Goal: Task Accomplishment & Management: Complete application form

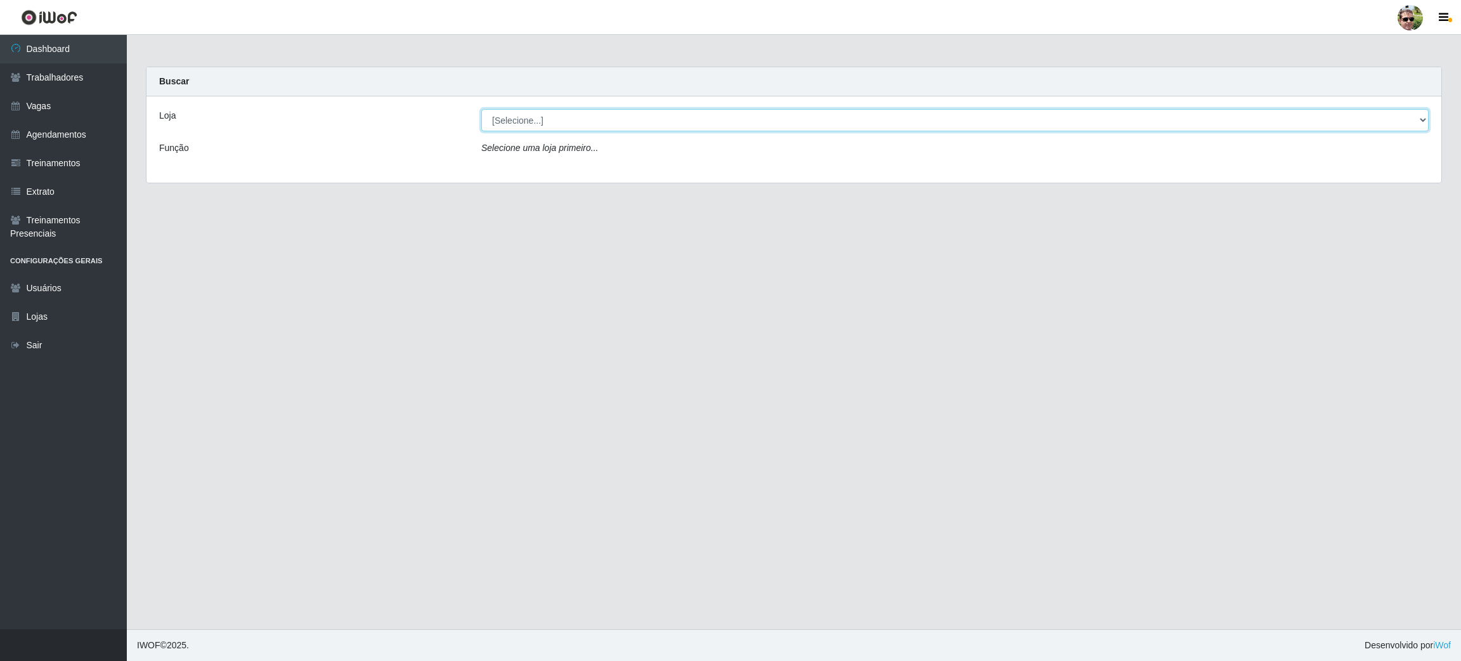
click at [549, 129] on select "[Selecione...] Prátiko Supermercado - Gurinhém" at bounding box center [954, 120] width 947 height 22
select select "176"
click at [481, 109] on select "[Selecione...] Prátiko Supermercado - Gurinhém" at bounding box center [954, 120] width 947 height 22
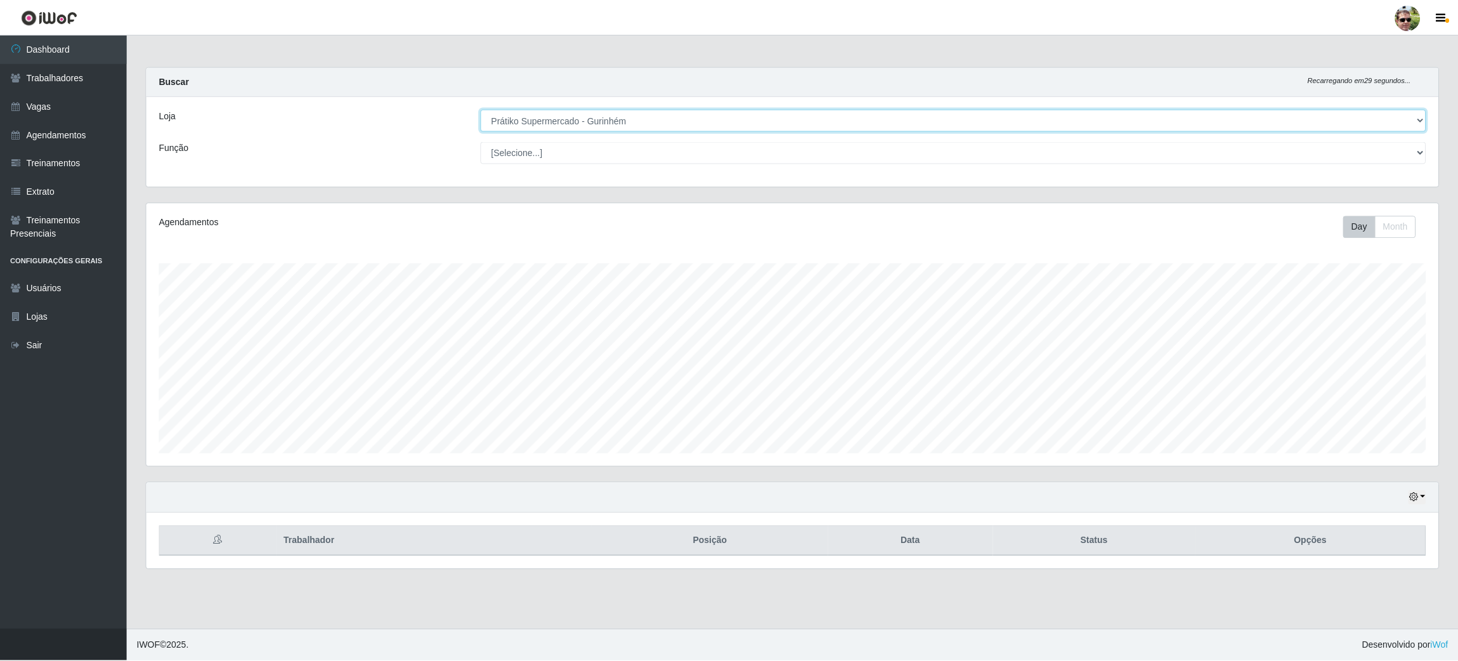
scroll to position [263, 1295]
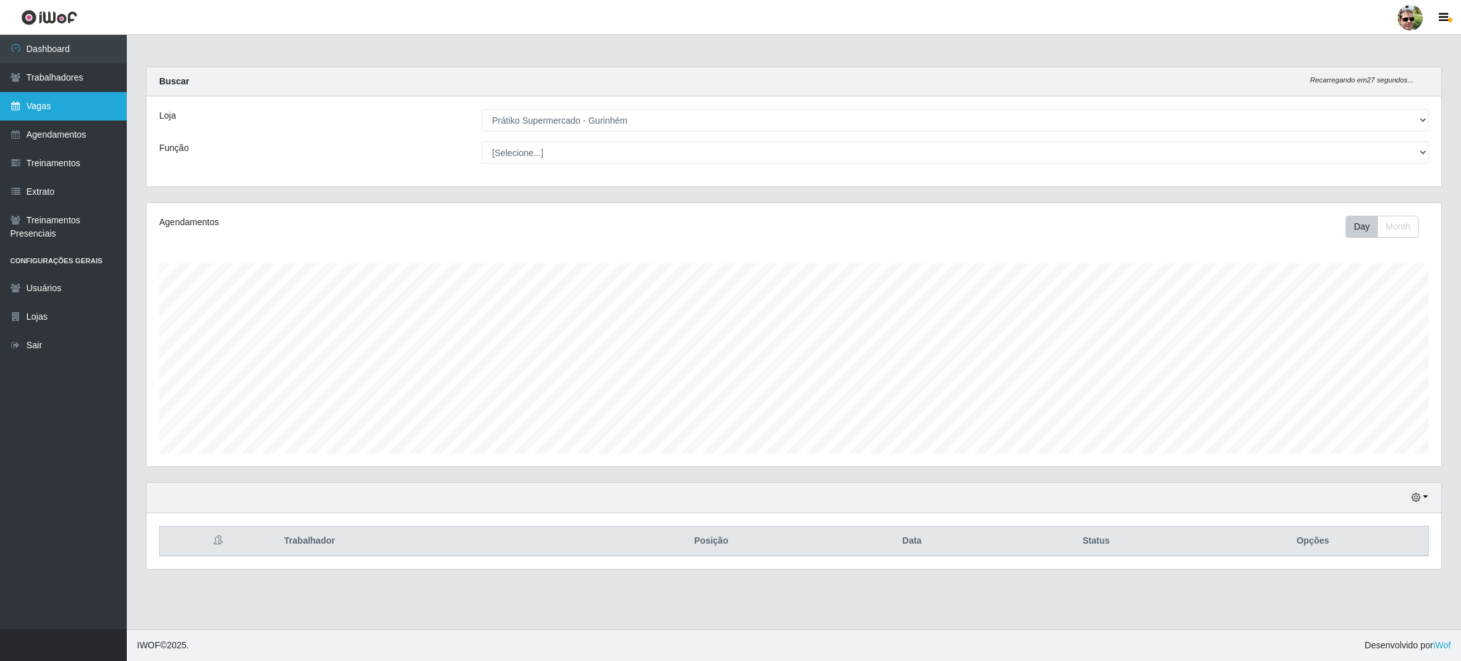
click at [82, 105] on link "Vagas" at bounding box center [63, 106] width 127 height 29
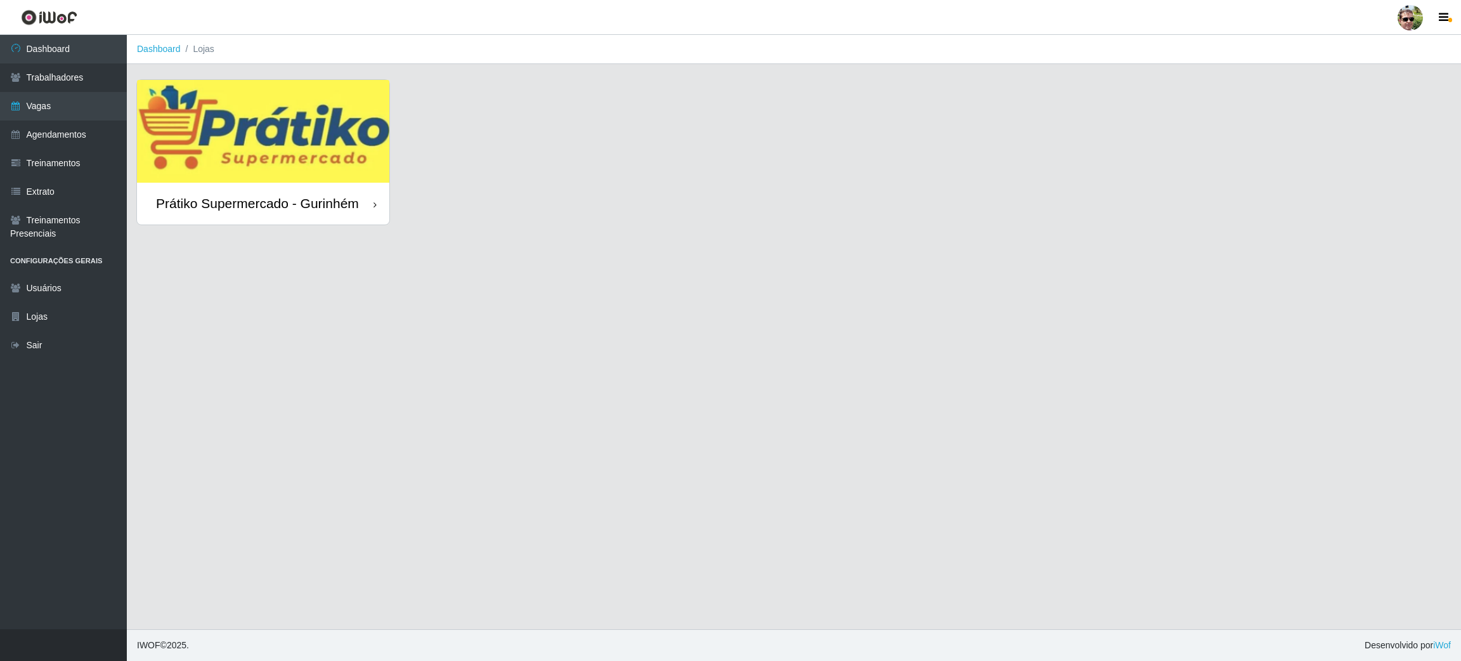
click at [246, 124] on img at bounding box center [263, 131] width 252 height 103
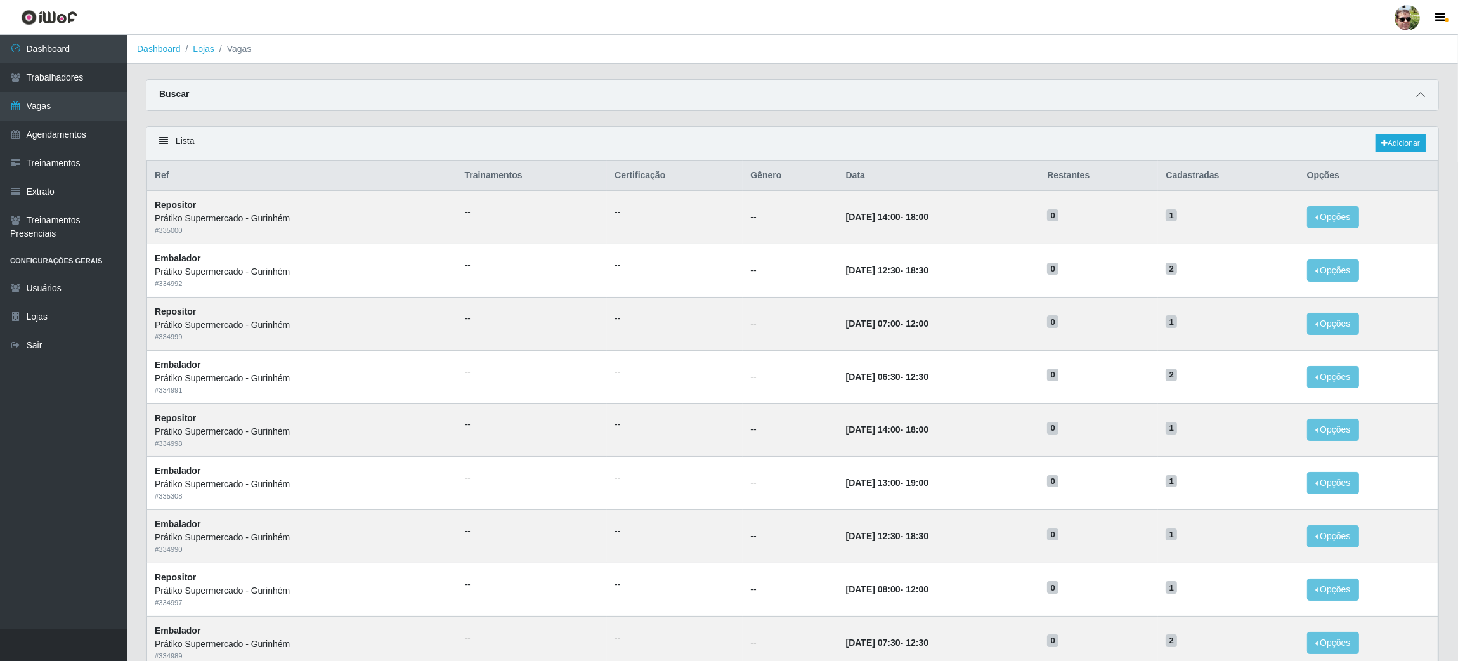
click at [1421, 91] on icon at bounding box center [1420, 94] width 9 height 9
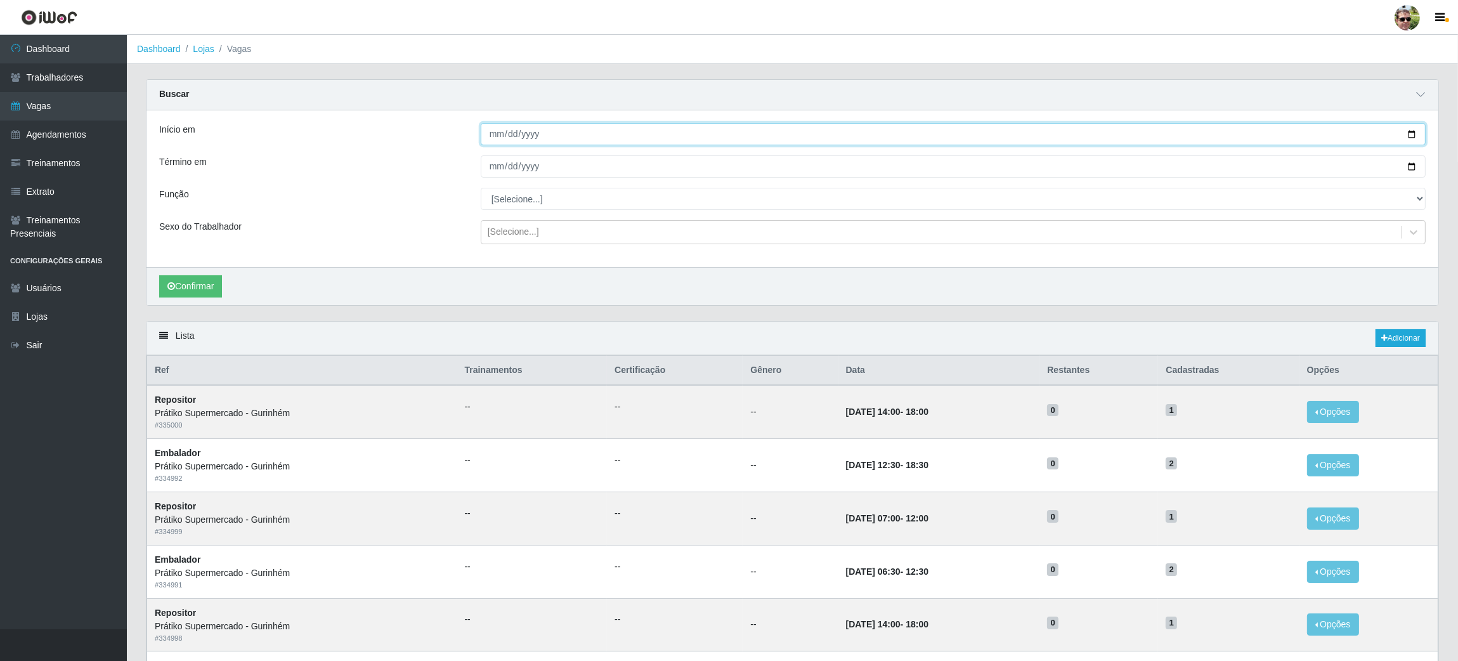
click at [1411, 134] on input "Início em" at bounding box center [953, 134] width 945 height 22
click at [1414, 133] on input "Início em" at bounding box center [953, 134] width 945 height 22
type input "[DATE]"
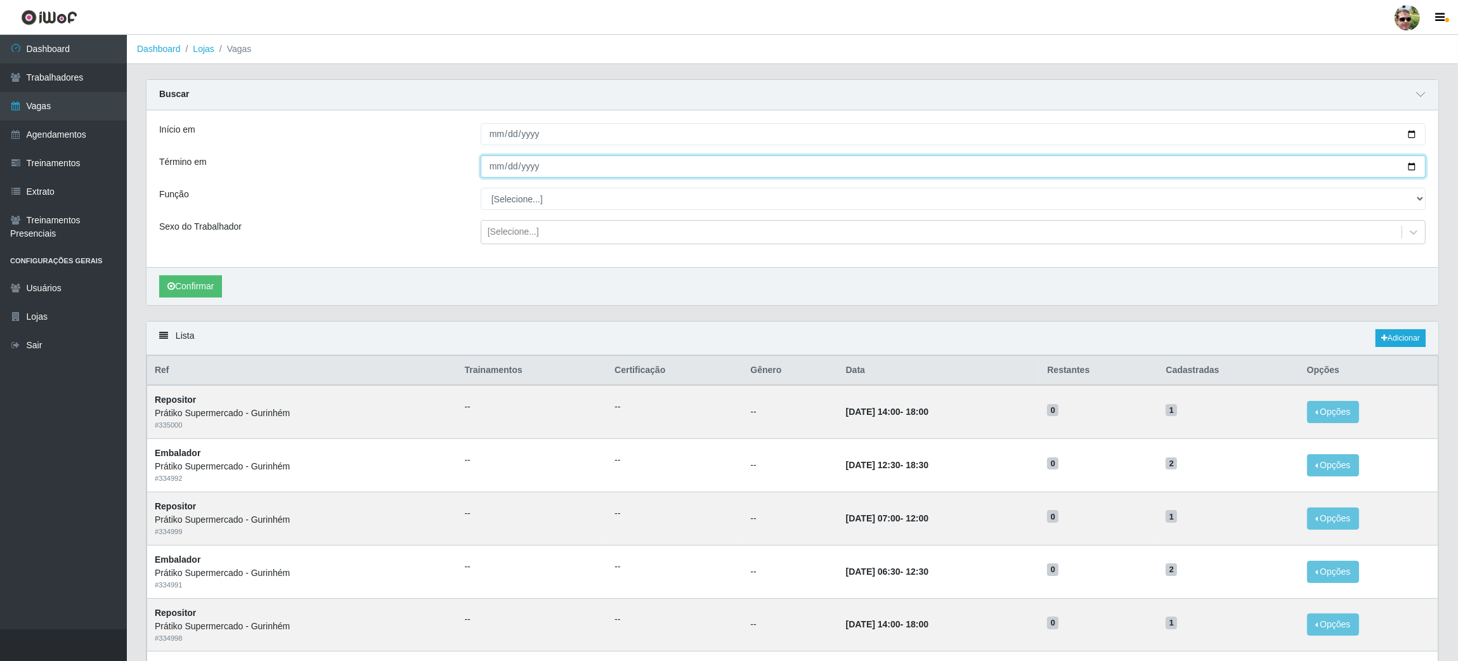
click at [1410, 169] on input "Término em" at bounding box center [953, 166] width 945 height 22
type input "[DATE]"
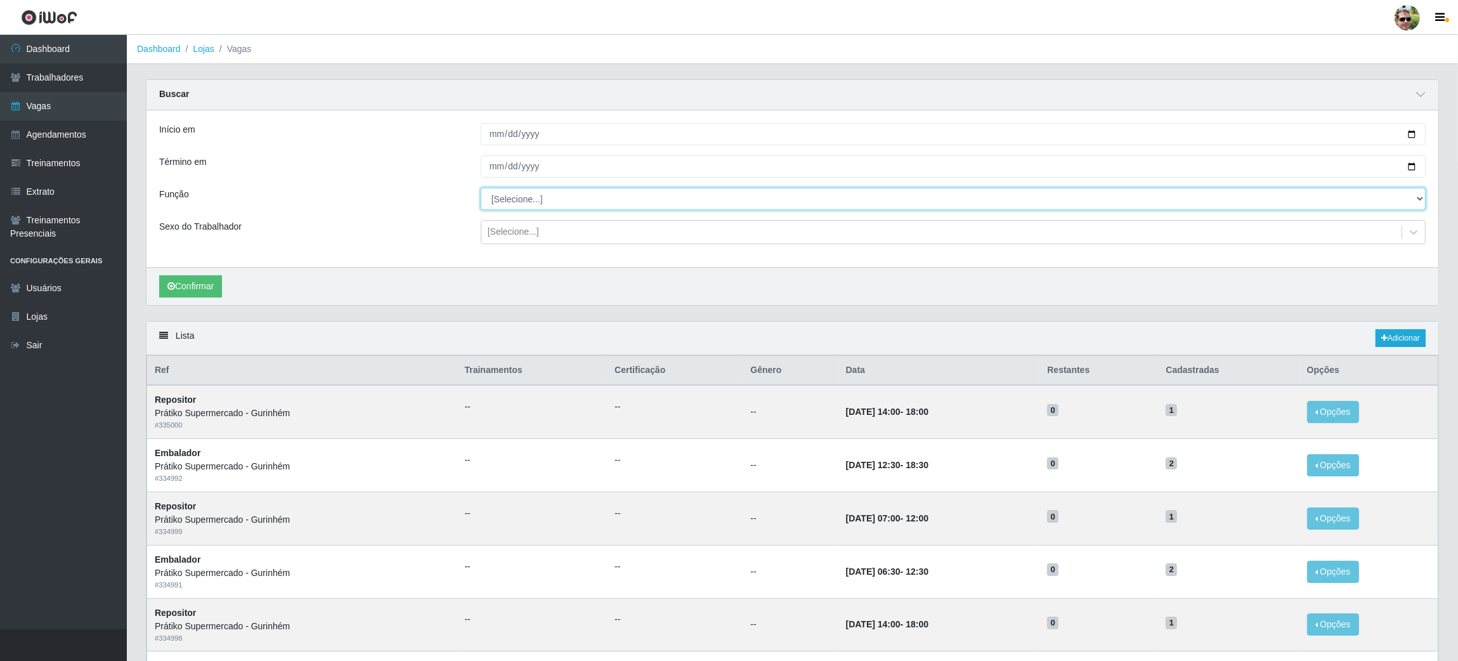
click at [518, 203] on select "[Selecione...] Auxiliar de entrega + Auxiliar de entrega ++ Embalador Embalador…" at bounding box center [953, 199] width 945 height 22
select select "1"
click at [481, 188] on select "[Selecione...] Auxiliar de entrega + Auxiliar de entrega ++ Embalador Embalador…" at bounding box center [953, 199] width 945 height 22
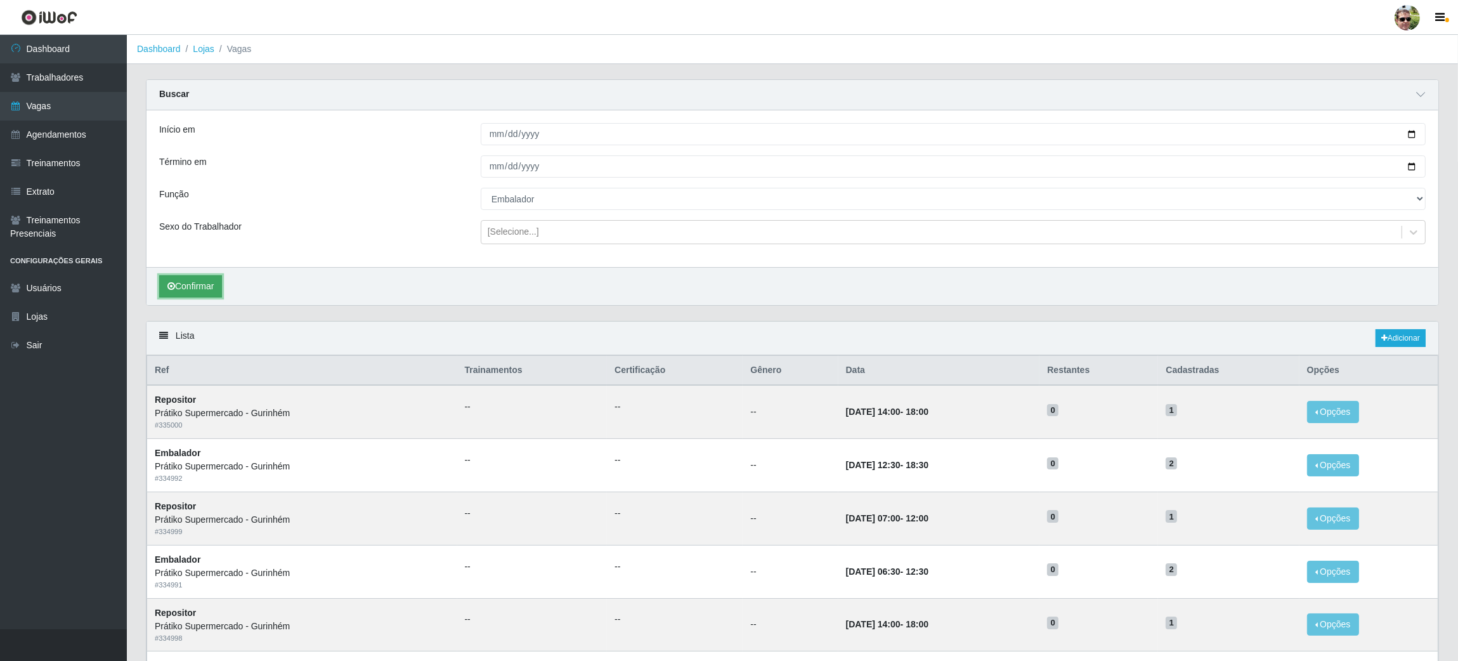
click at [205, 288] on button "Confirmar" at bounding box center [190, 286] width 63 height 22
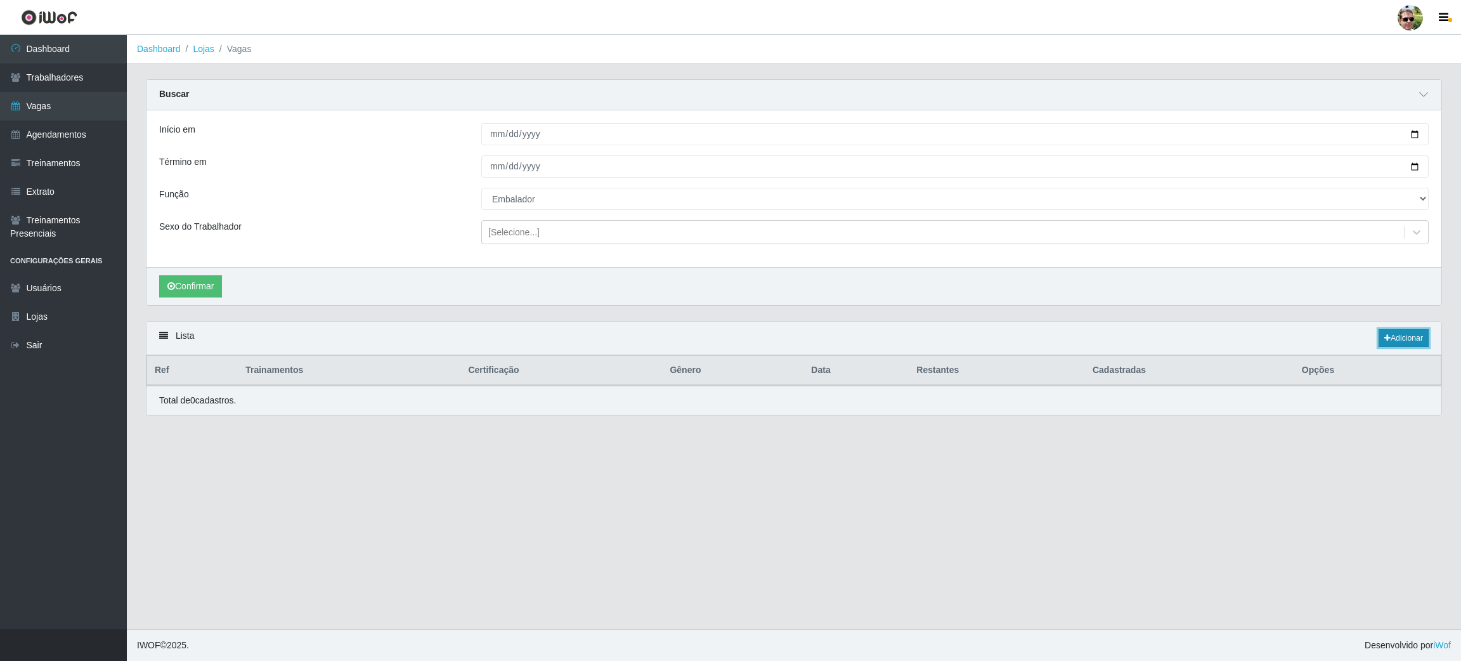
click at [1409, 338] on link "Adicionar" at bounding box center [1404, 338] width 50 height 18
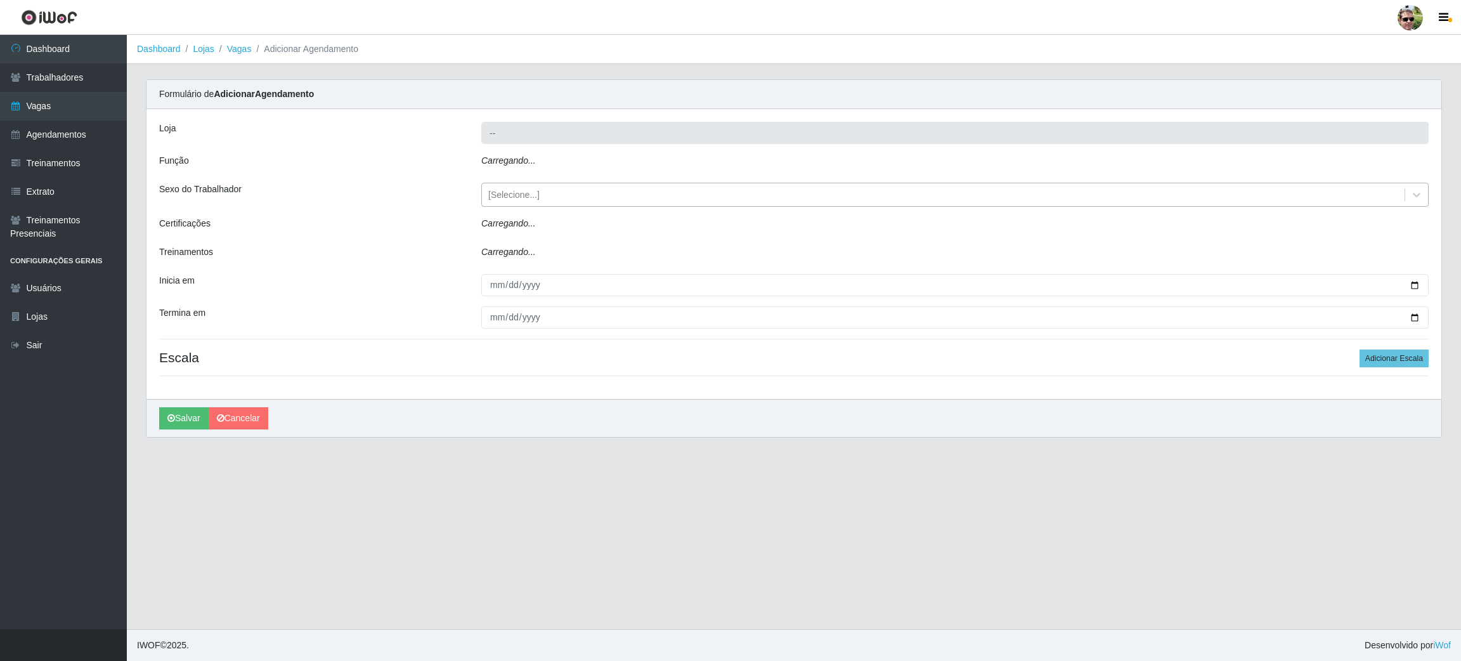
type input "Prátiko Supermercado - Gurinhém"
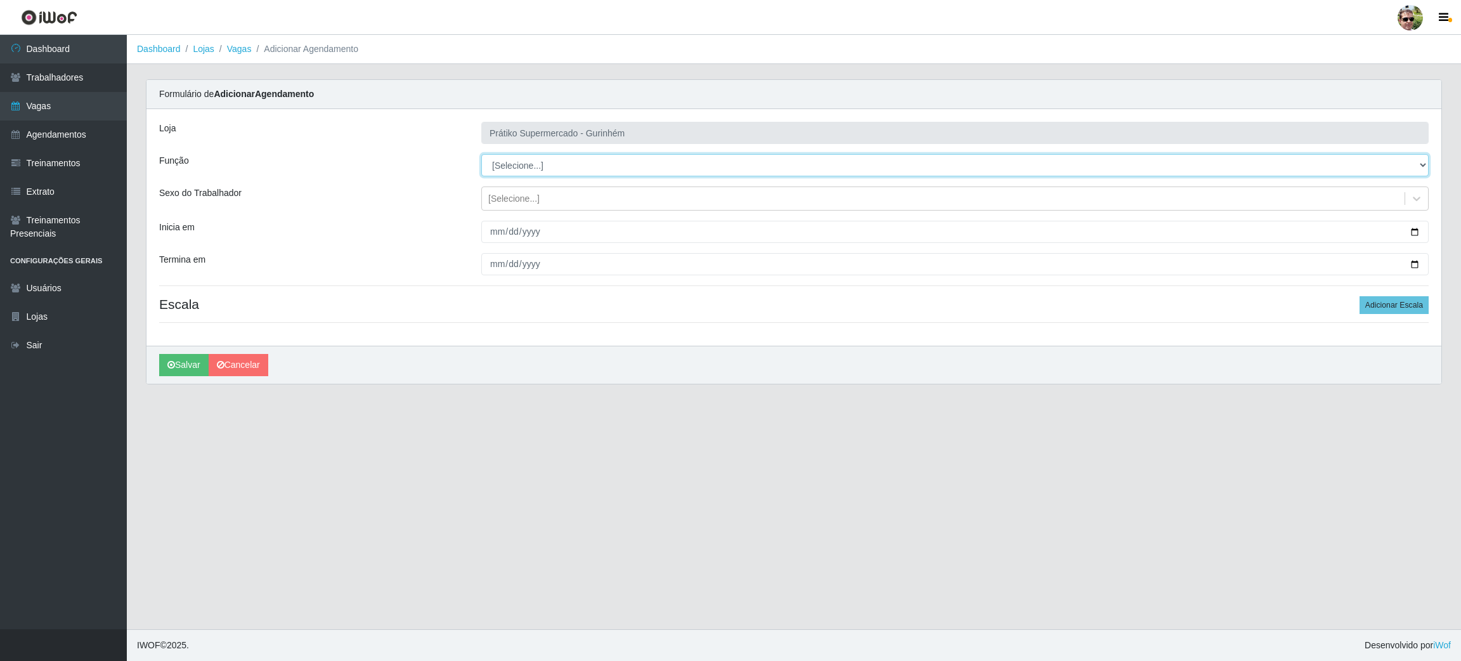
click at [569, 166] on select "[Selecione...] Auxiliar de entrega + Auxiliar de entrega ++ Embalador Embalador…" at bounding box center [954, 165] width 947 height 22
select select "1"
click at [481, 154] on select "[Selecione...] Auxiliar de entrega + Auxiliar de entrega ++ Embalador Embalador…" at bounding box center [954, 165] width 947 height 22
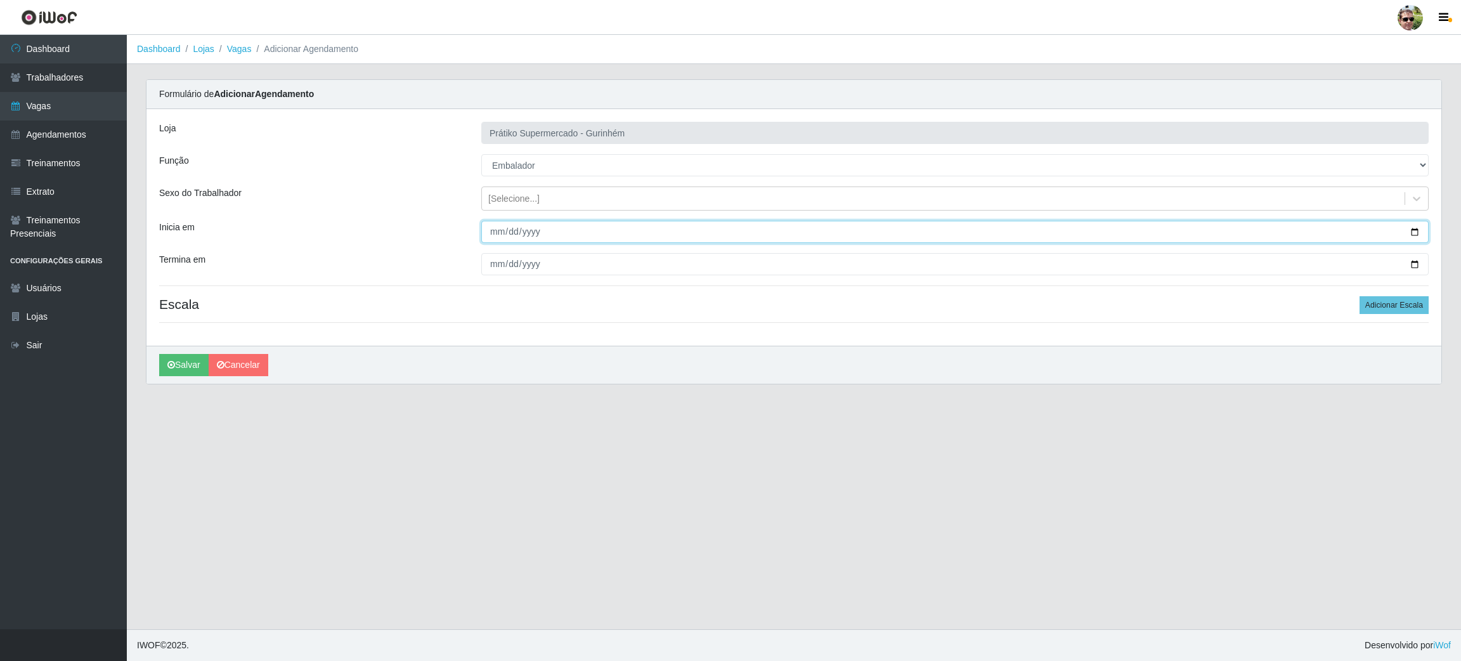
click at [1414, 230] on input "Inicia em" at bounding box center [954, 232] width 947 height 22
type input "[DATE]"
click at [1415, 261] on input "Termina em" at bounding box center [954, 264] width 947 height 22
type input "[DATE]"
click at [1398, 308] on button "Adicionar Escala" at bounding box center [1394, 305] width 69 height 18
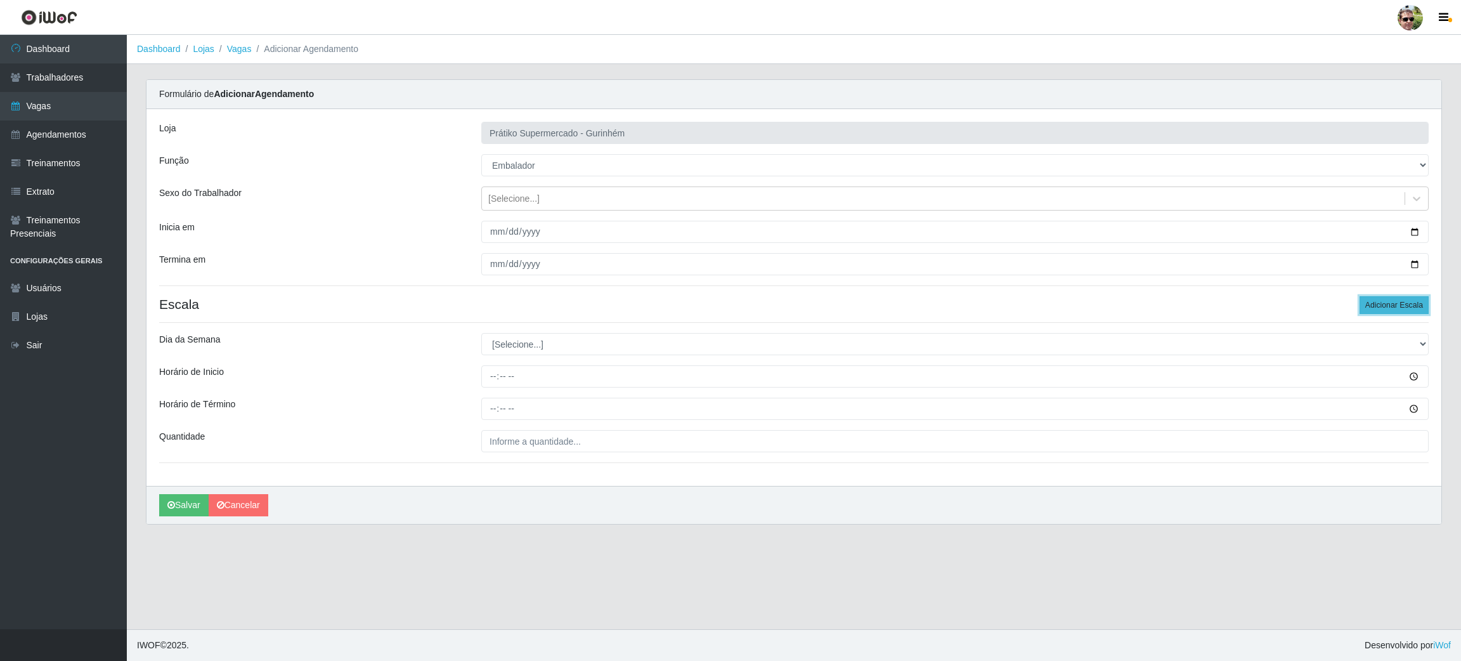
click at [1398, 308] on button "Adicionar Escala" at bounding box center [1394, 305] width 69 height 18
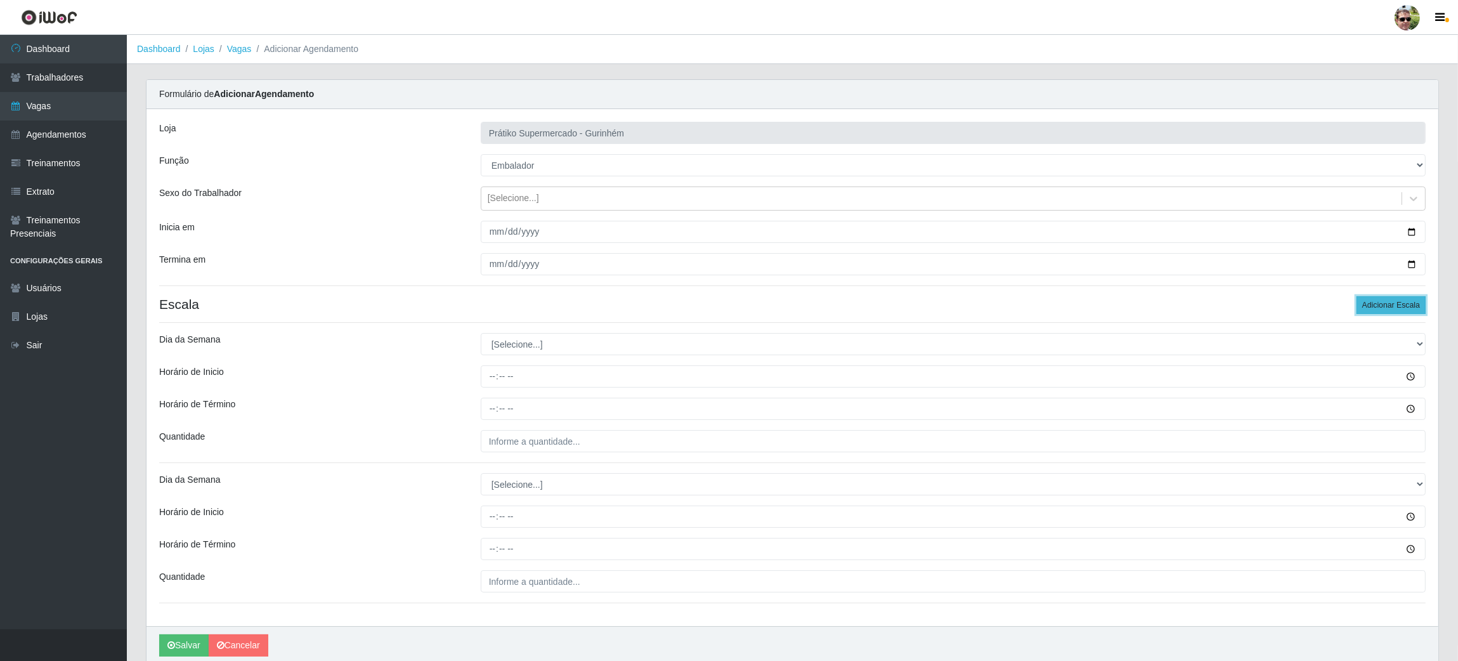
click at [1398, 308] on button "Adicionar Escala" at bounding box center [1390, 305] width 69 height 18
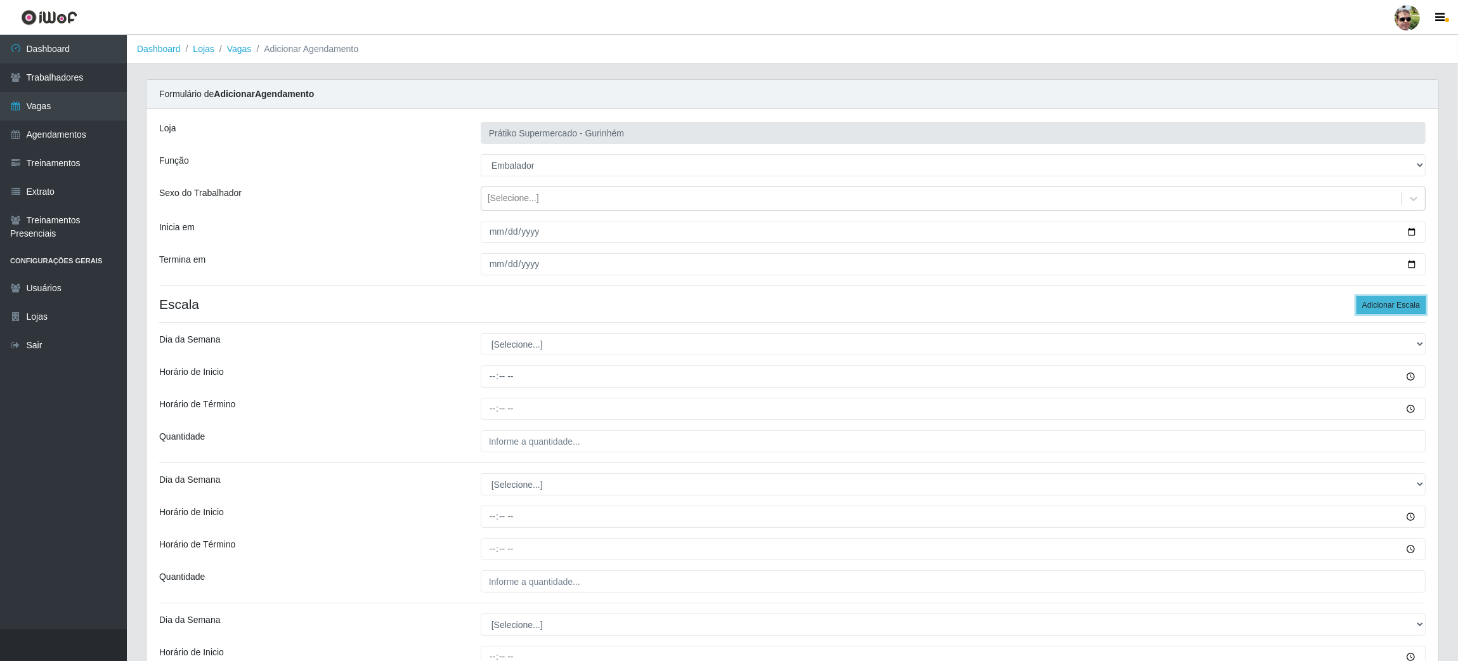
click at [1398, 308] on button "Adicionar Escala" at bounding box center [1390, 305] width 69 height 18
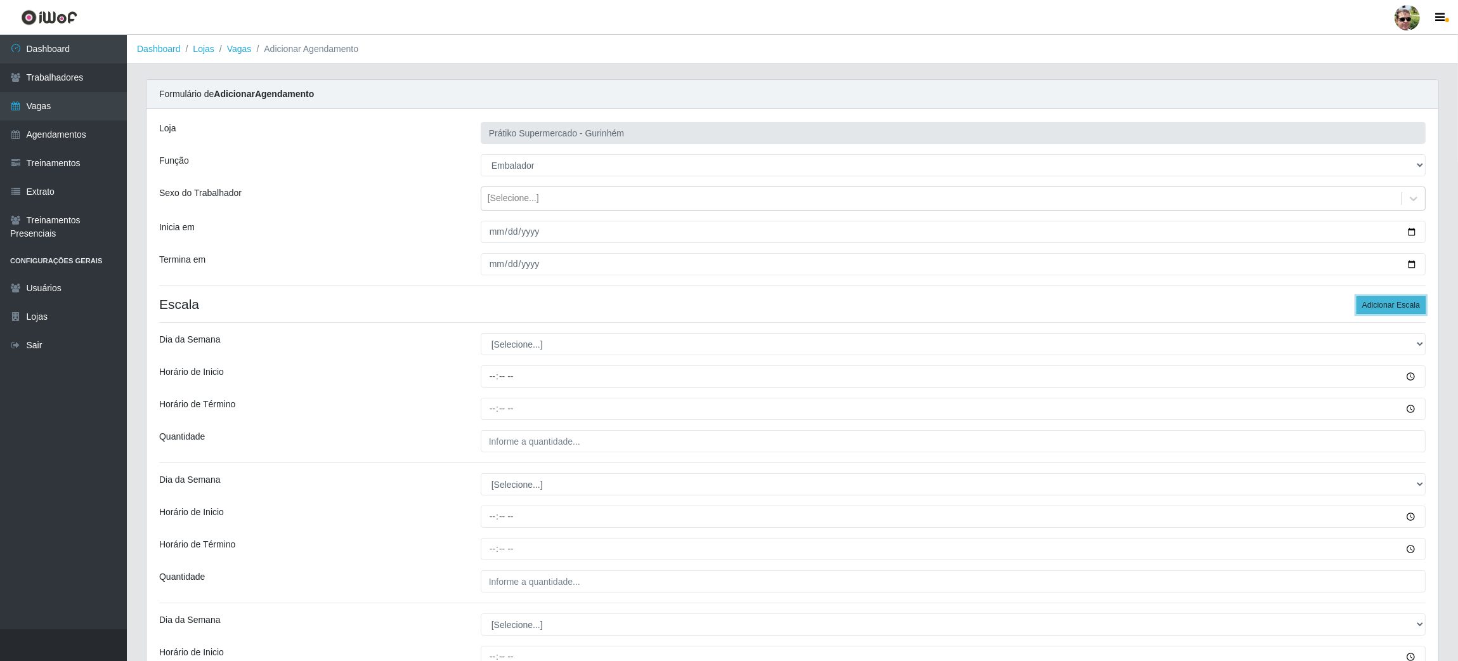
click at [1398, 308] on button "Adicionar Escala" at bounding box center [1390, 305] width 69 height 18
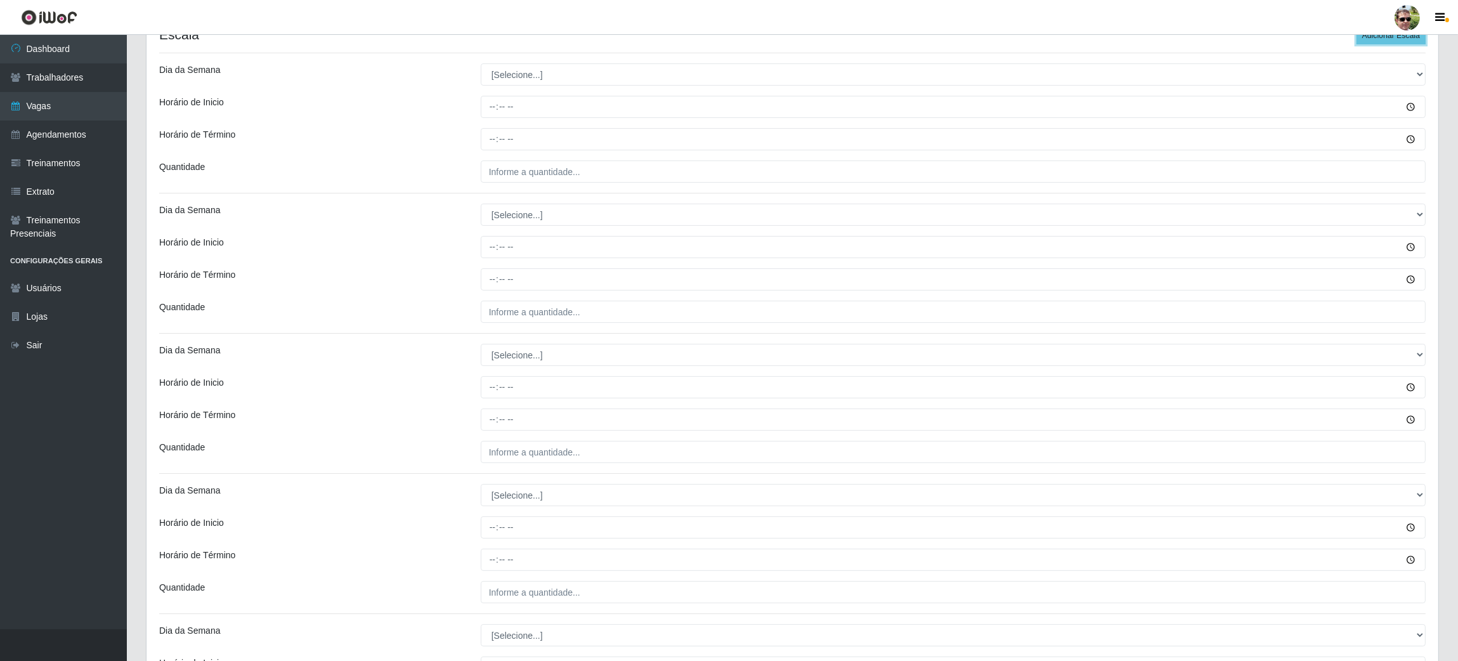
scroll to position [272, 0]
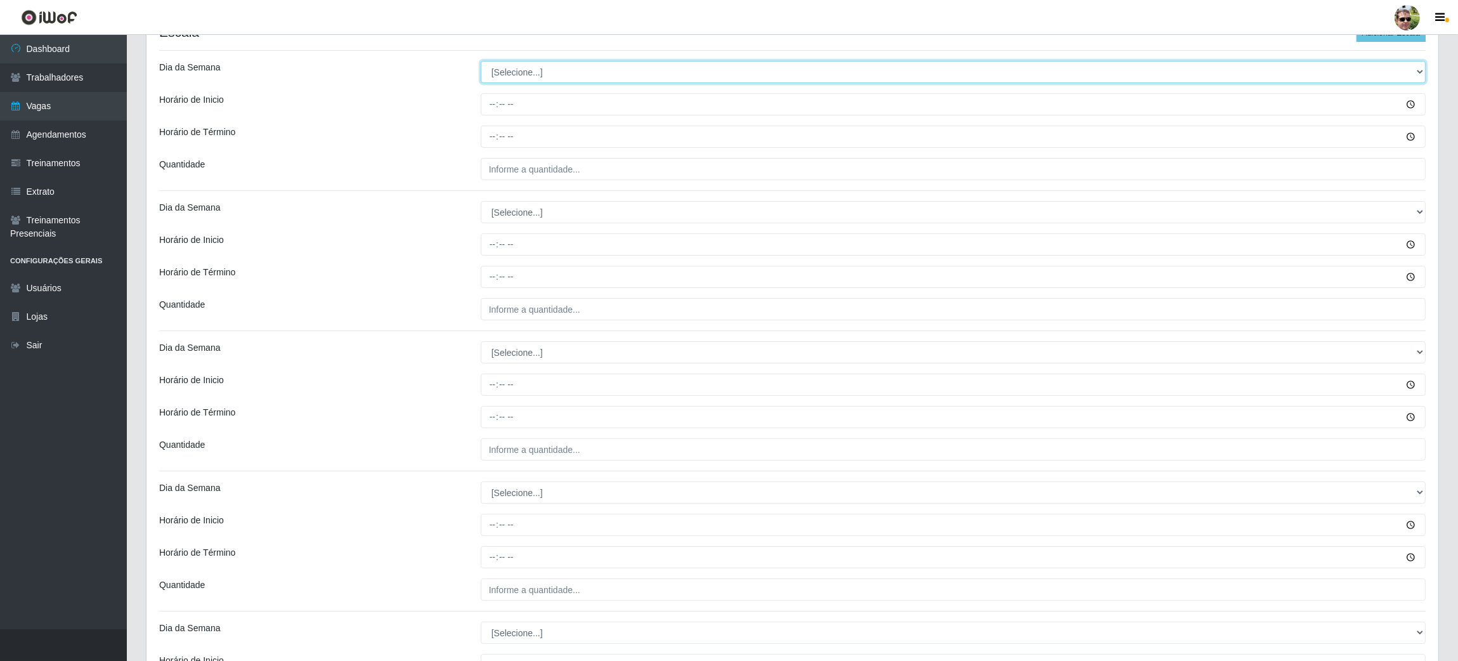
click at [701, 71] on select "[Selecione...] Segunda Terça Quarta Quinta Sexta Sábado Domingo" at bounding box center [953, 72] width 945 height 22
select select "1"
click at [481, 61] on select "[Selecione...] Segunda Terça Quarta Quinta Sexta Sábado Domingo" at bounding box center [953, 72] width 945 height 22
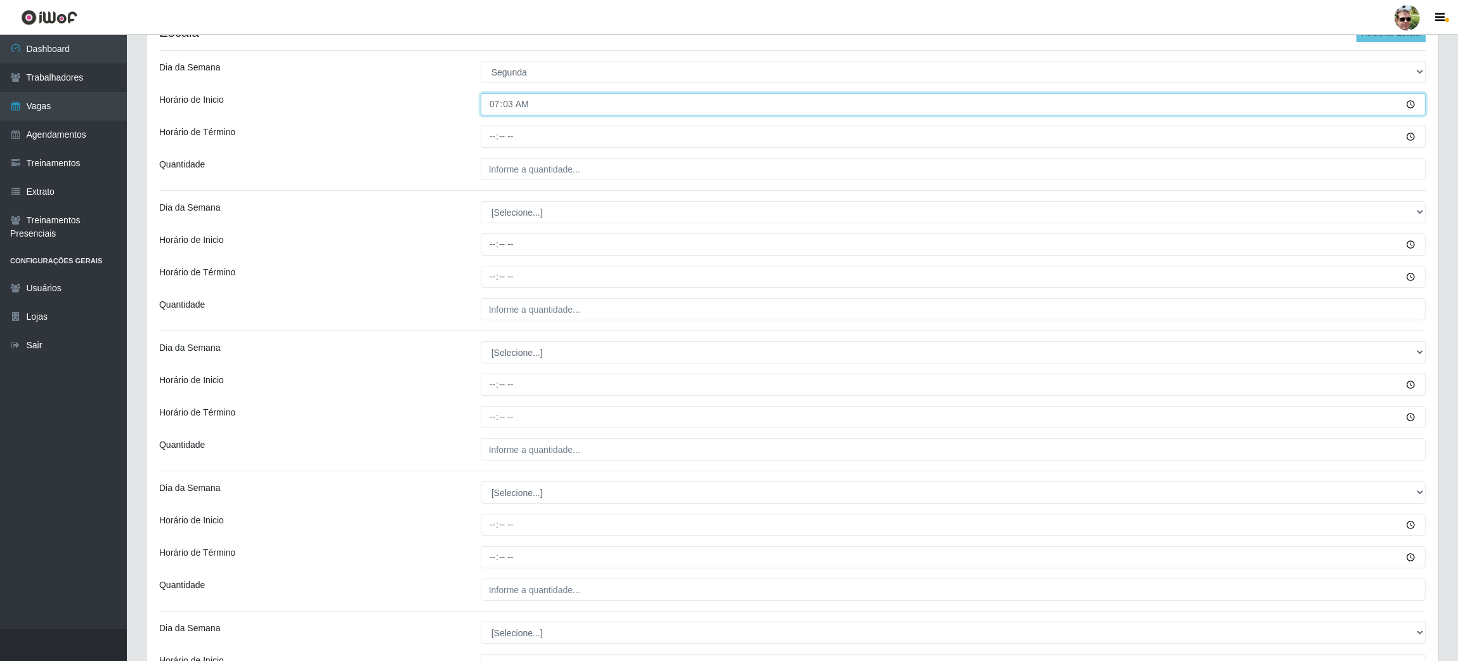
type input "07:30"
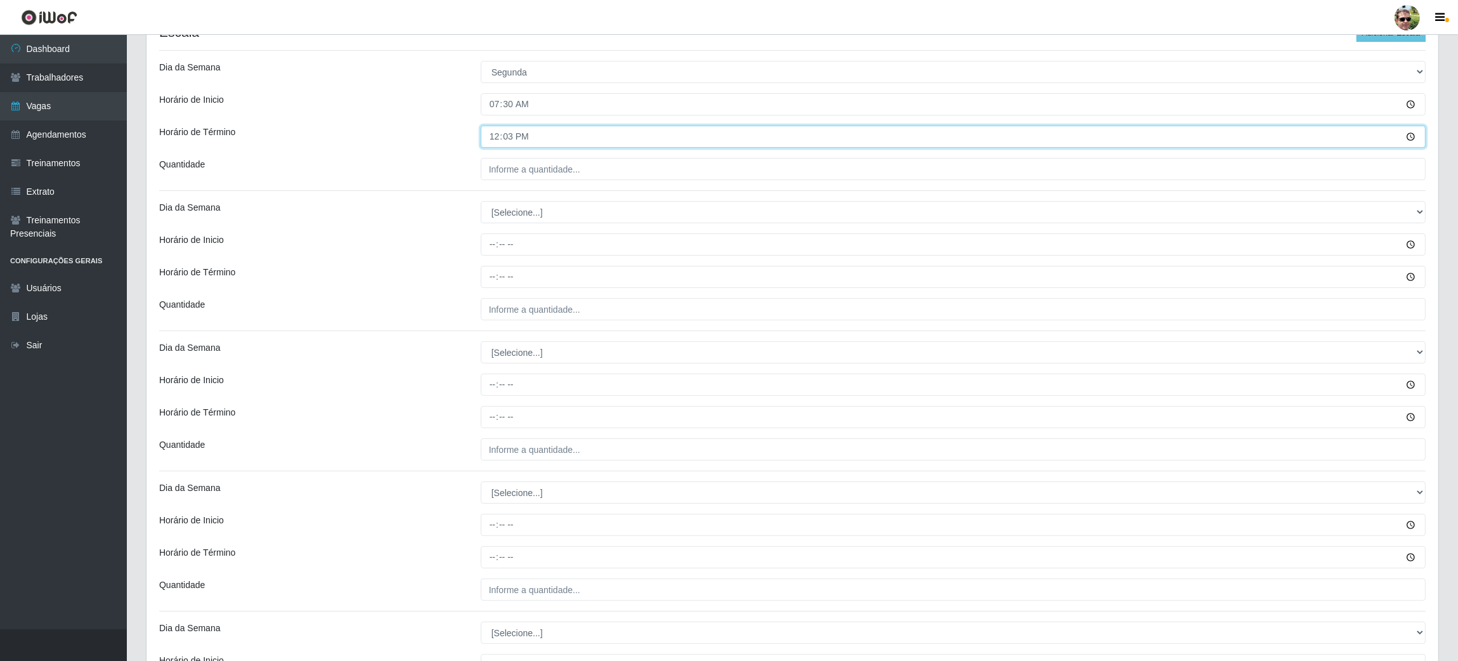
type input "12:30"
type input "2__"
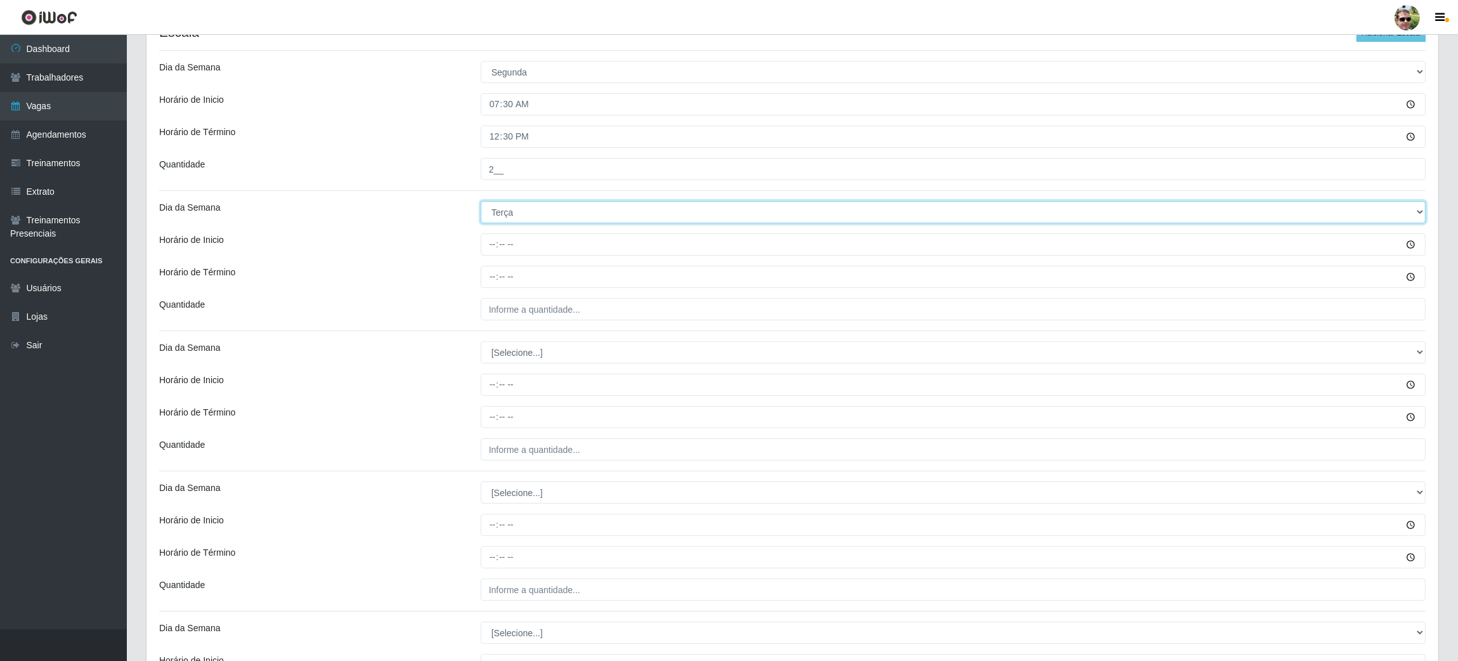
select select "1"
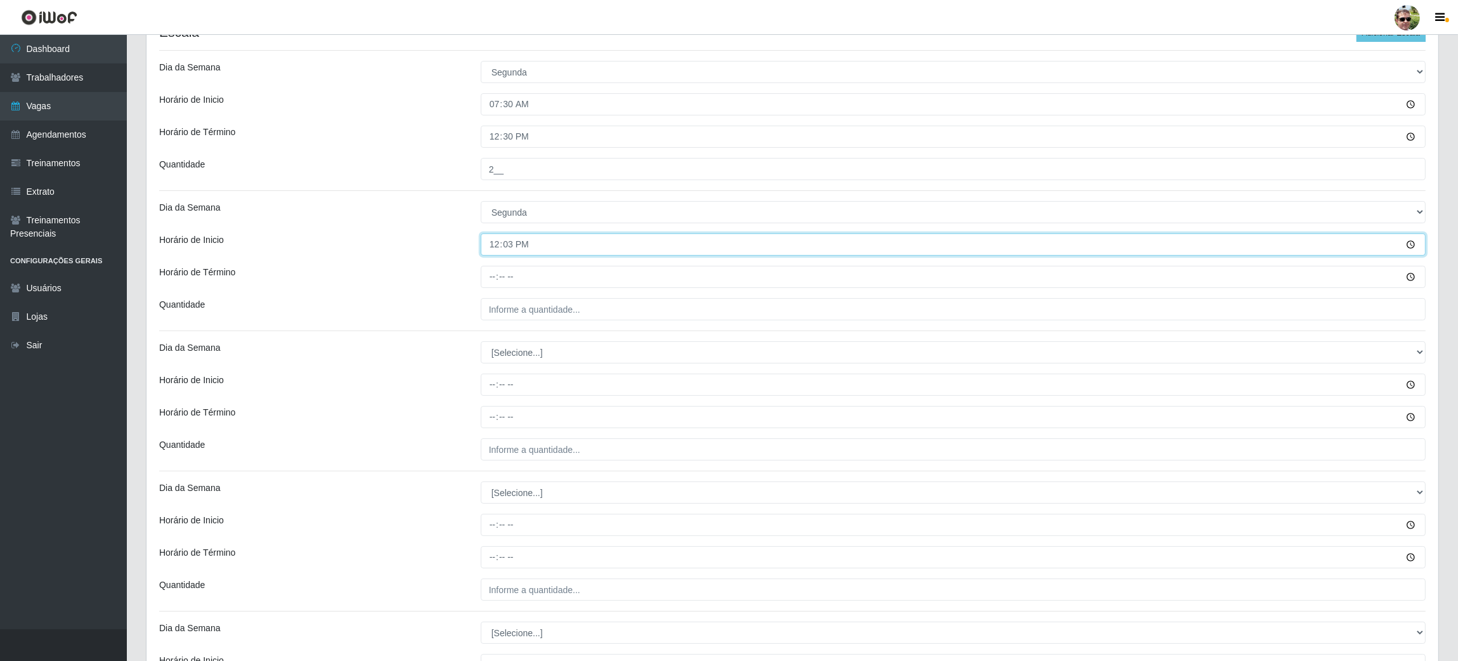
type input "12:30"
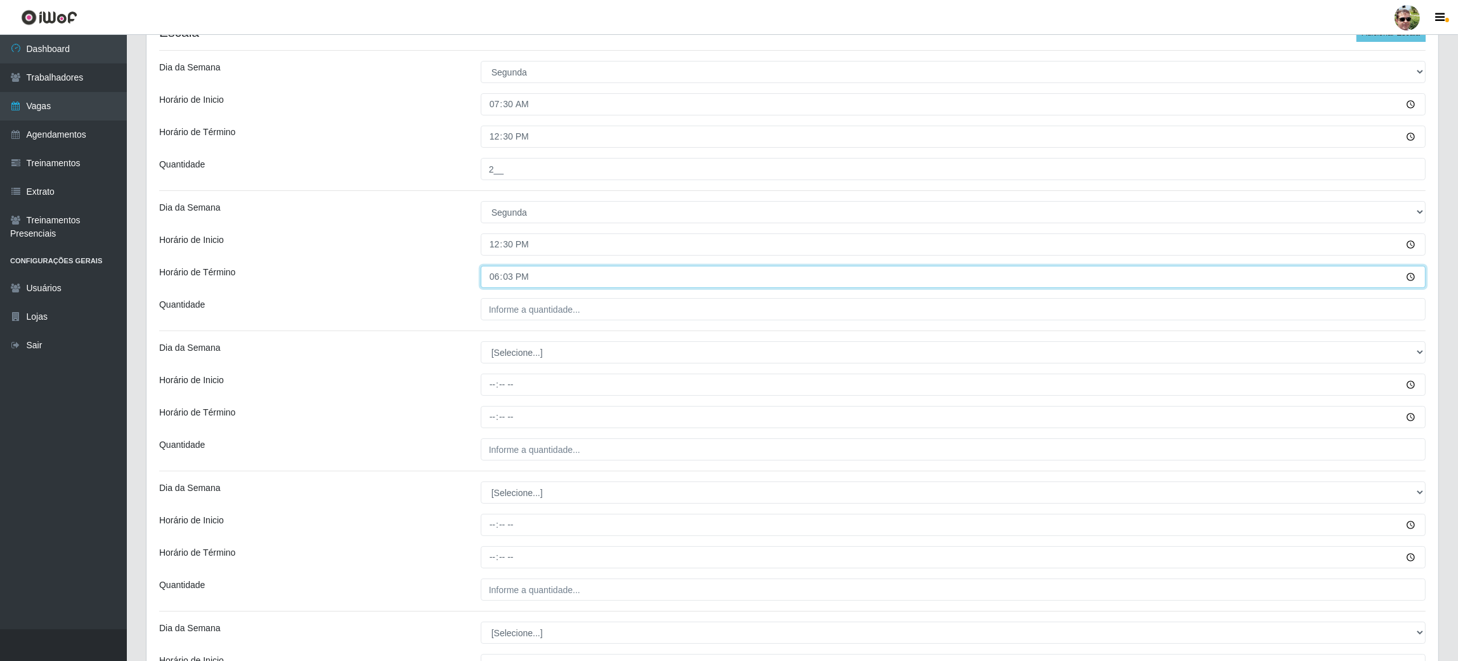
type input "18:30"
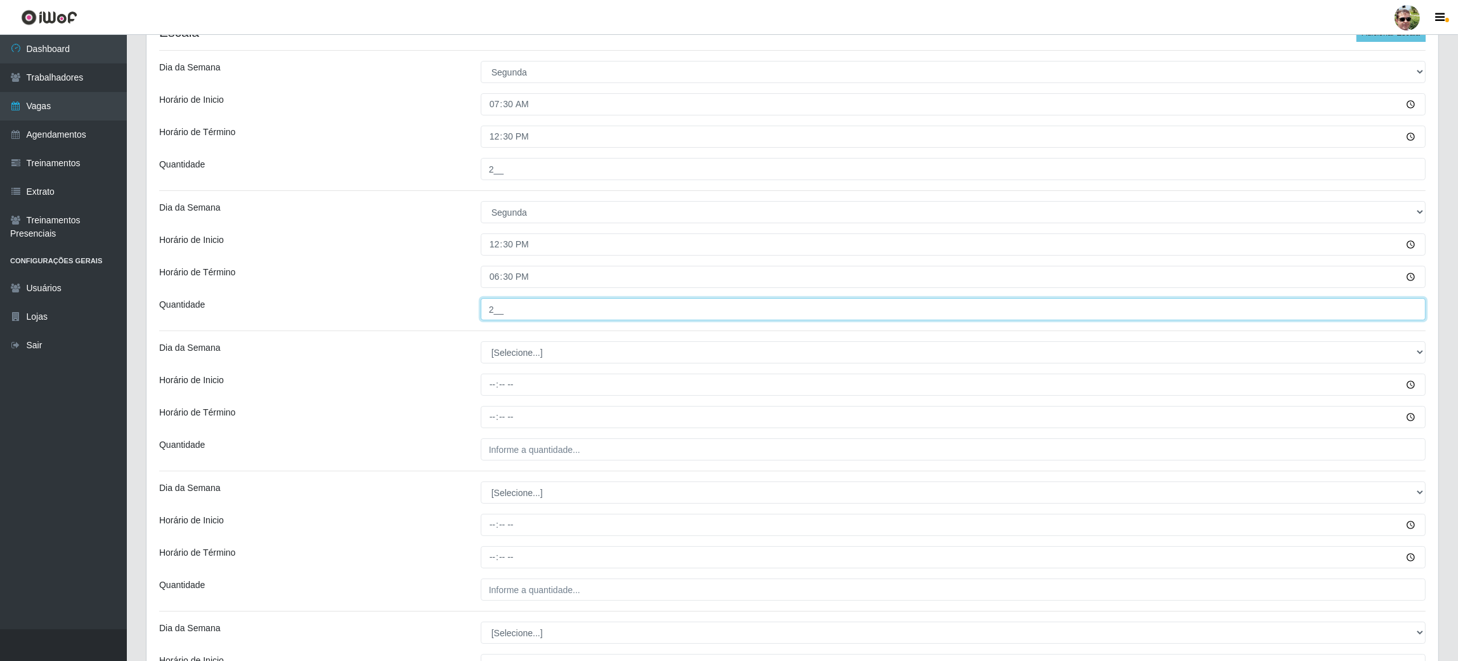
type input "2__"
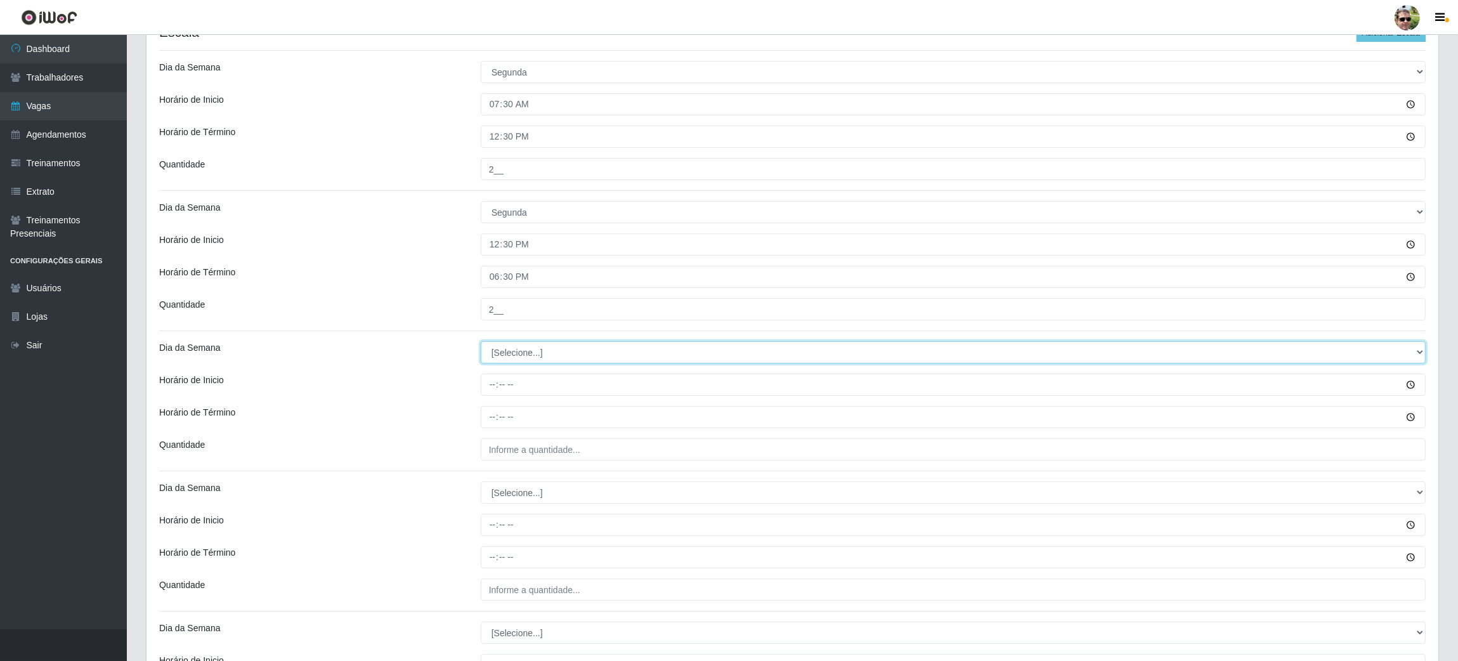
select select "2"
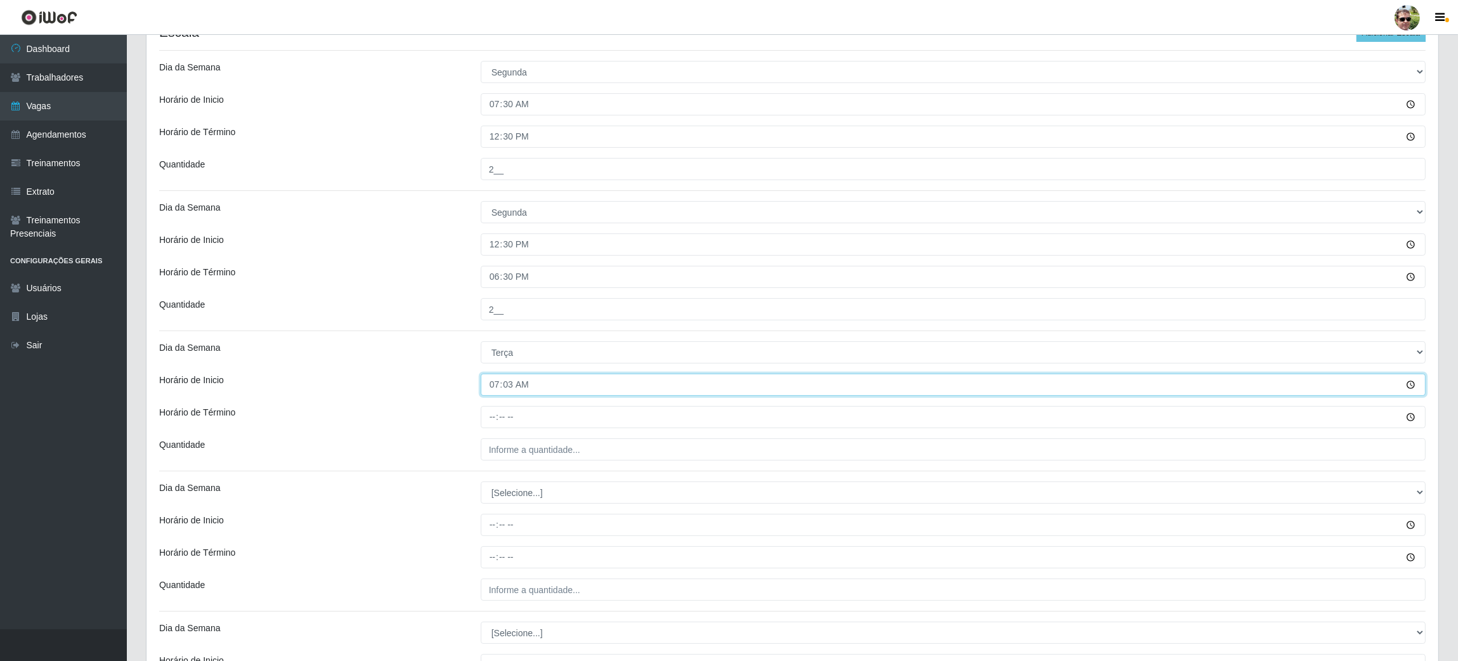
type input "07:30"
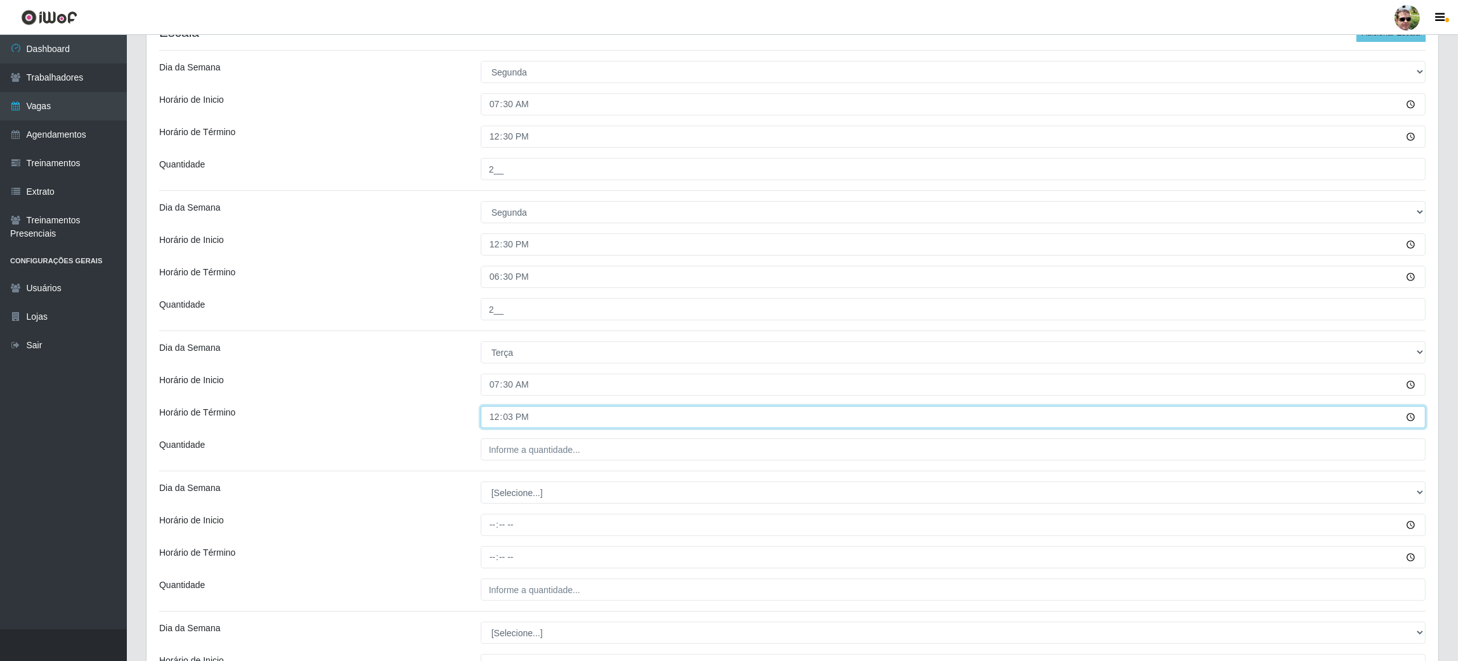
type input "12:30"
type input "2__"
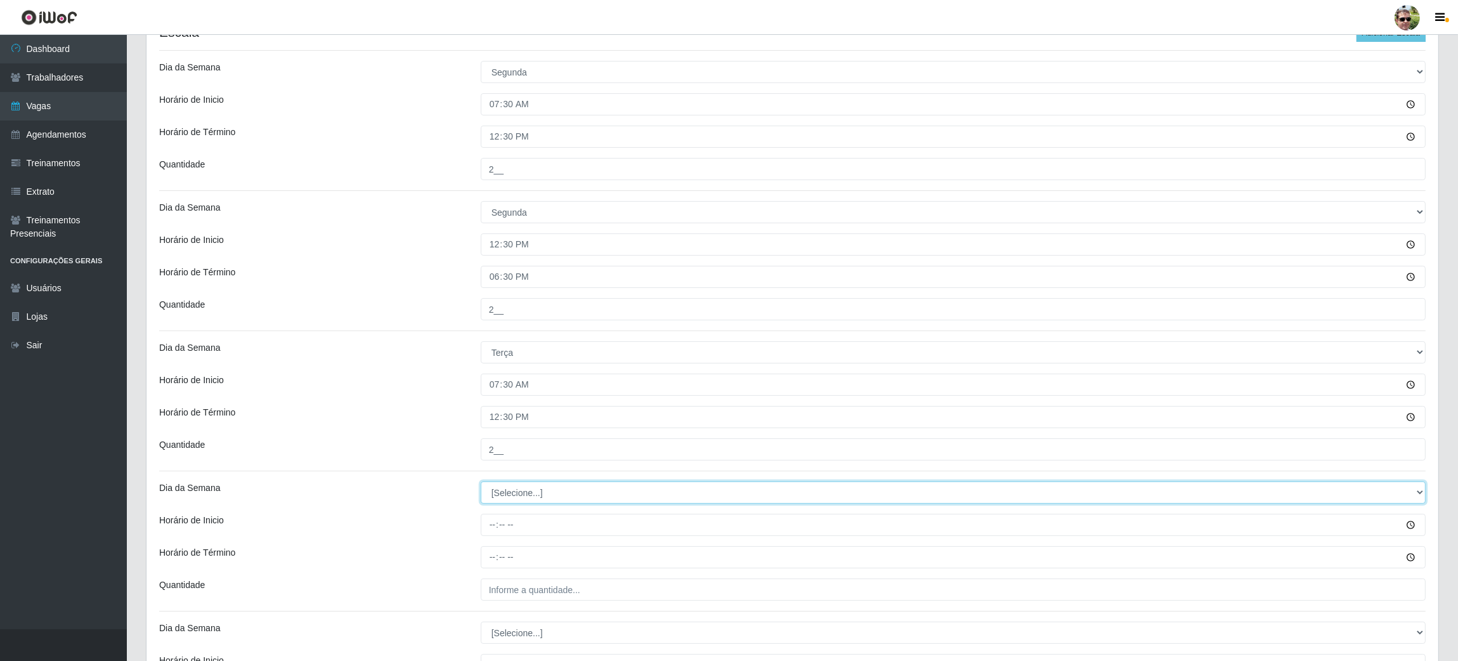
select select "2"
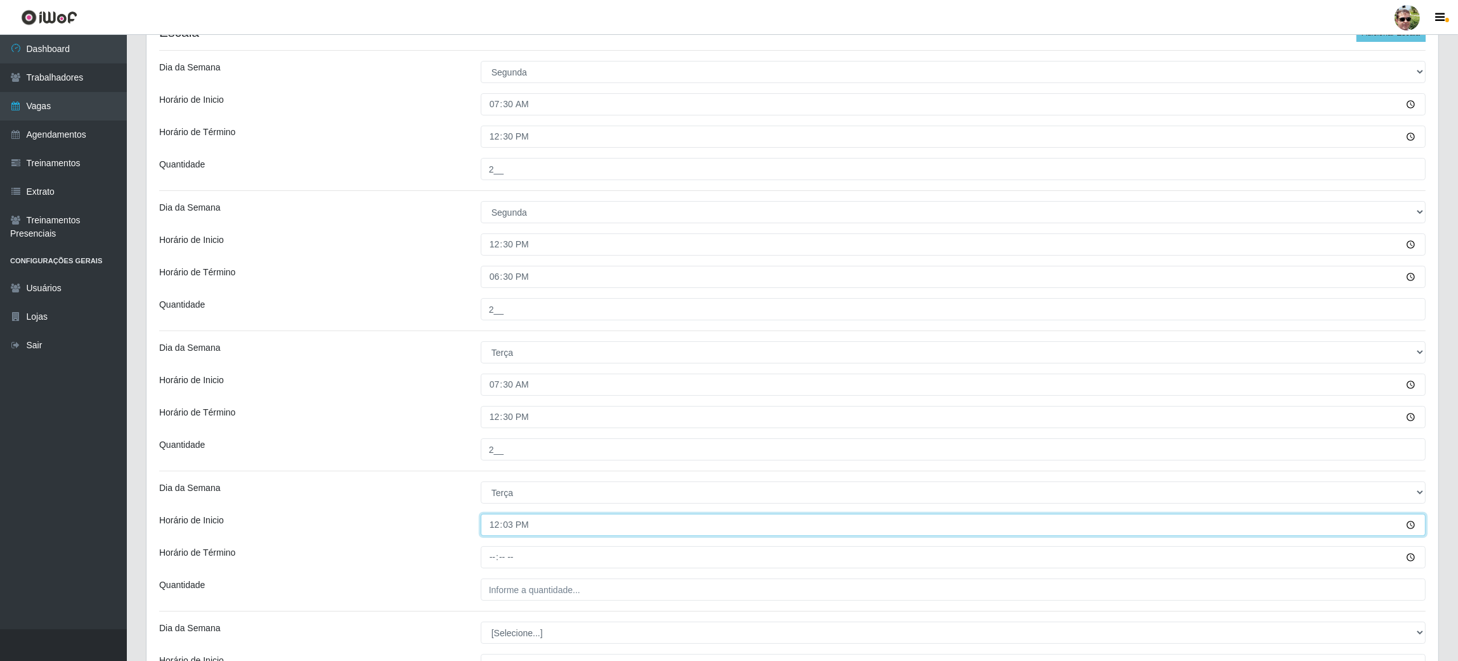
type input "12:30"
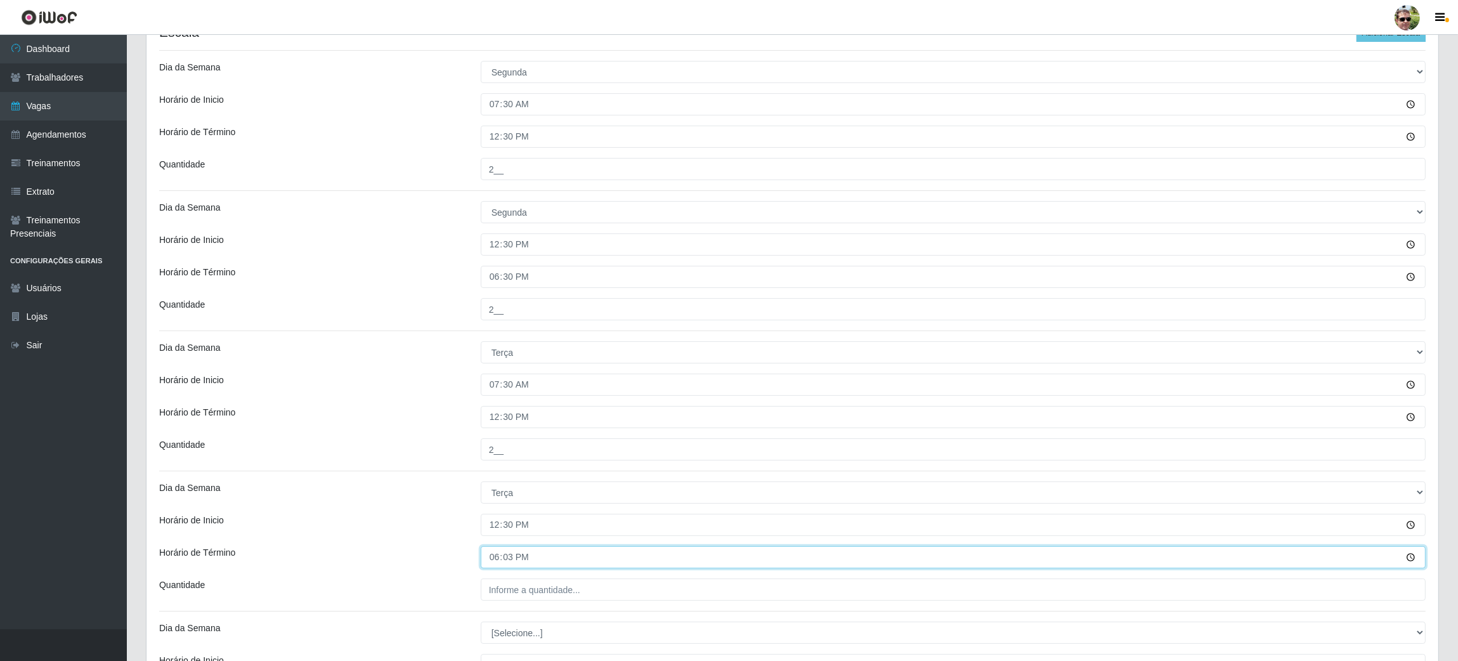
type input "18:30"
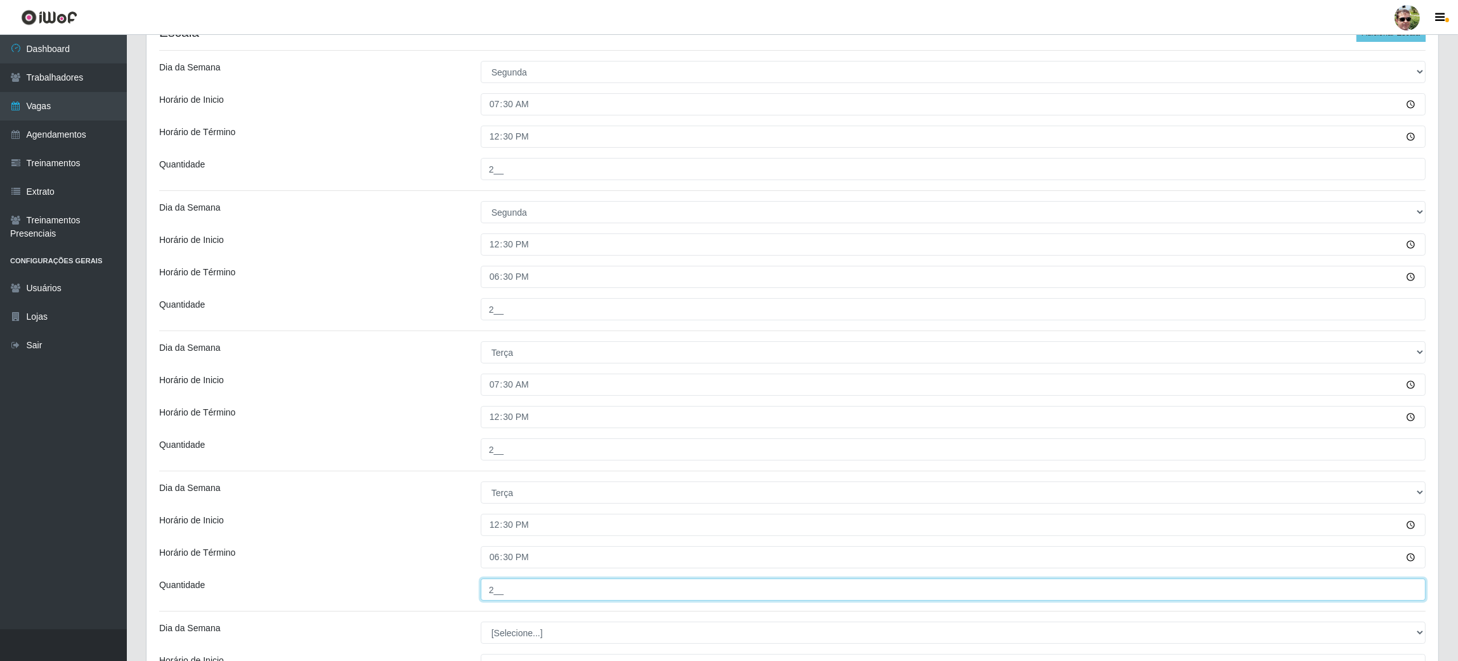
type input "2__"
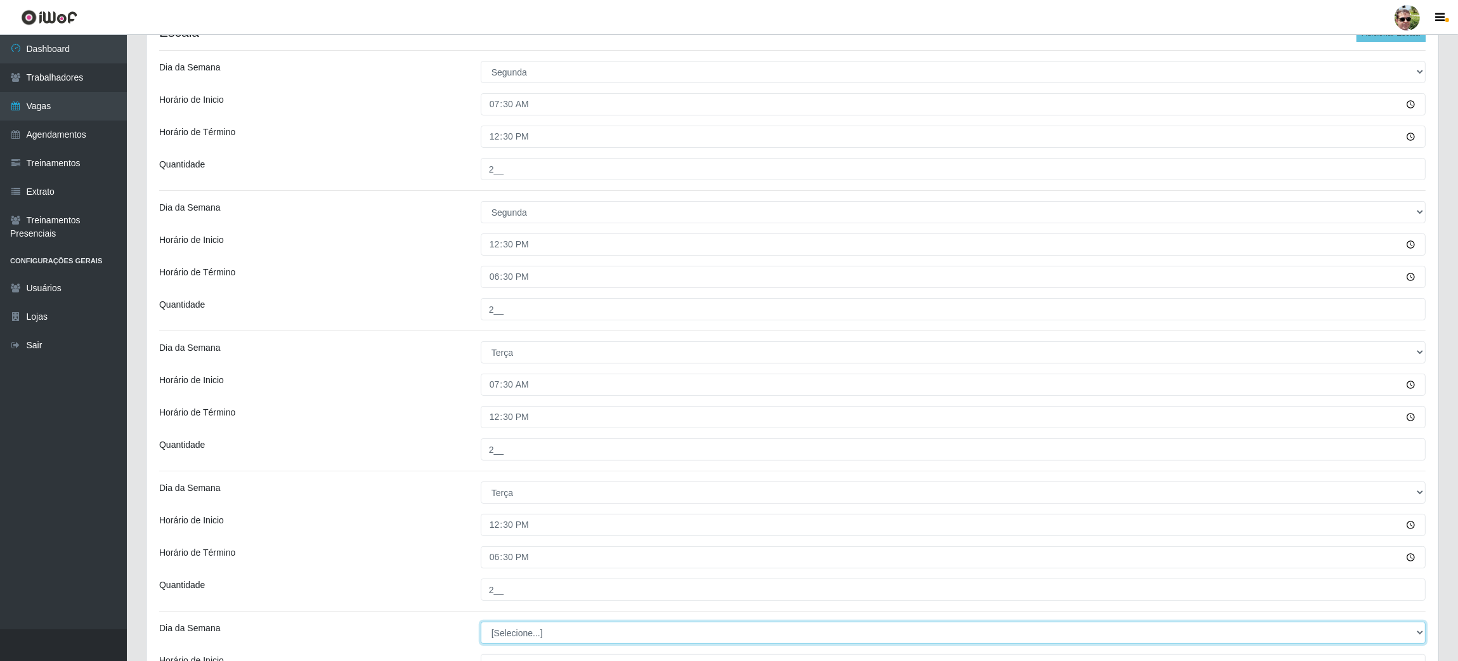
select select "3"
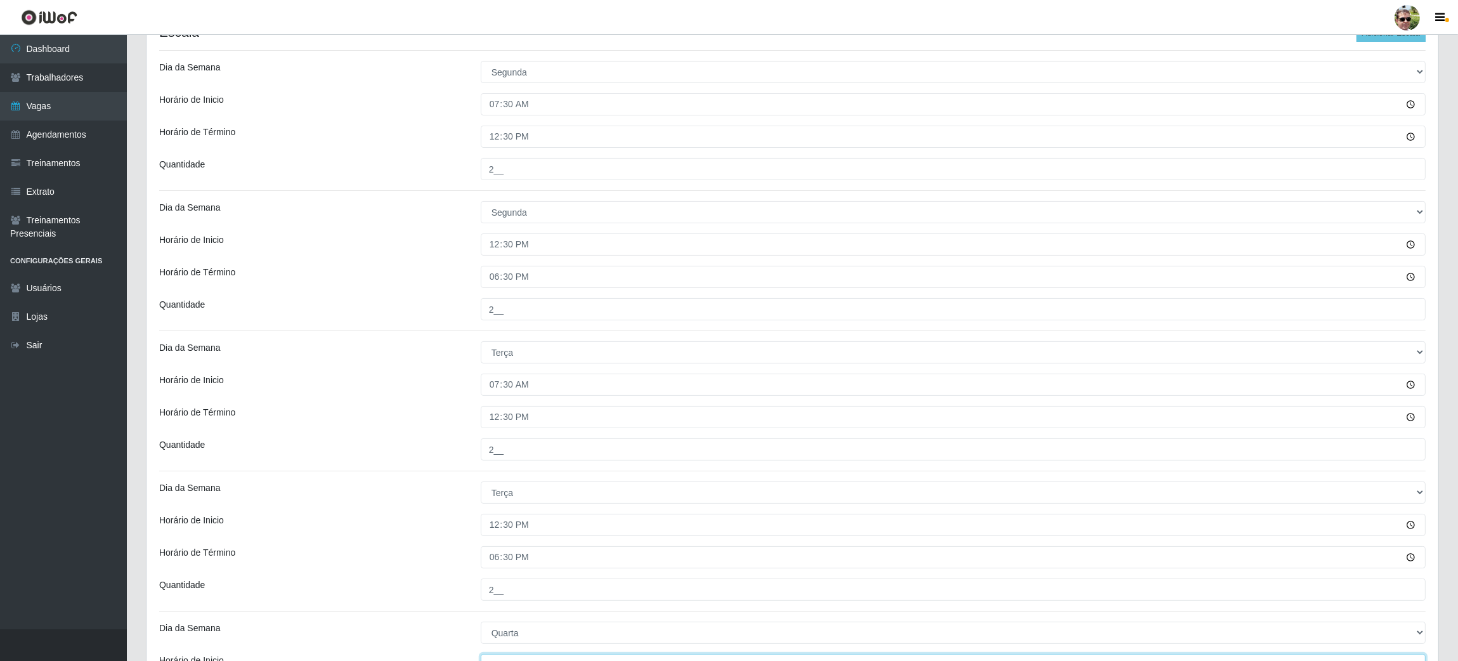
scroll to position [287, 0]
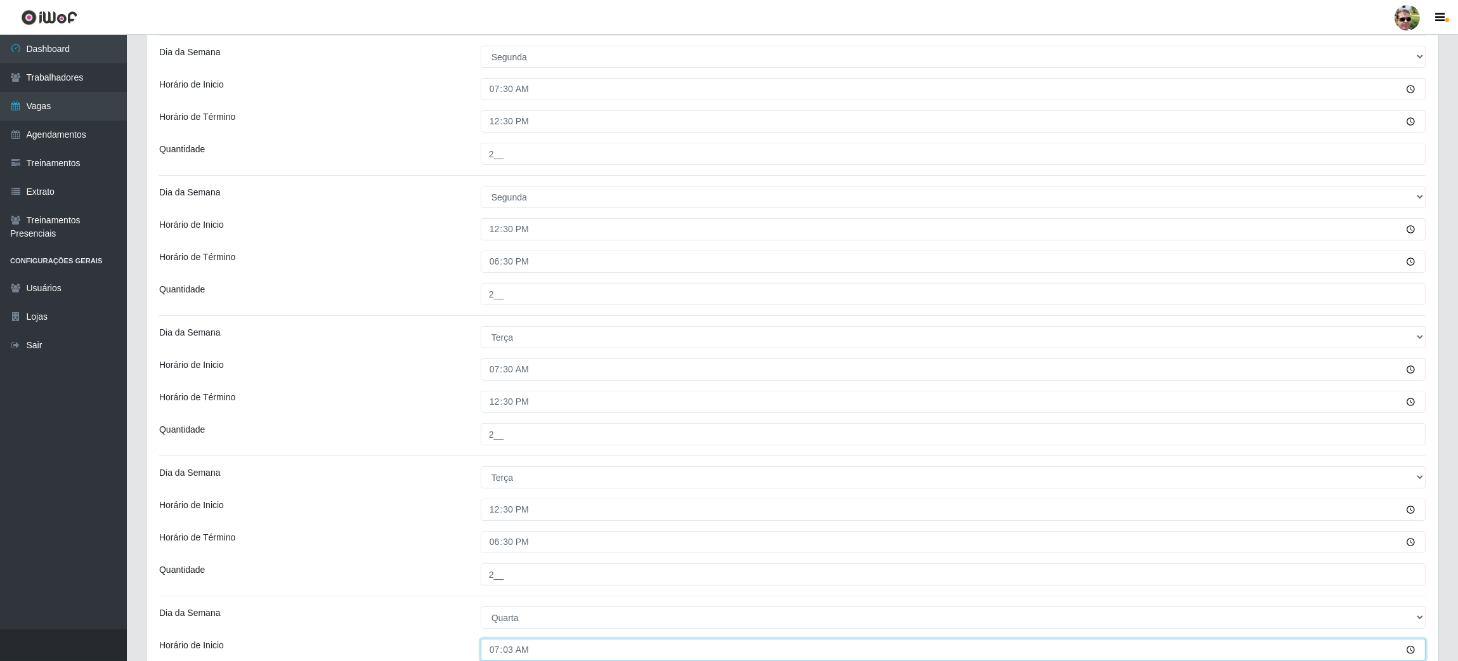
type input "07:30"
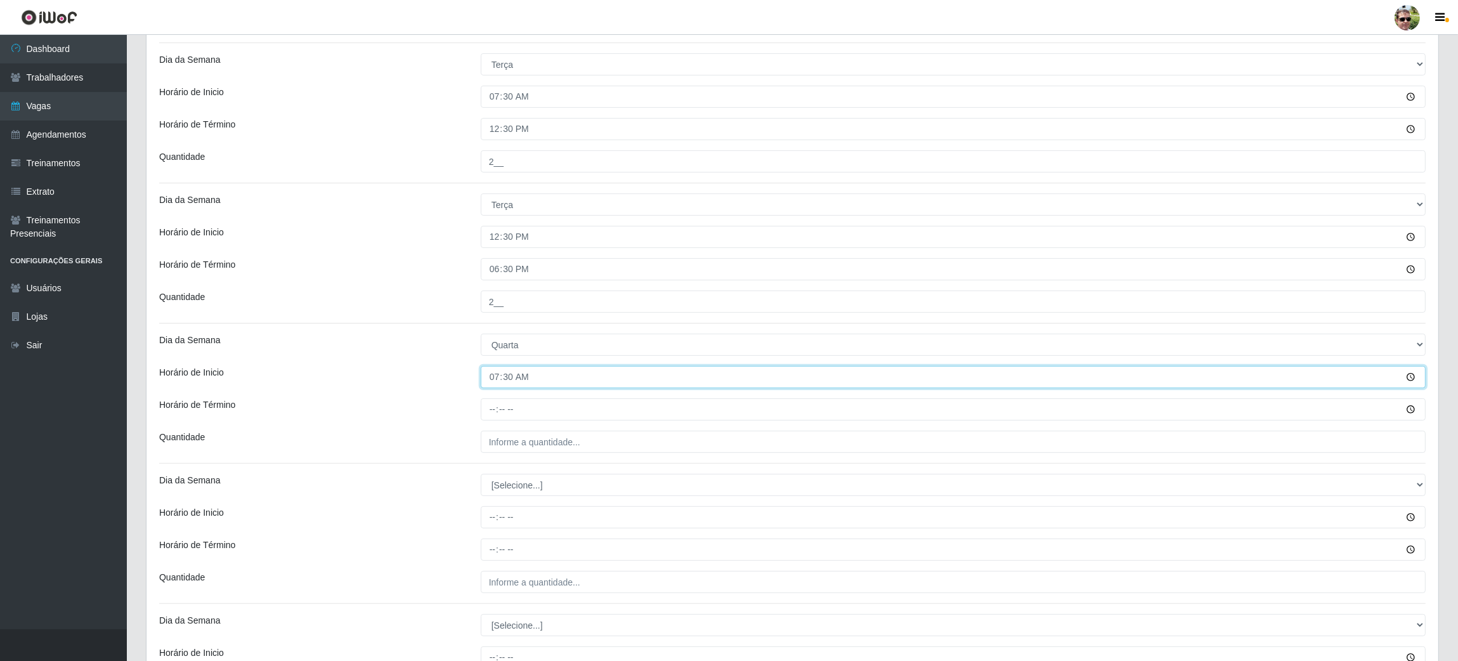
scroll to position [592, 0]
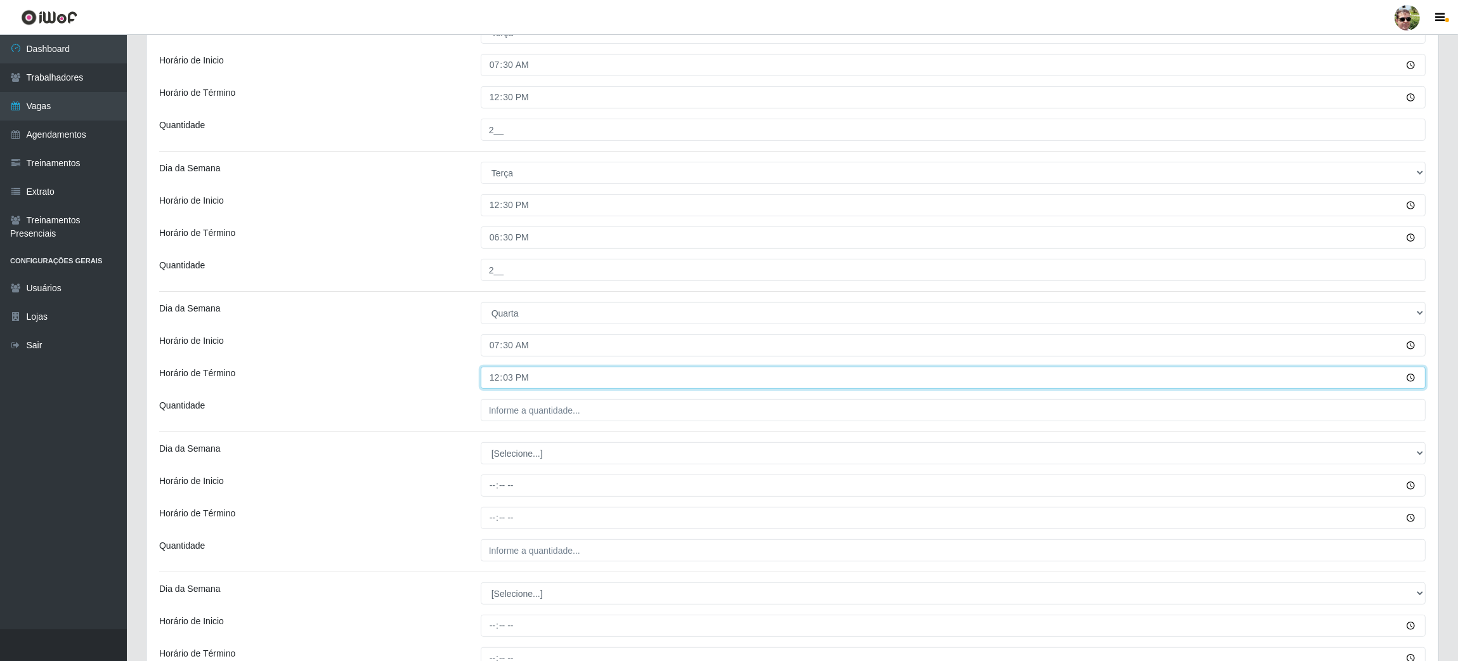
type input "12:30"
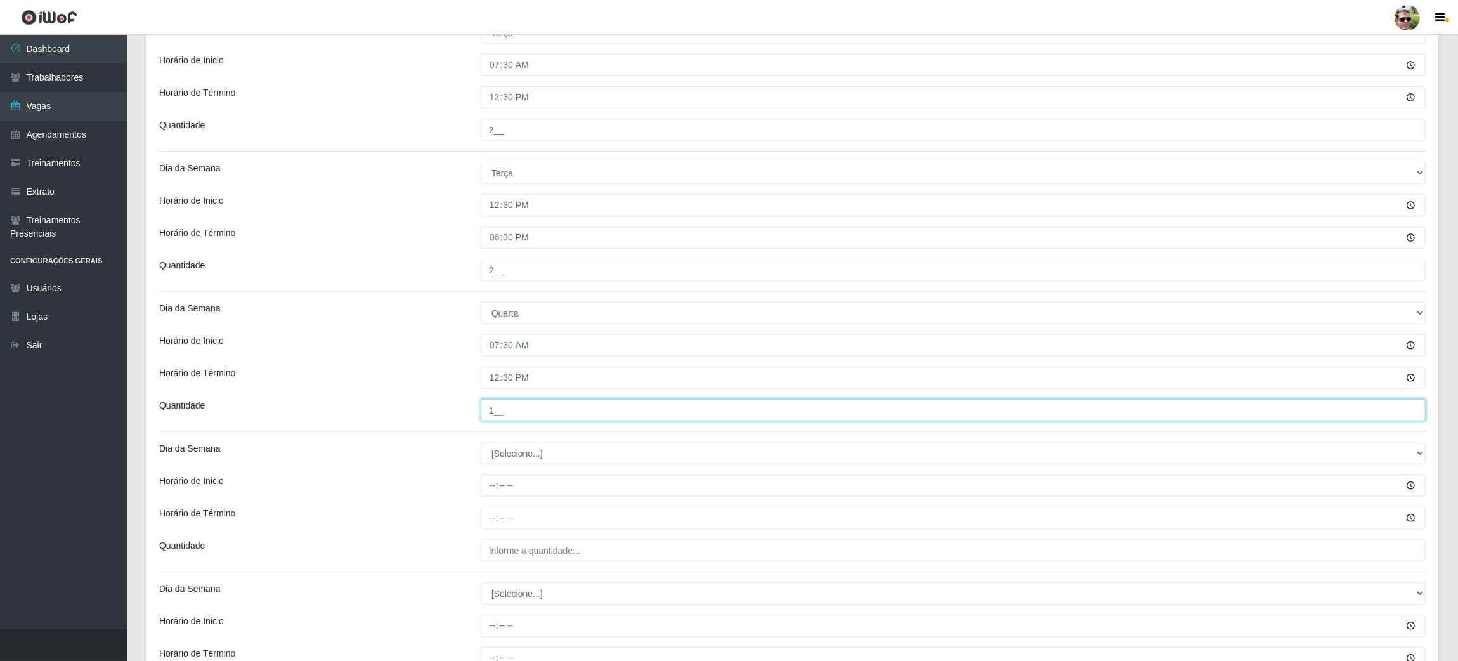
type input "1__"
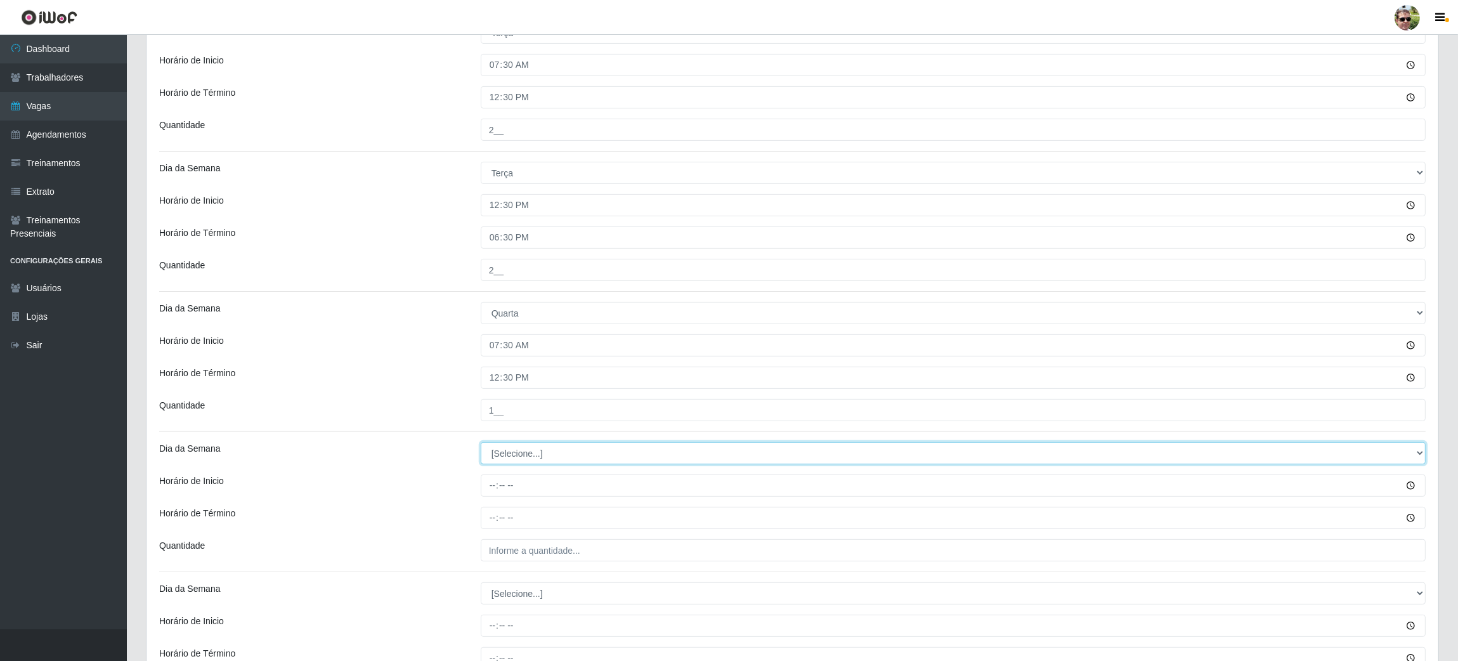
select select "3"
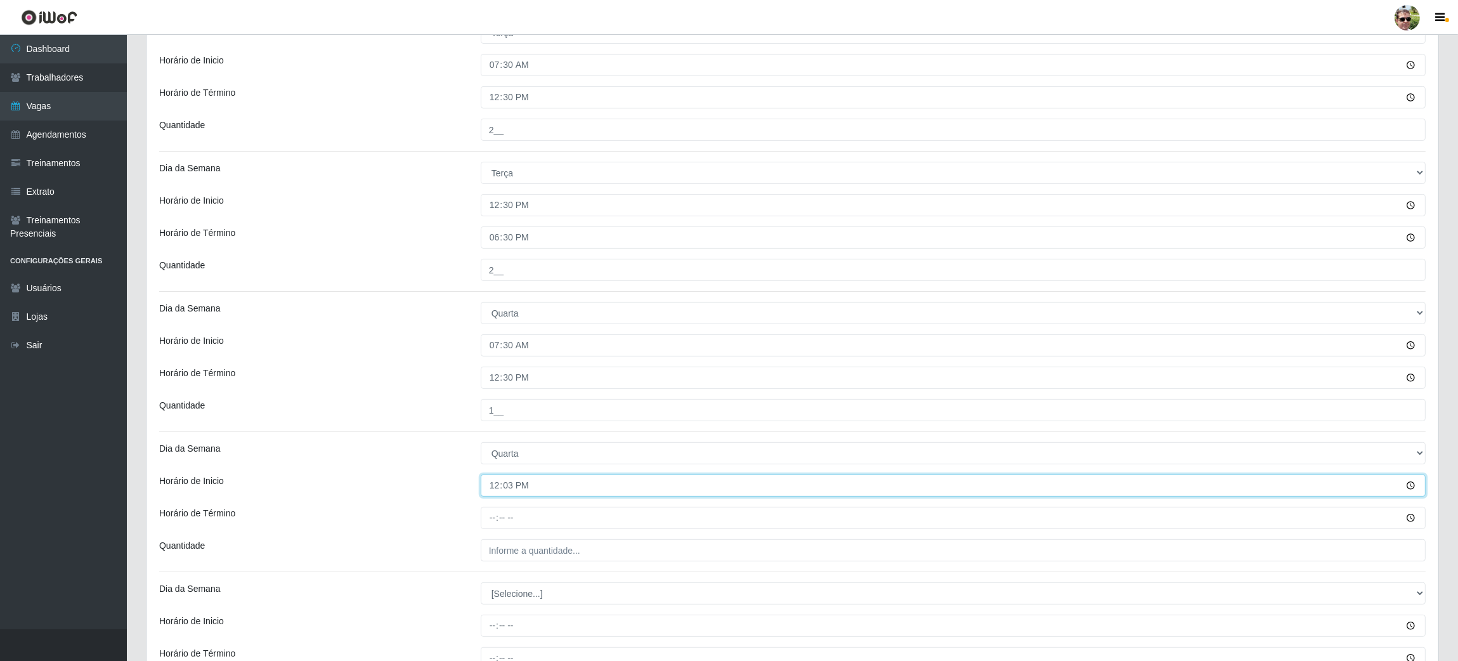
type input "12:30"
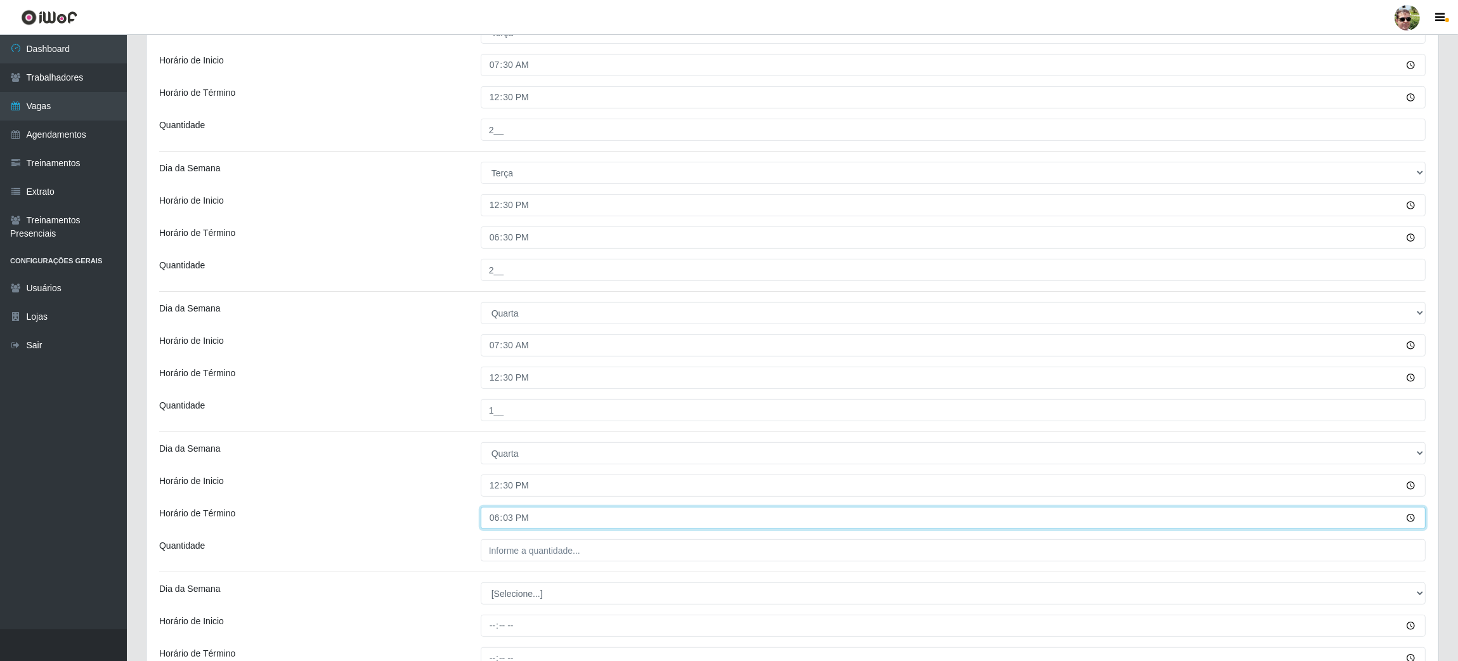
type input "18:30"
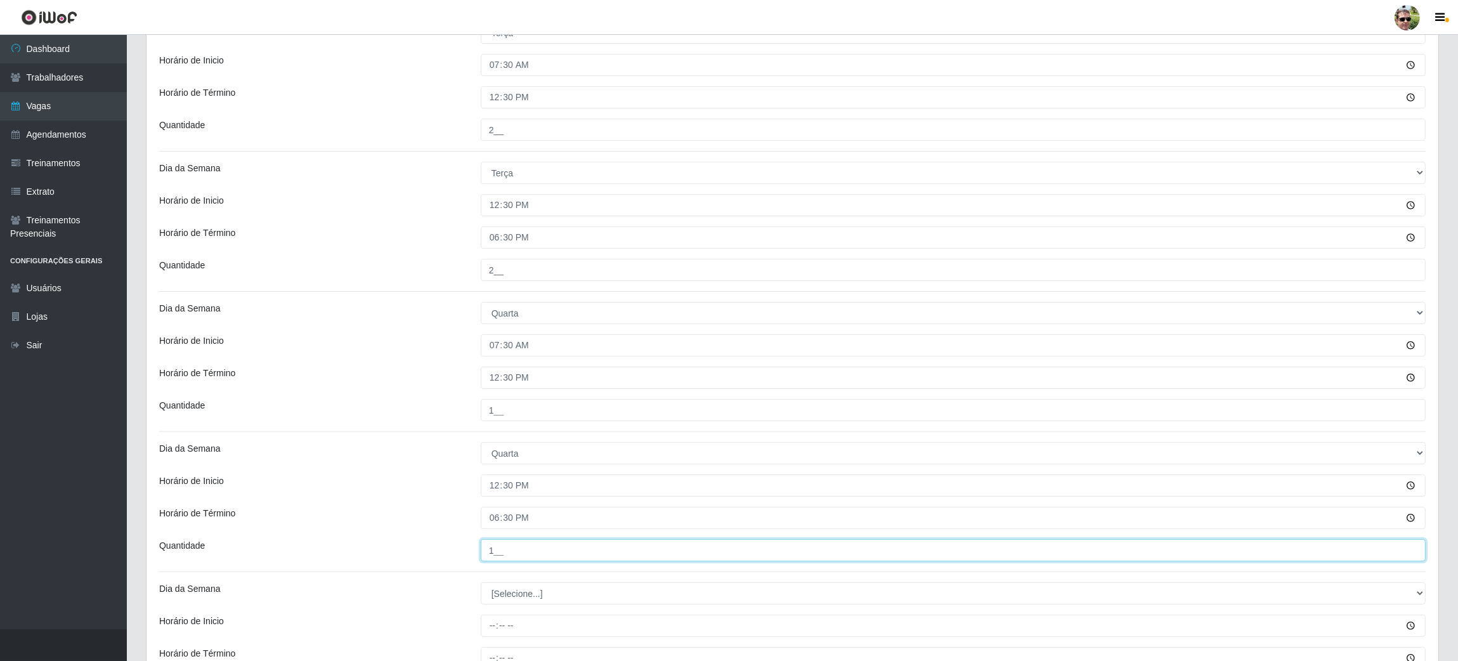
type input "1__"
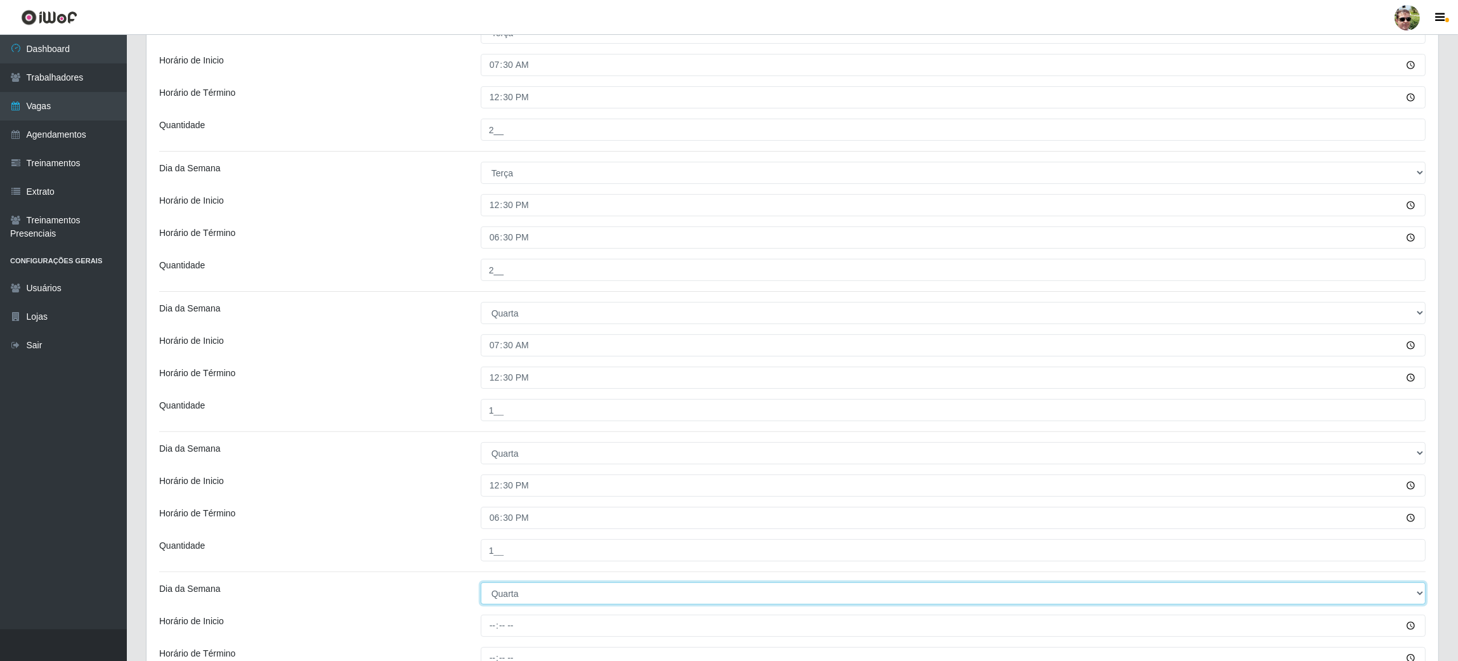
select select "4"
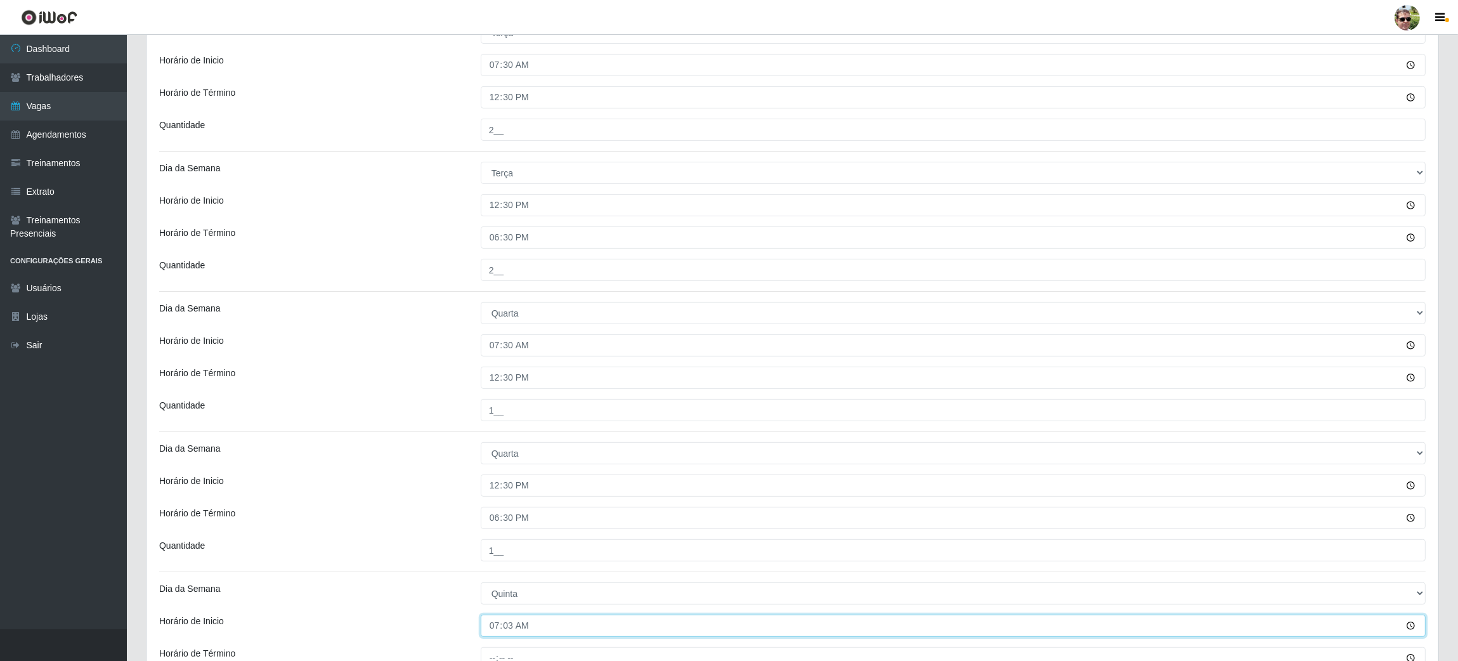
type input "07:30"
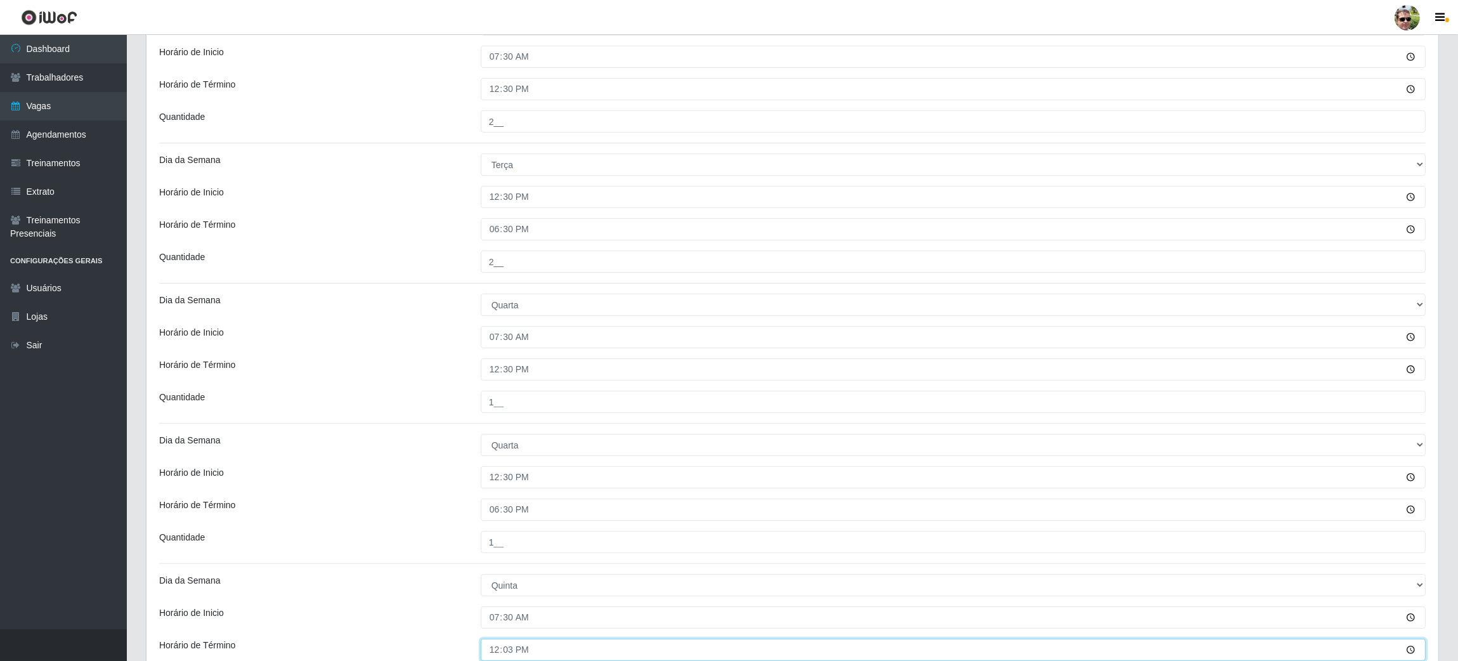
type input "12:30"
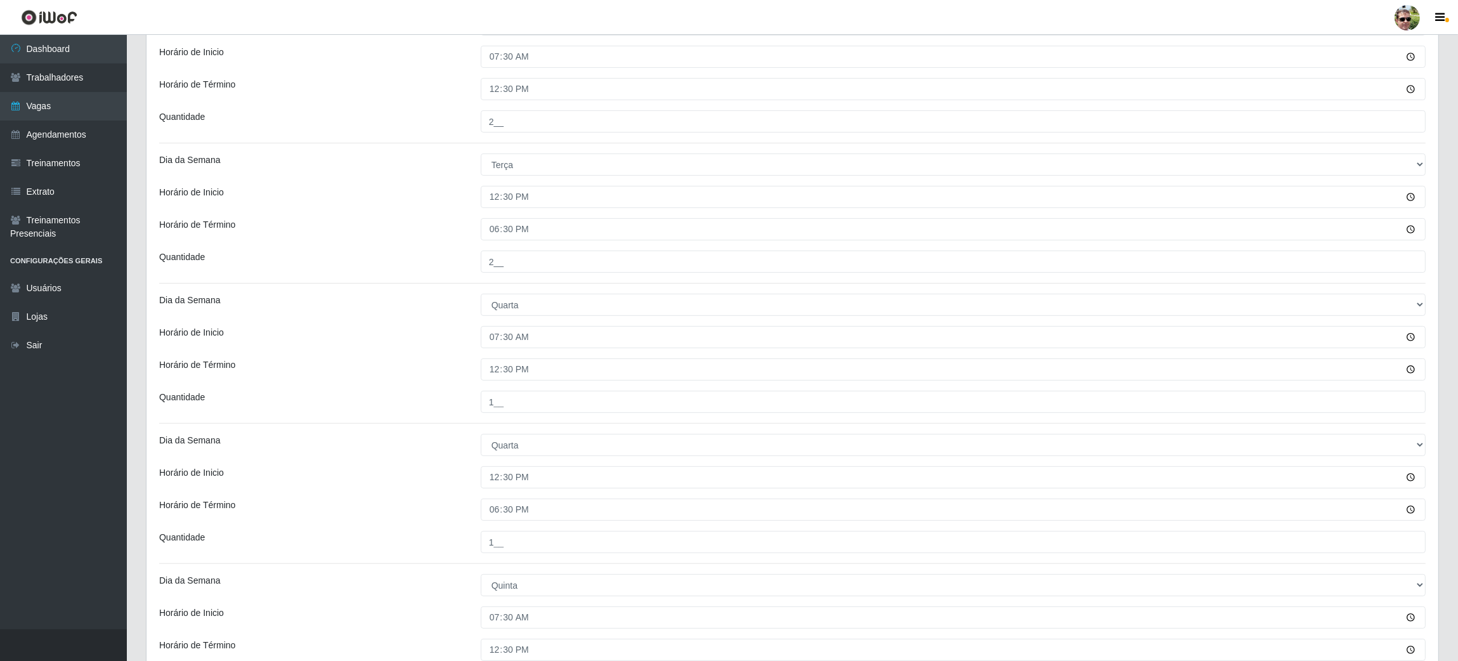
type input "___"
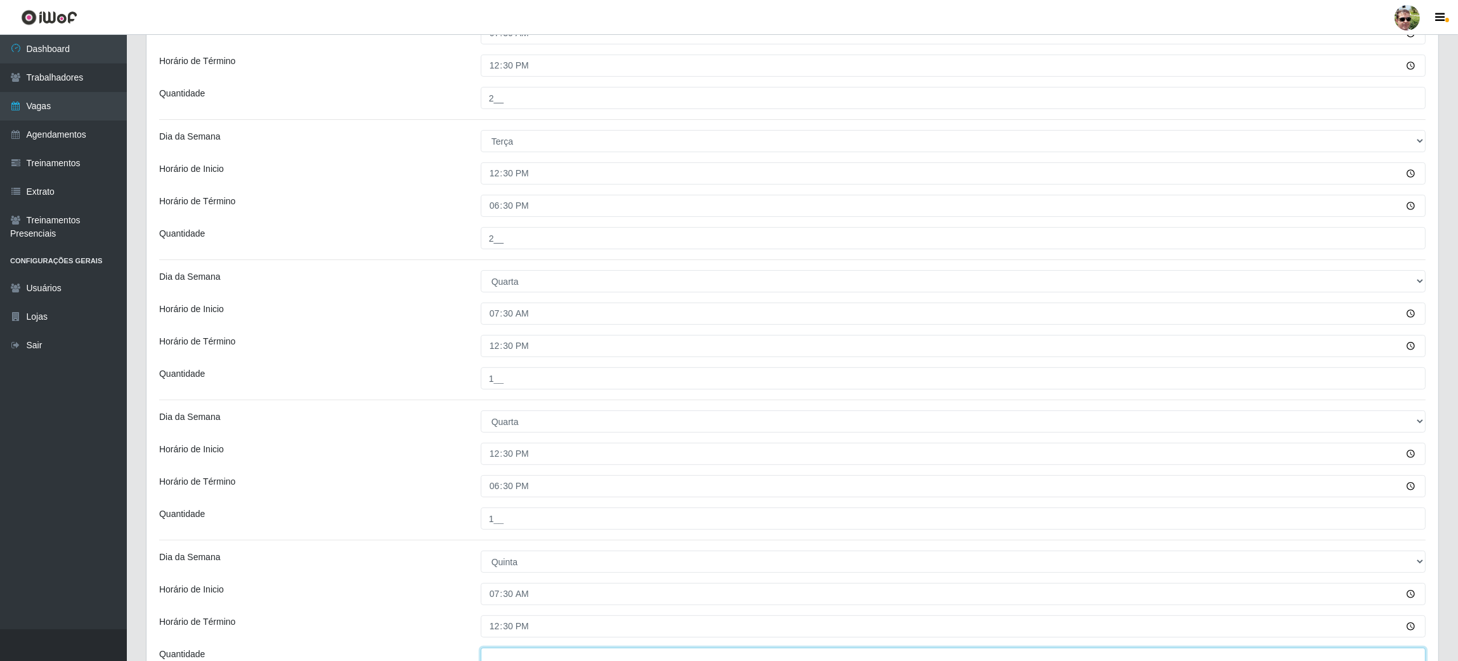
scroll to position [630, 0]
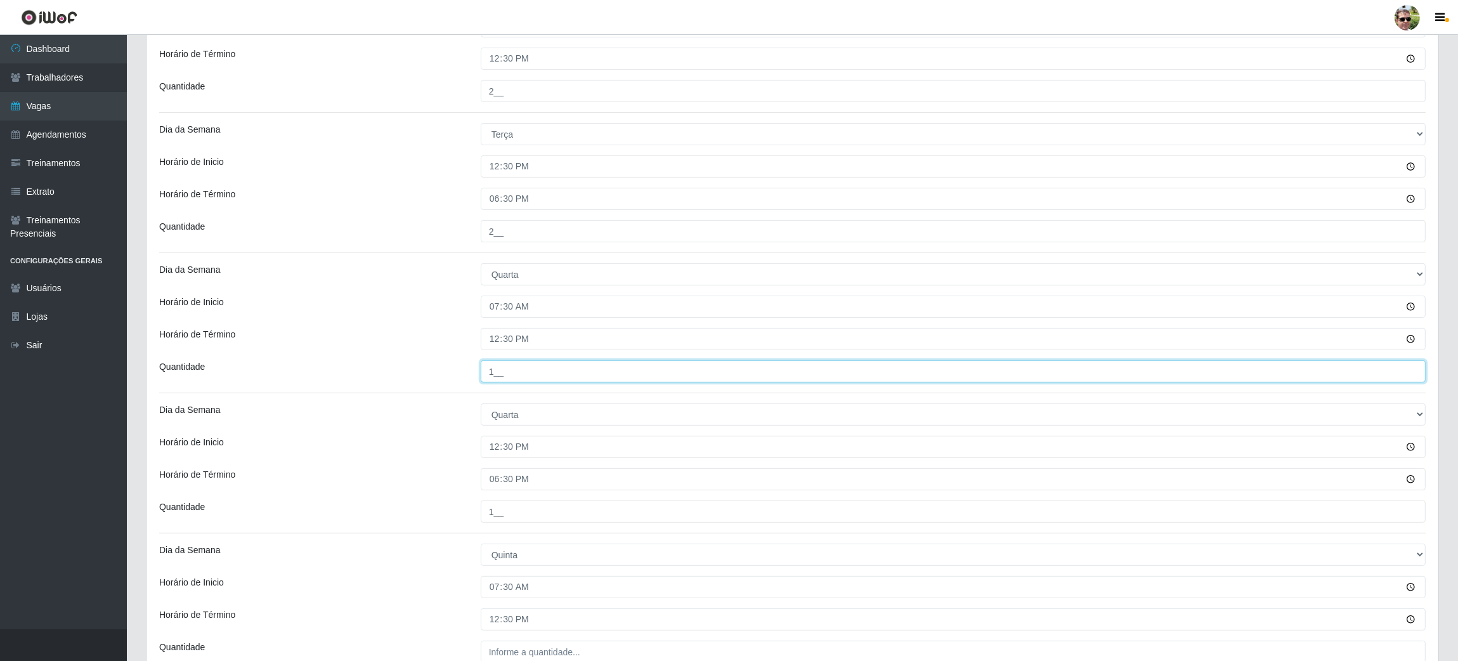
click at [516, 373] on input "1__" at bounding box center [953, 371] width 945 height 22
type input "2__"
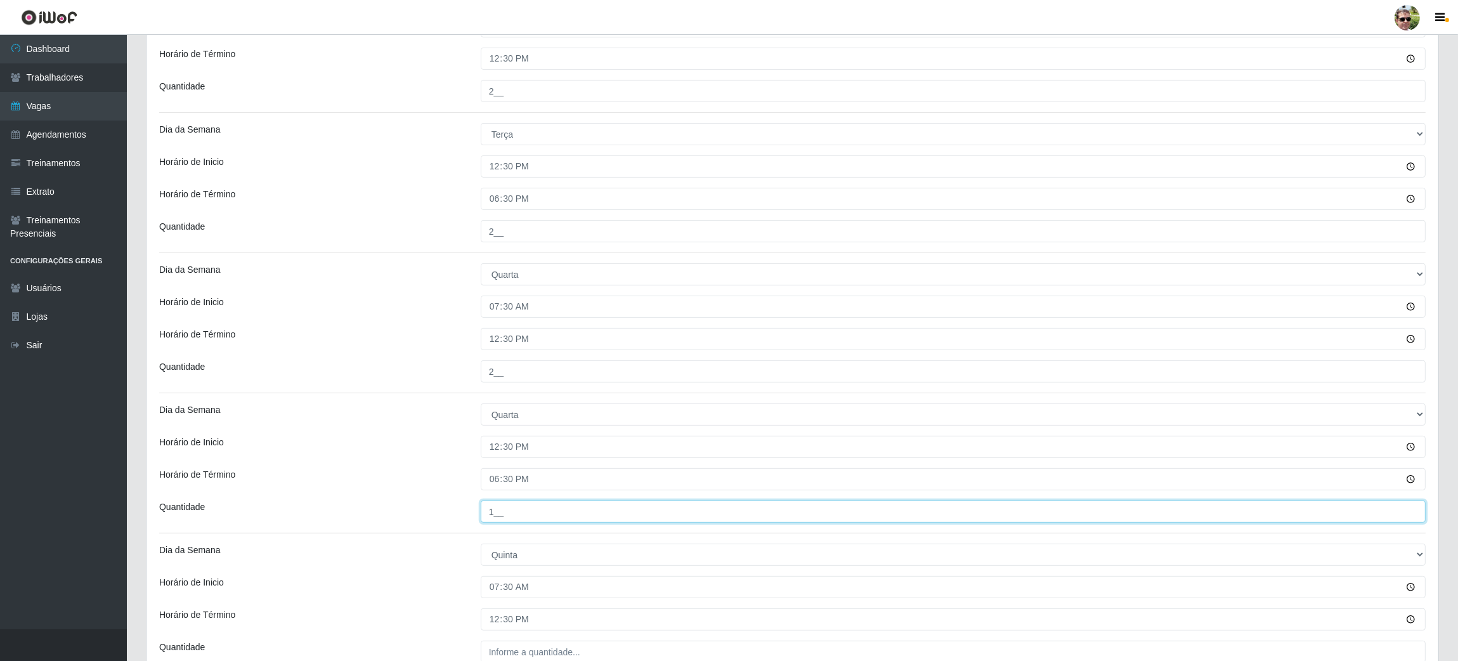
click at [519, 512] on input "1__" at bounding box center [953, 511] width 945 height 22
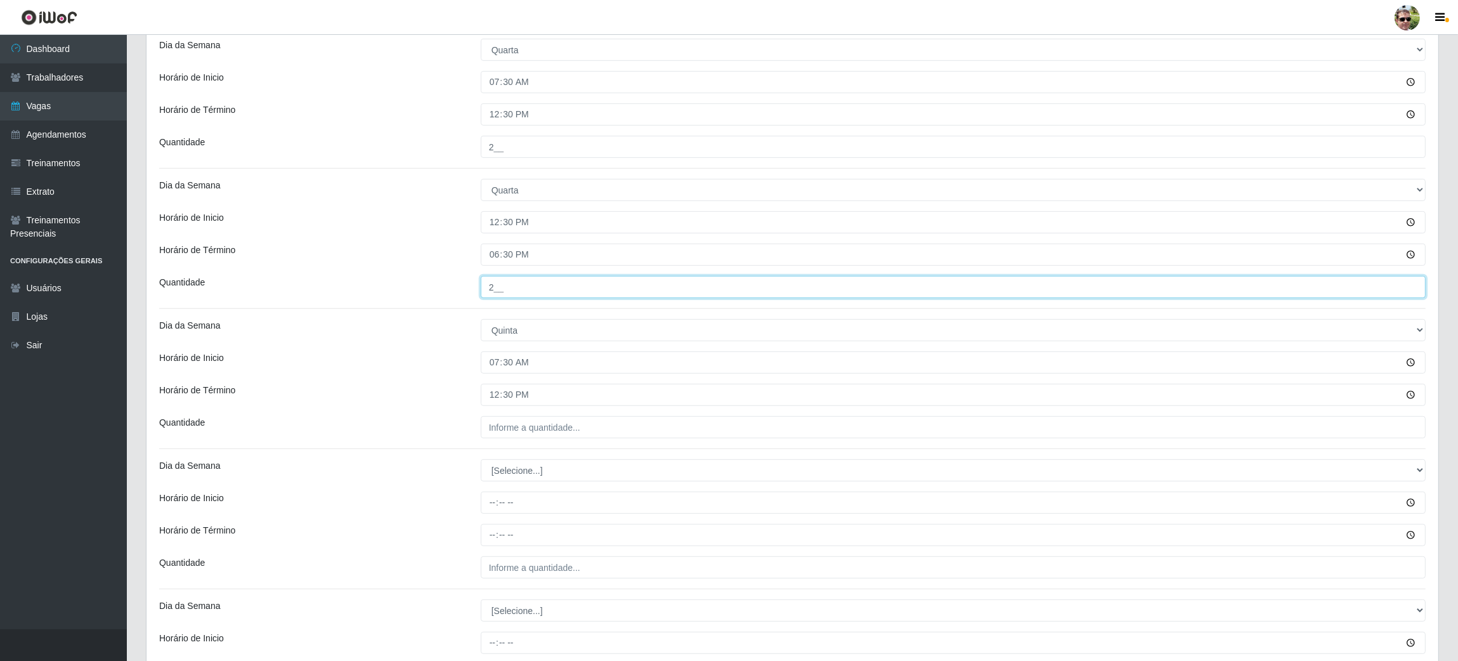
scroll to position [859, 0]
type input "2__"
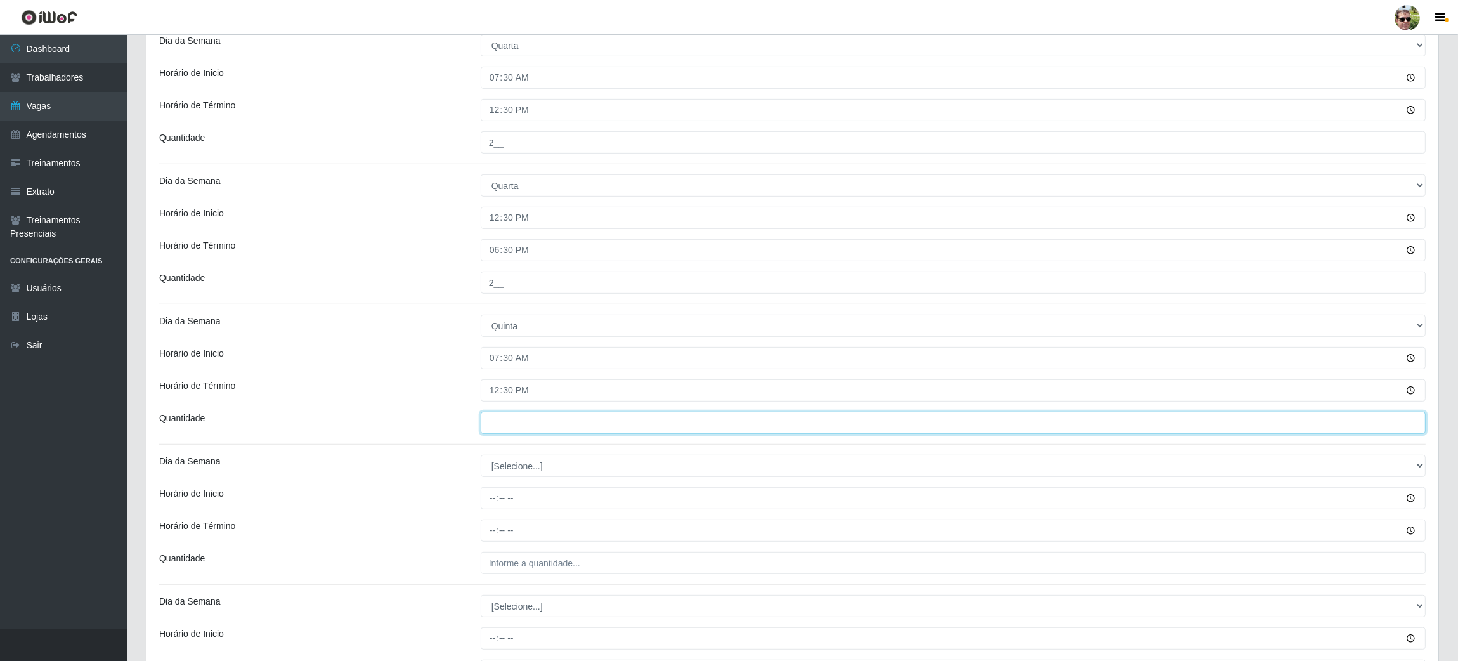
click at [545, 417] on input "___" at bounding box center [953, 423] width 945 height 22
type input "2__"
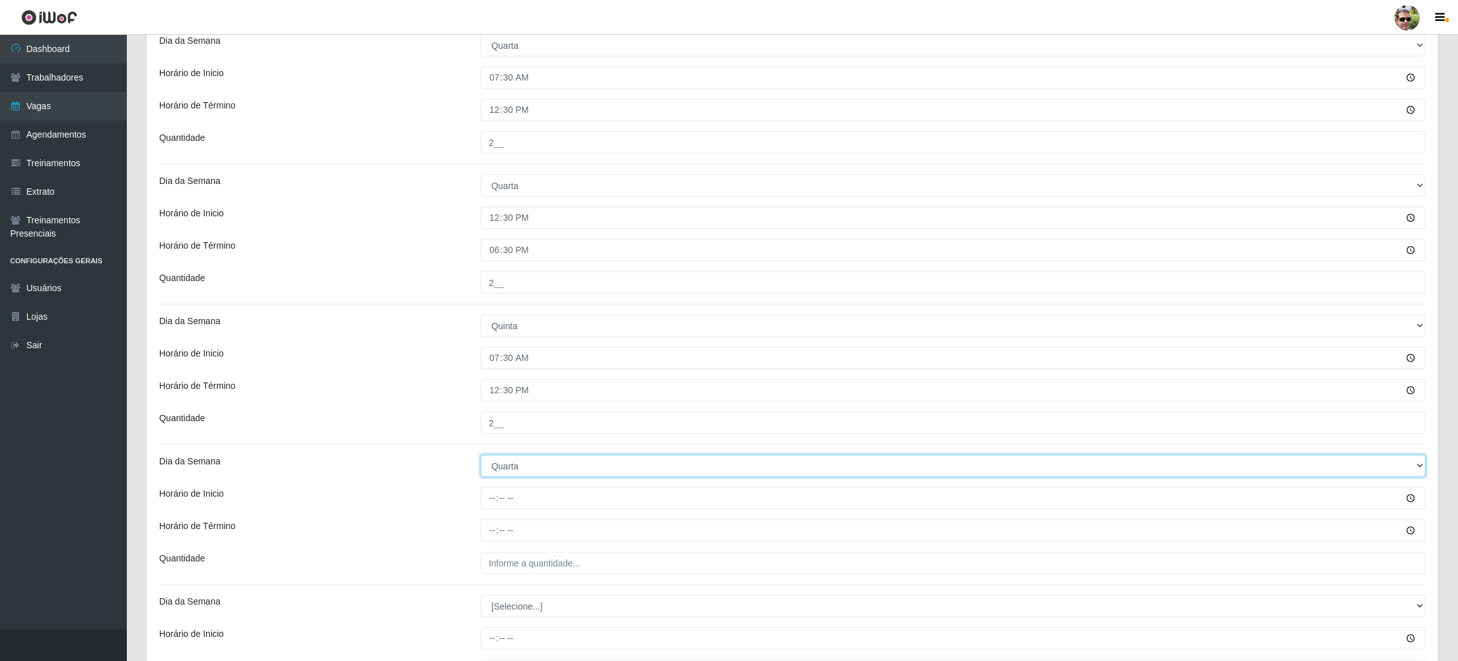
select select "4"
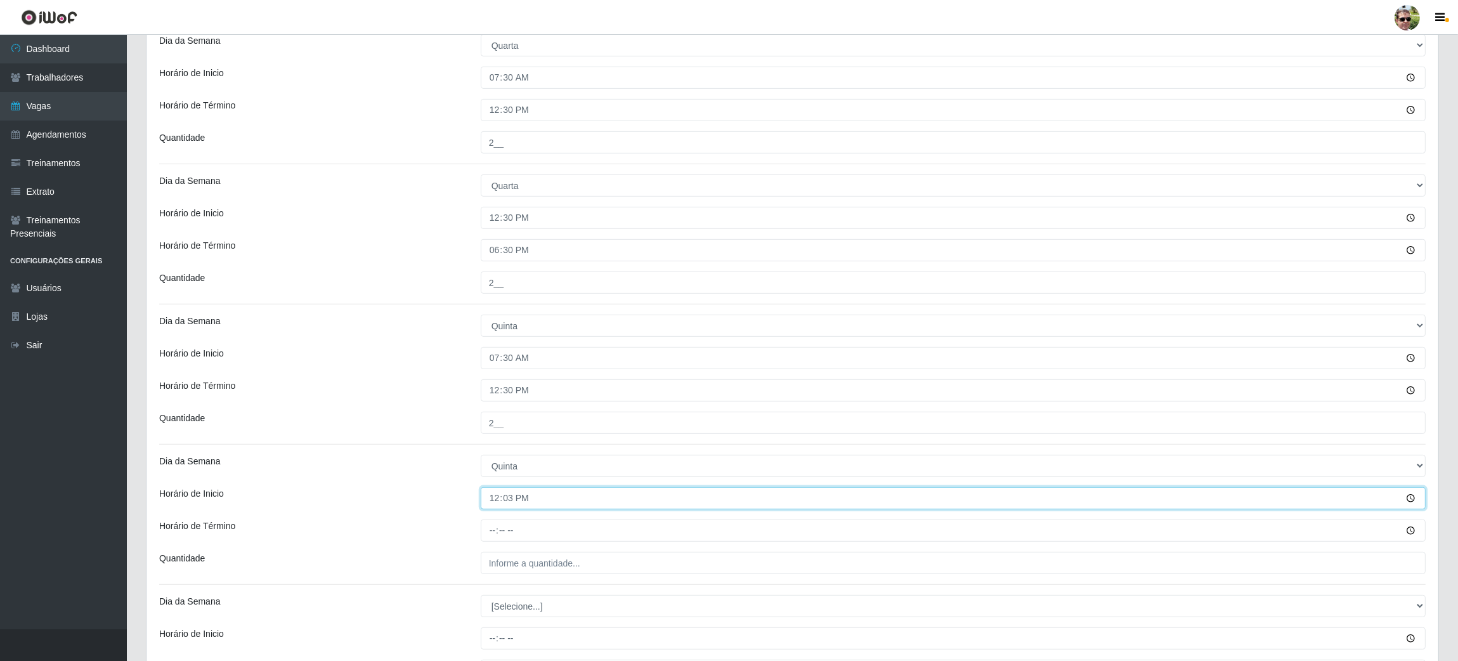
type input "12:30"
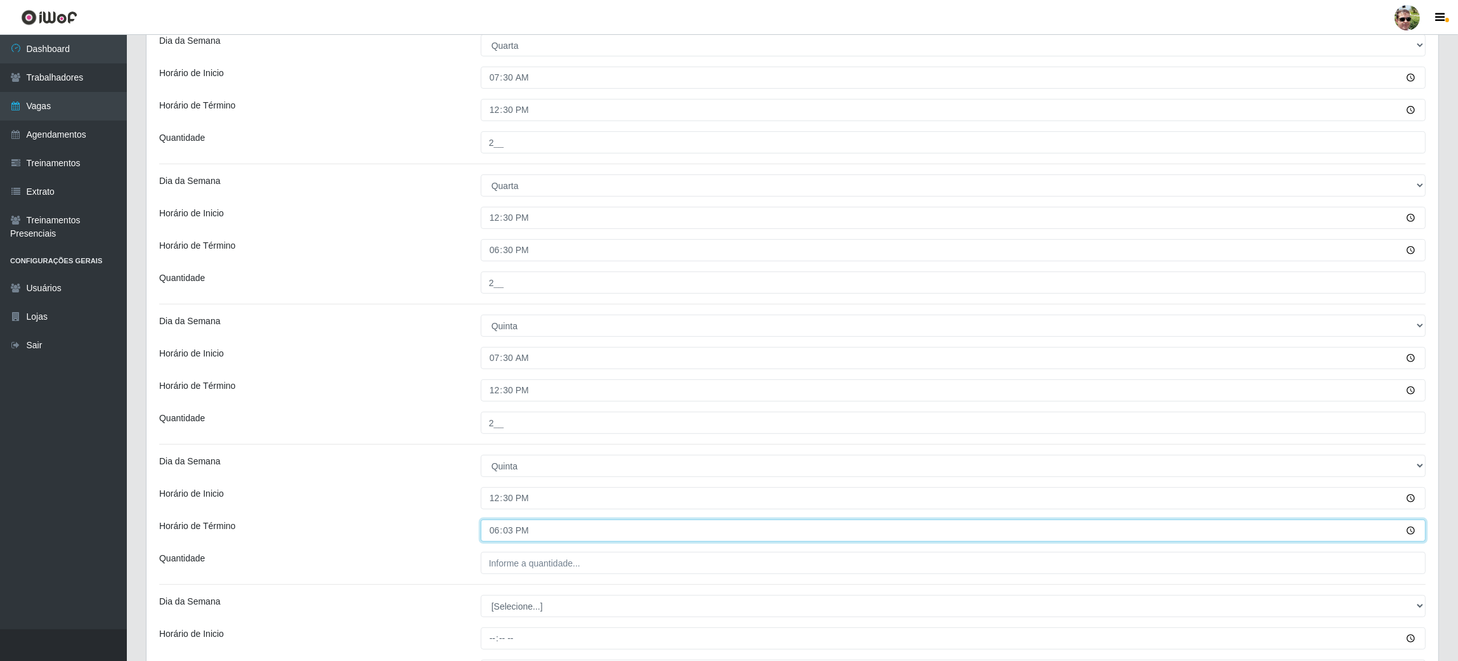
type input "18:30"
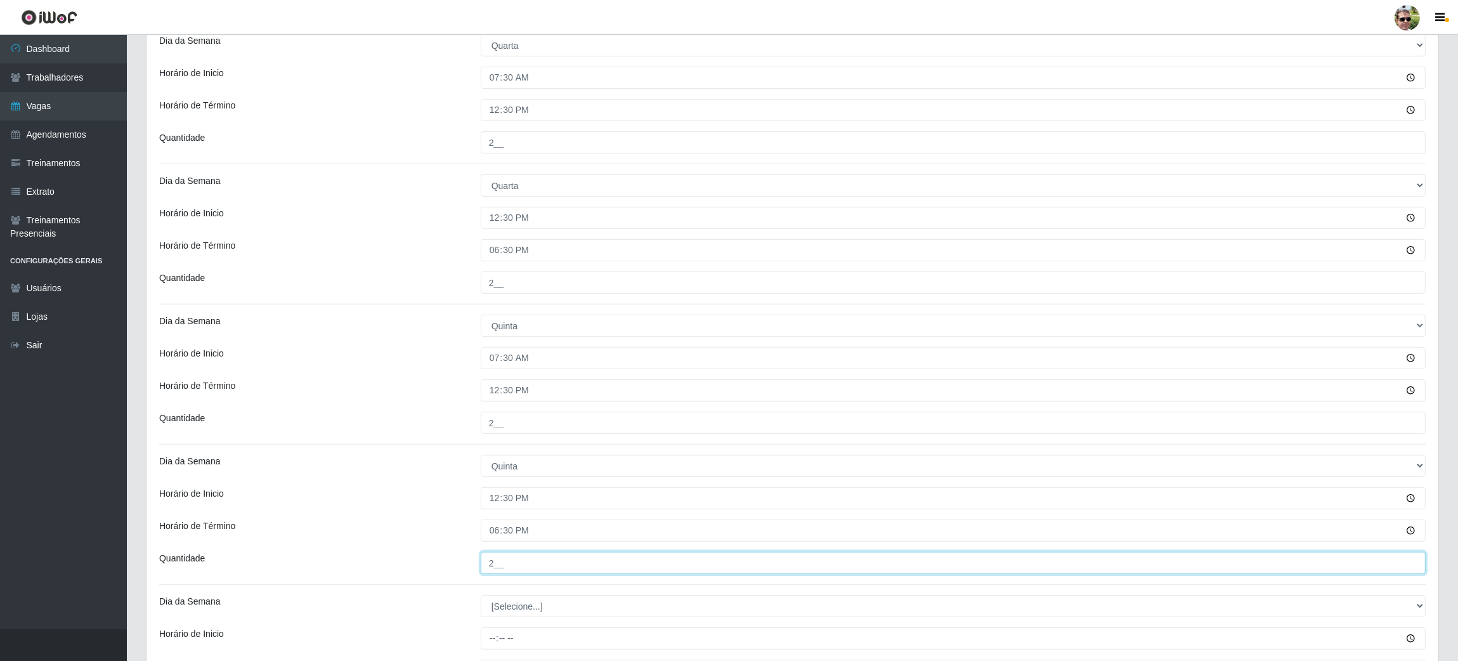
type input "2__"
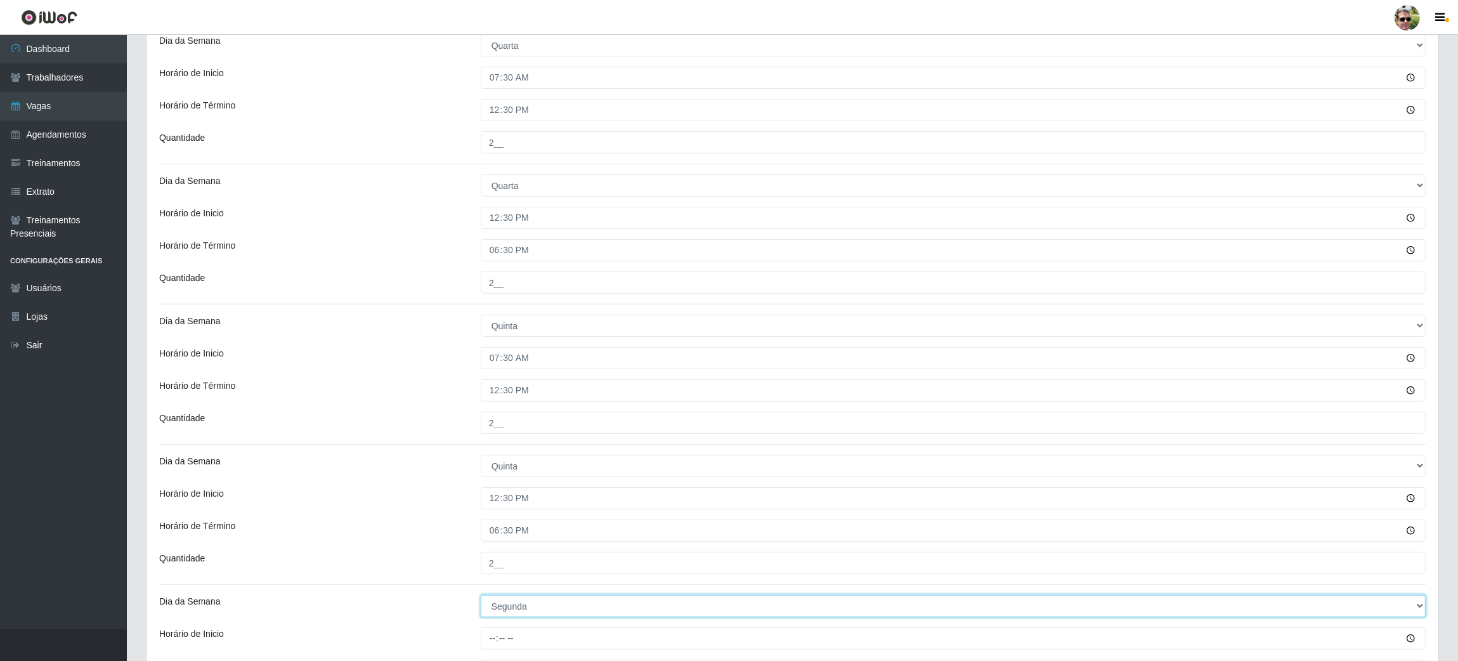
select select "5"
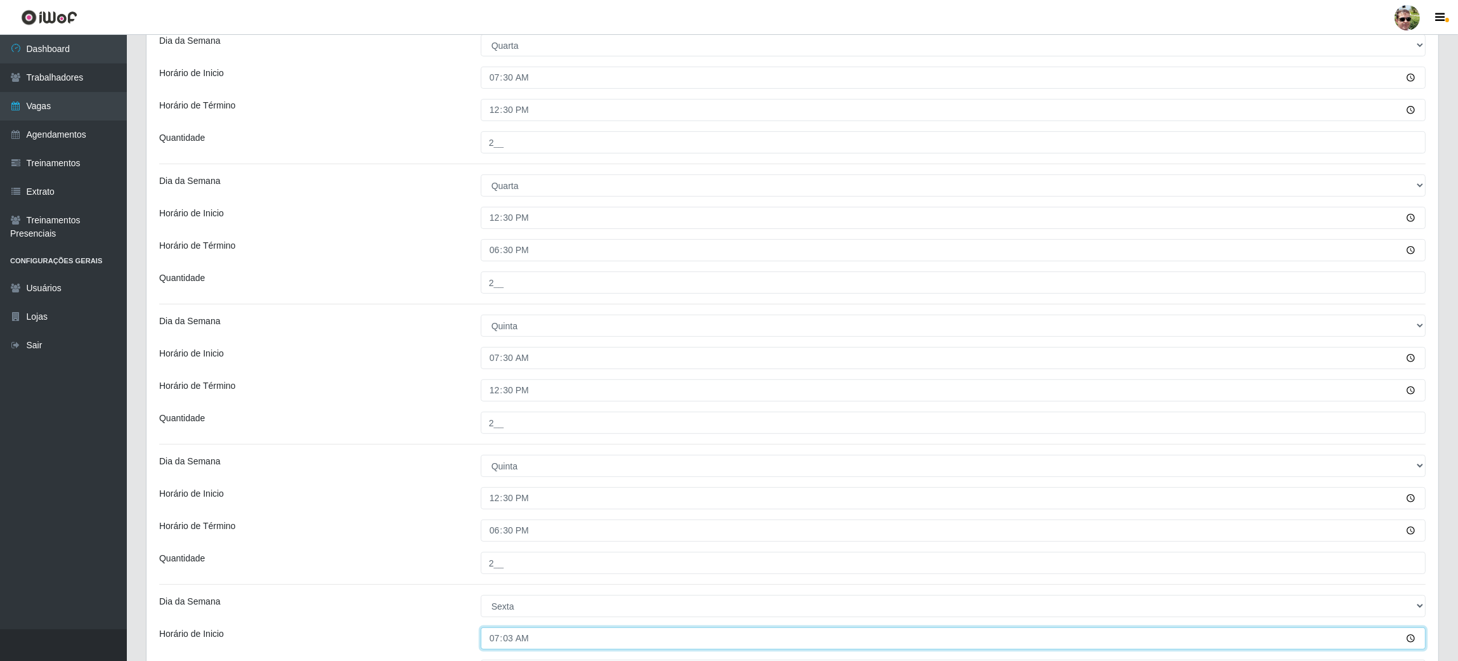
type input "07:30"
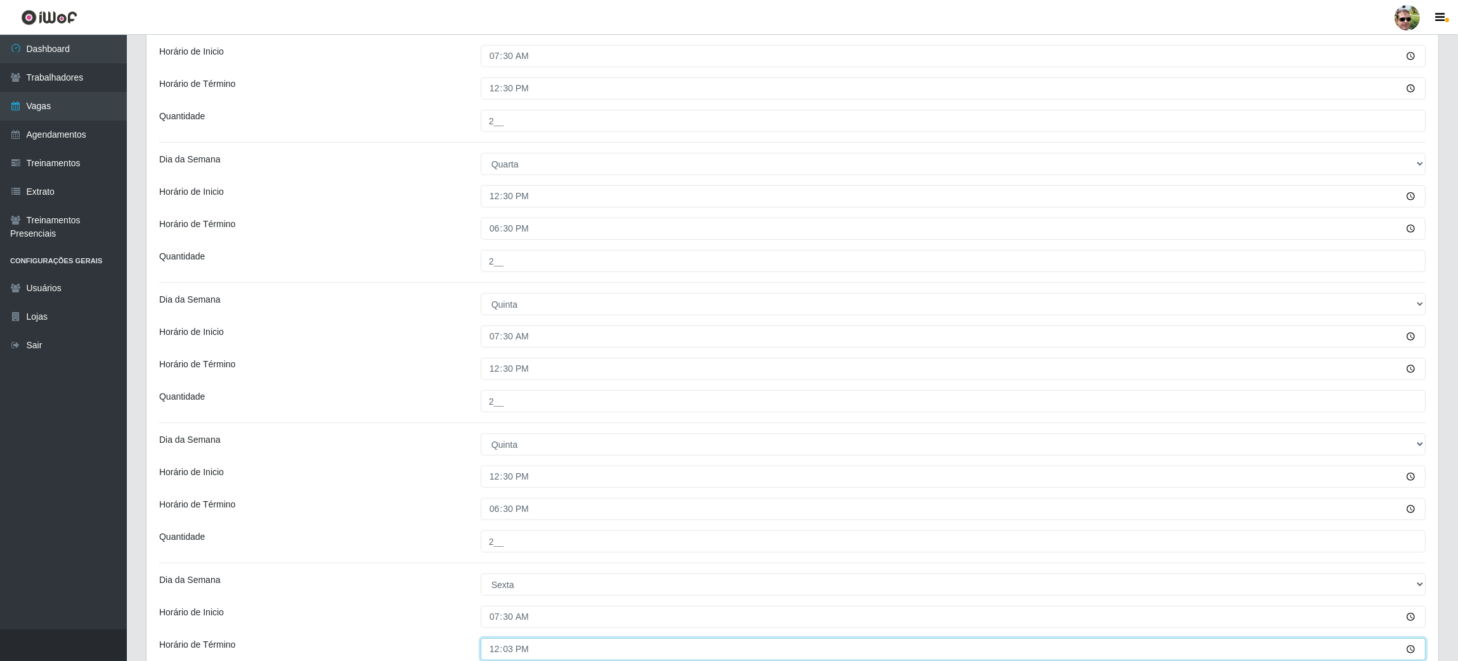
type input "12:30"
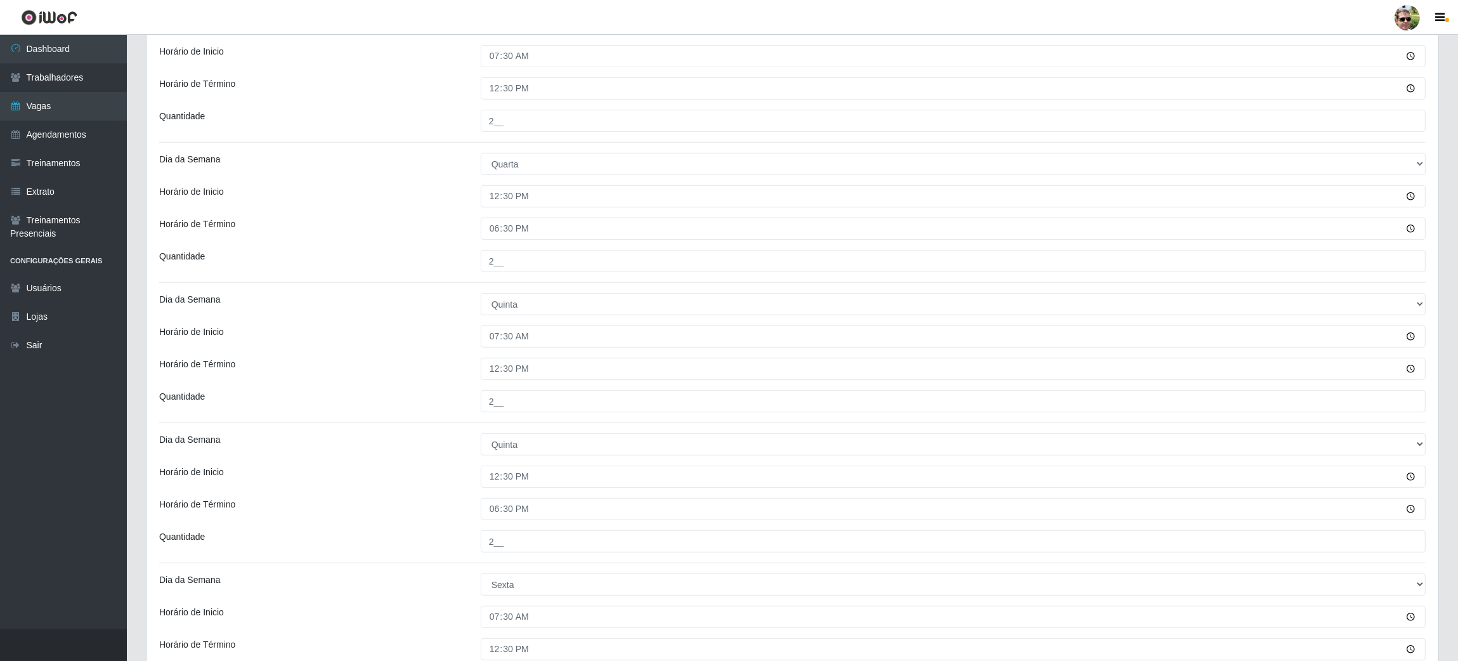
scroll to position [1232, 0]
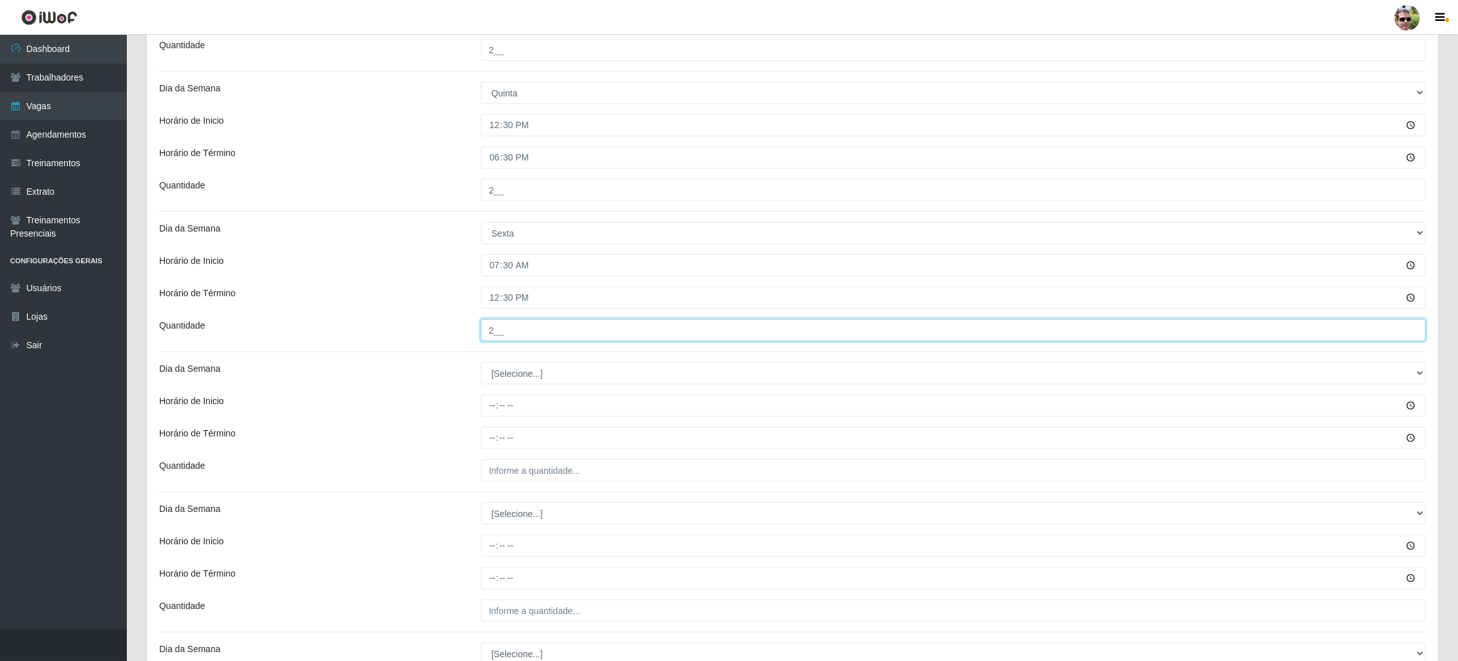
type input "2__"
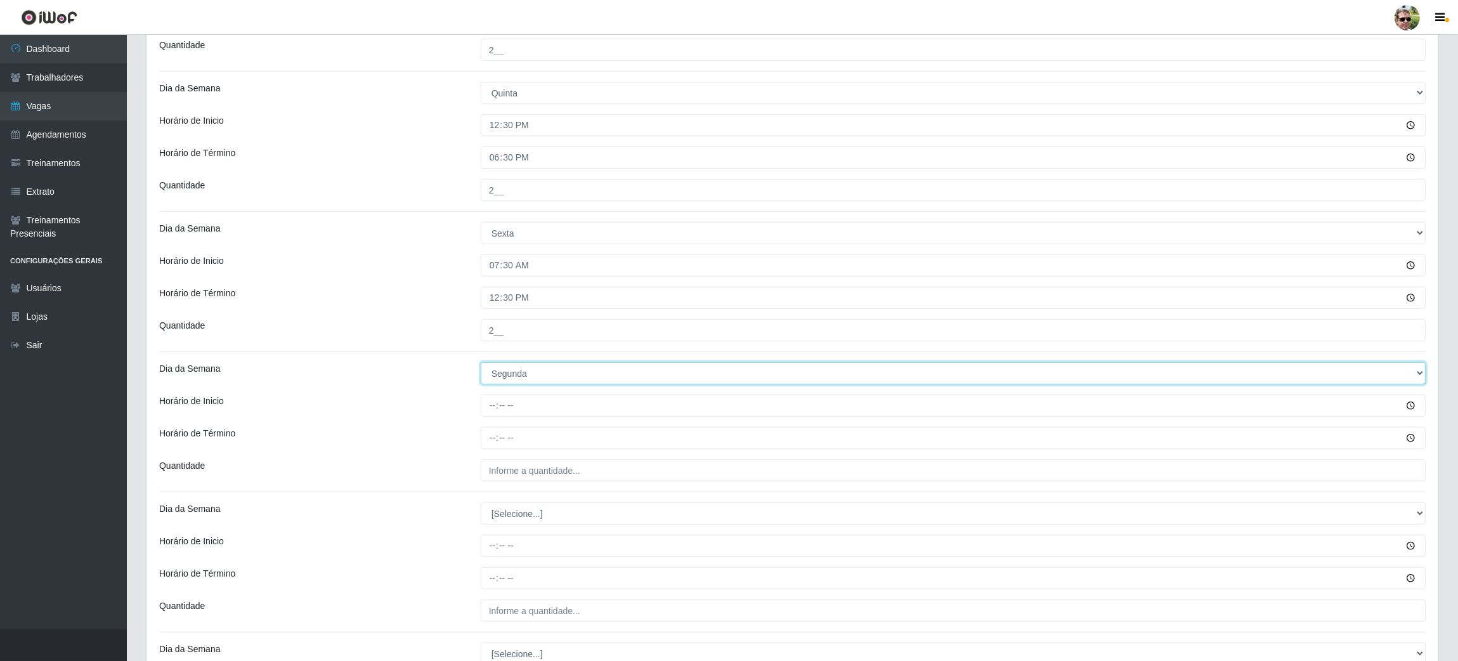
select select "5"
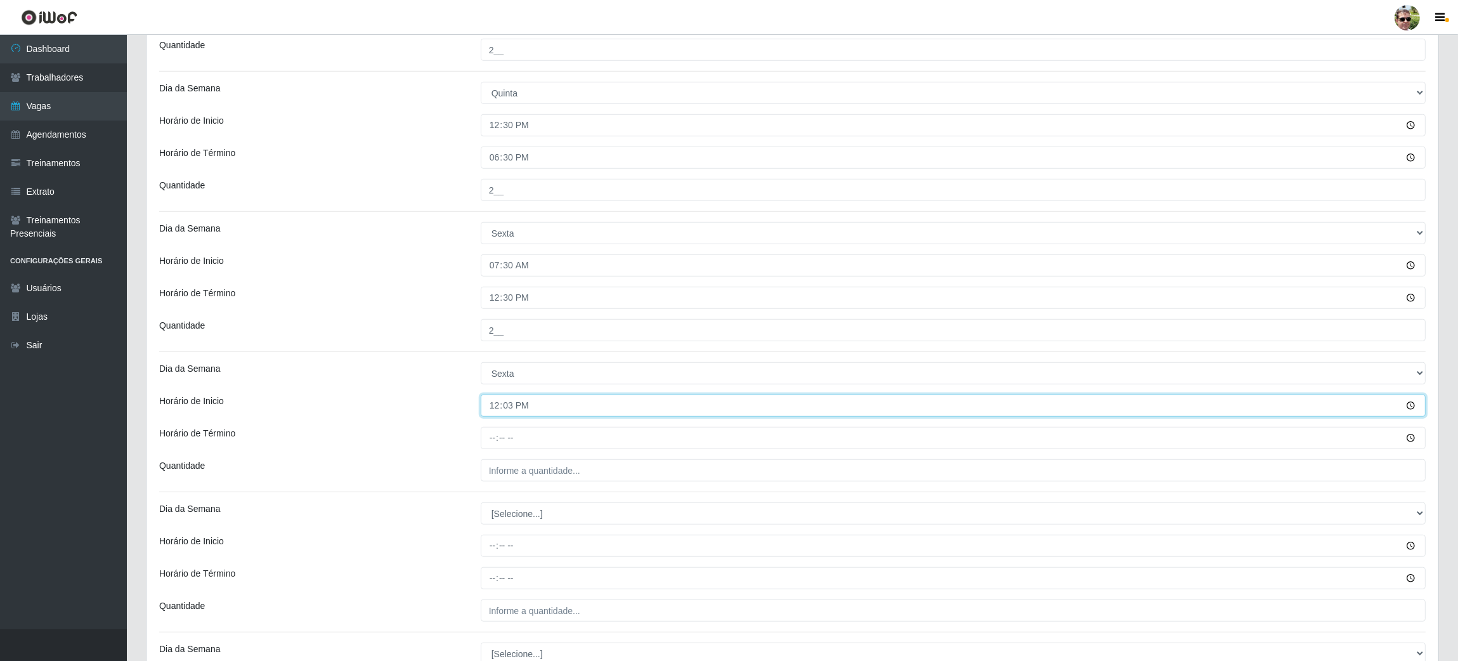
type input "12:30"
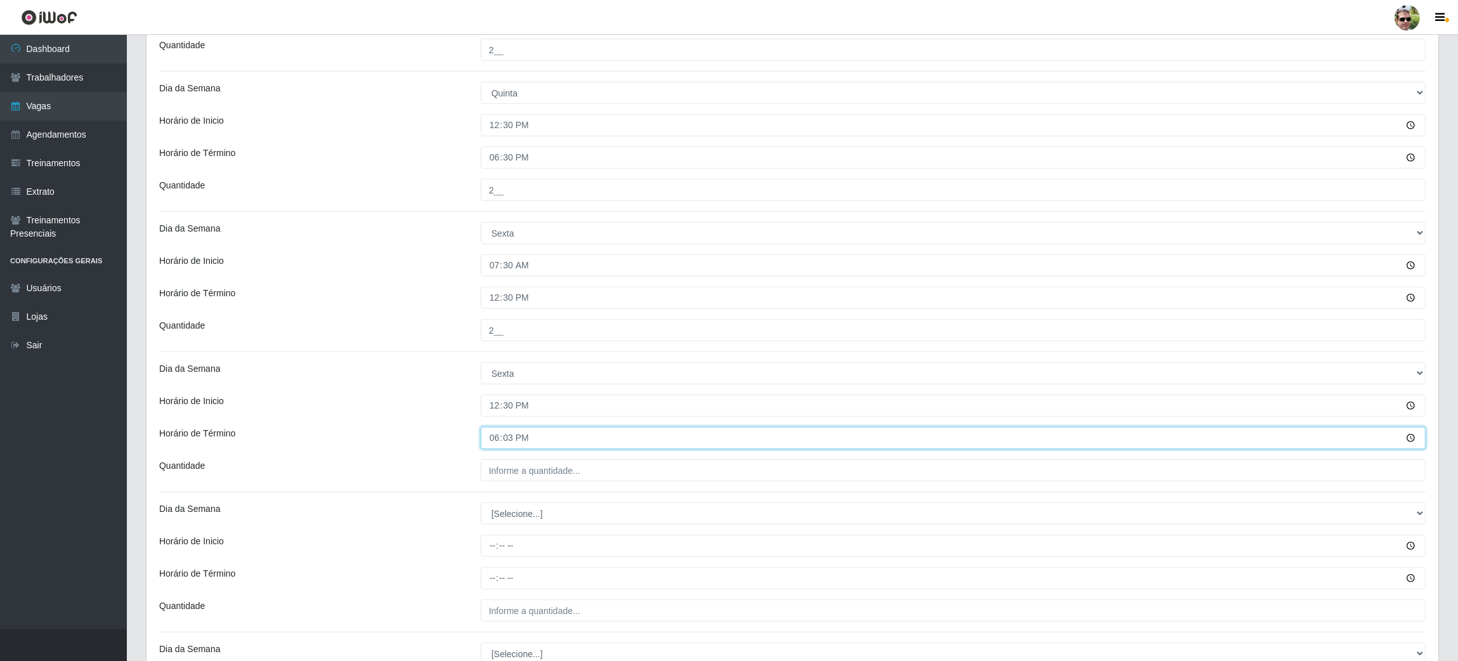
type input "18:30"
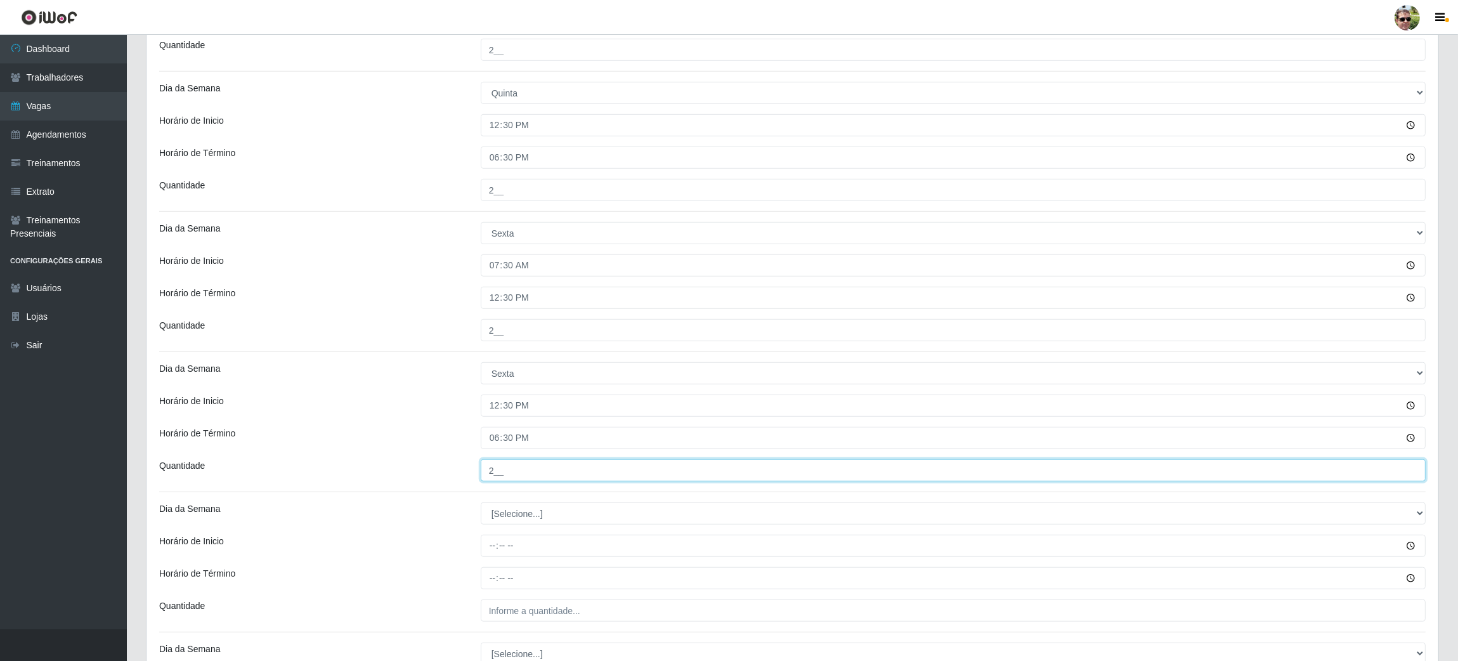
type input "2__"
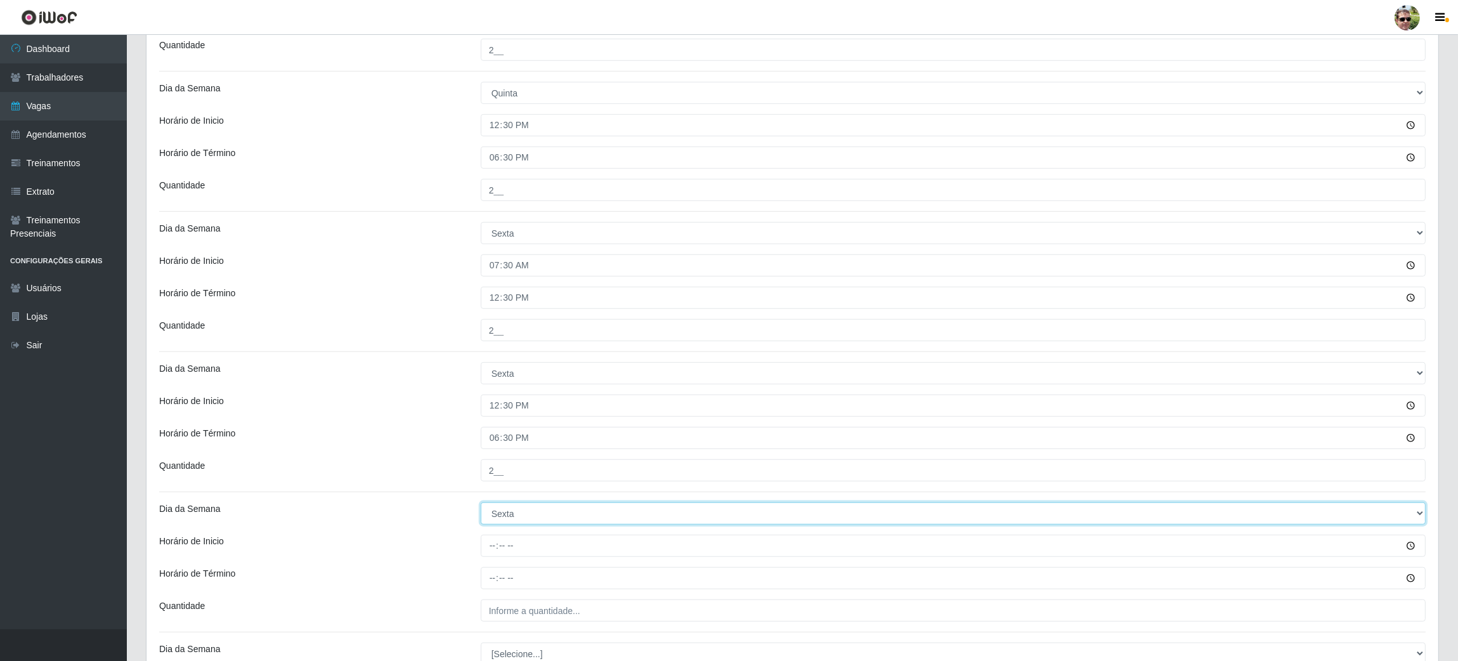
select select "6"
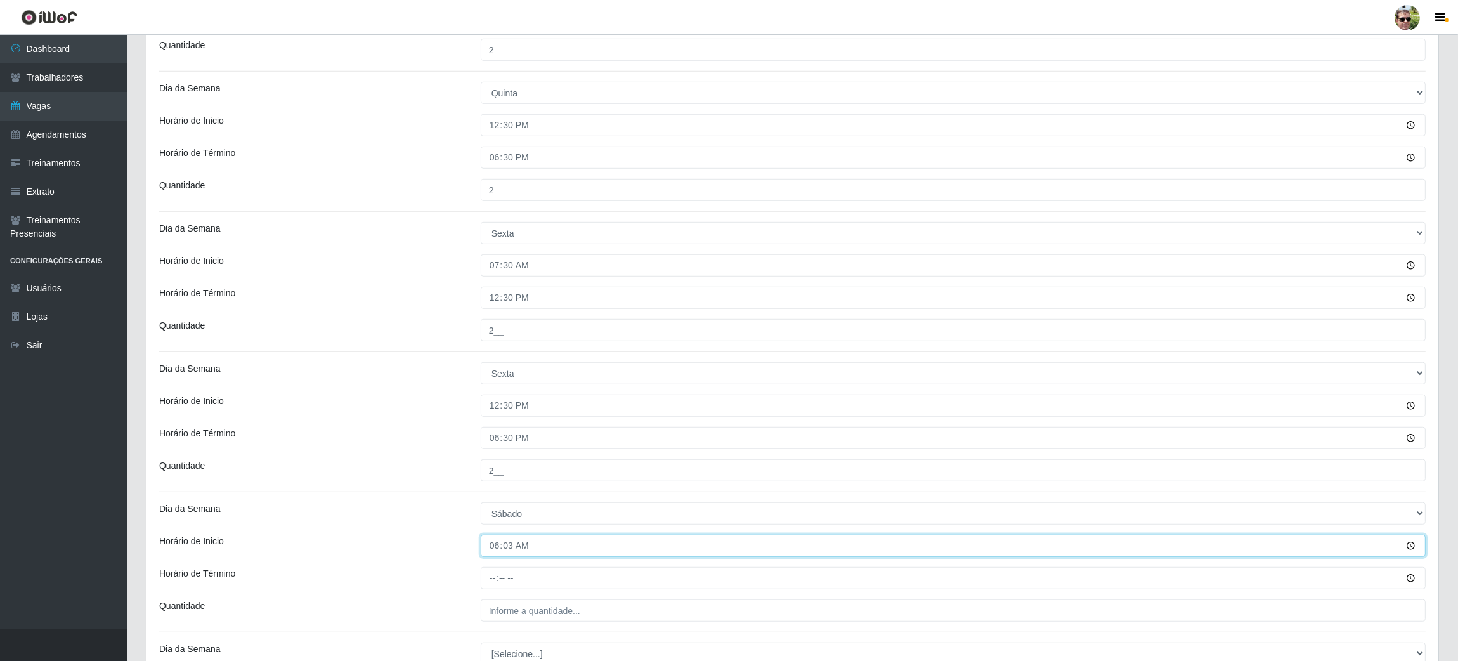
type input "06:30"
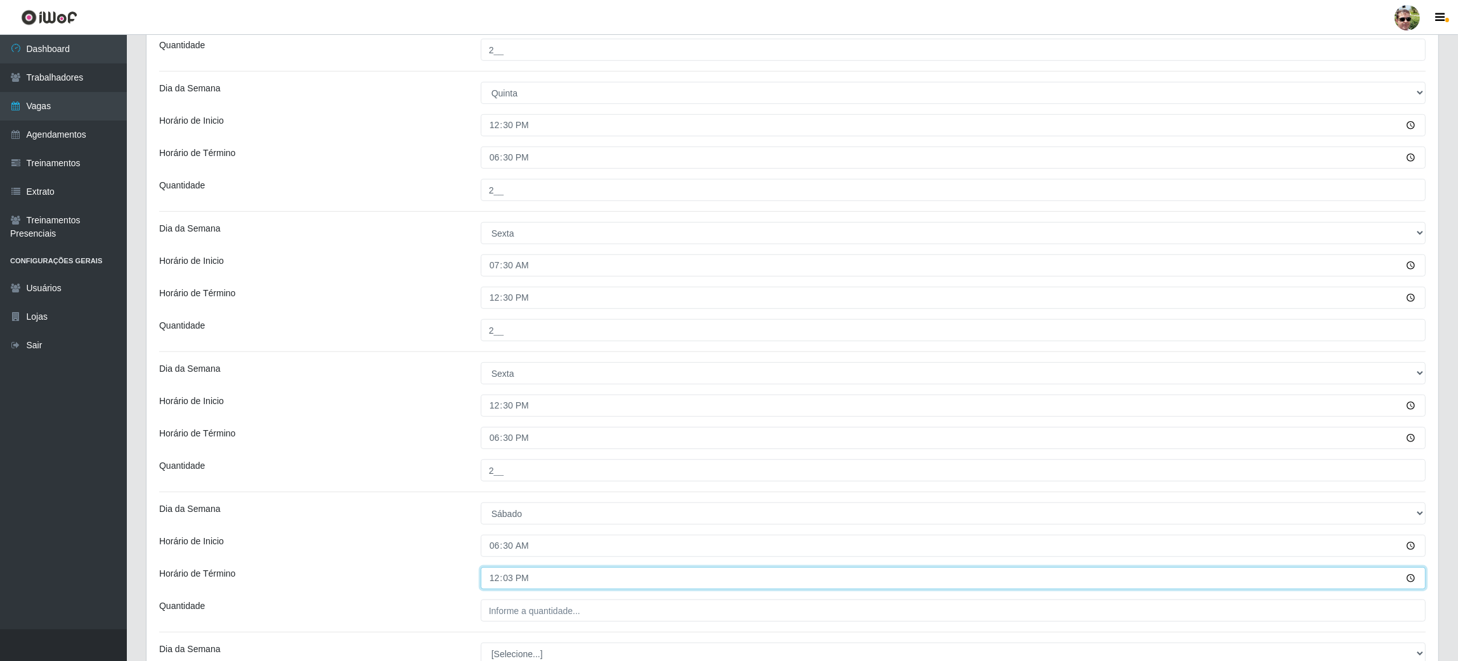
type input "12:30"
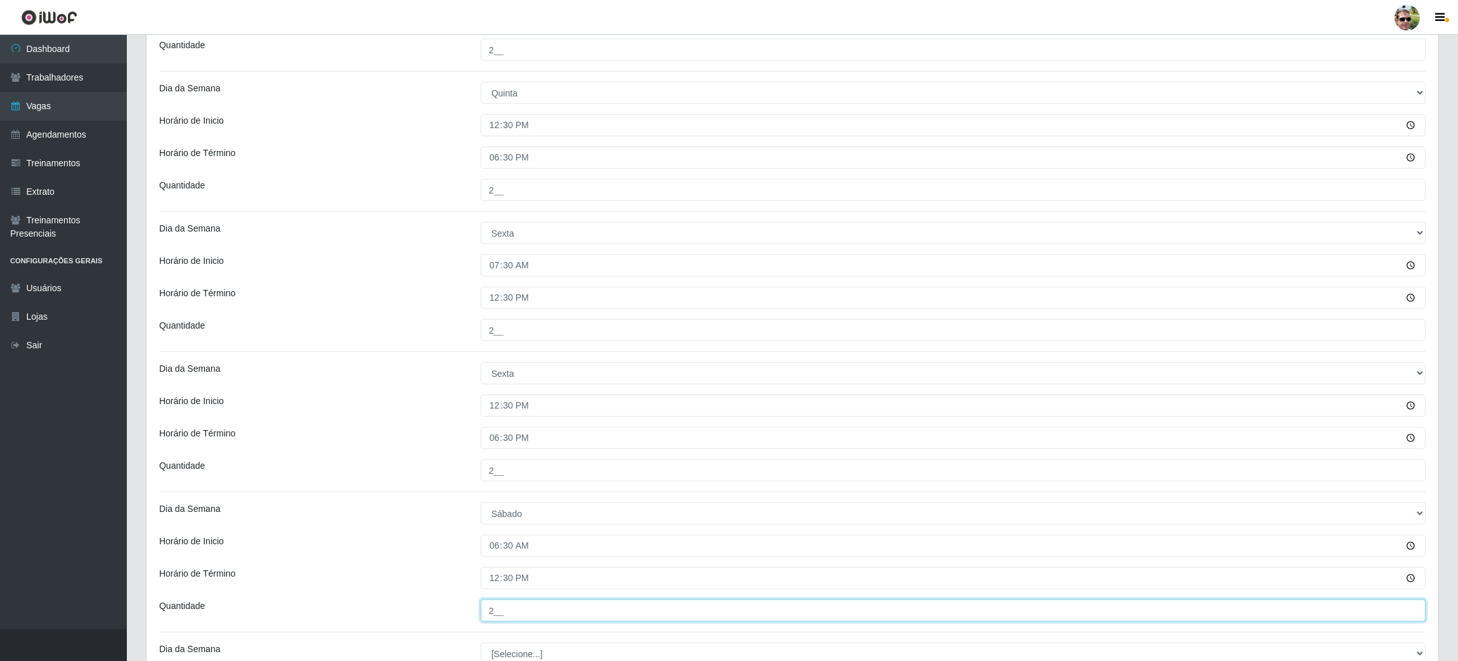
type input "2__"
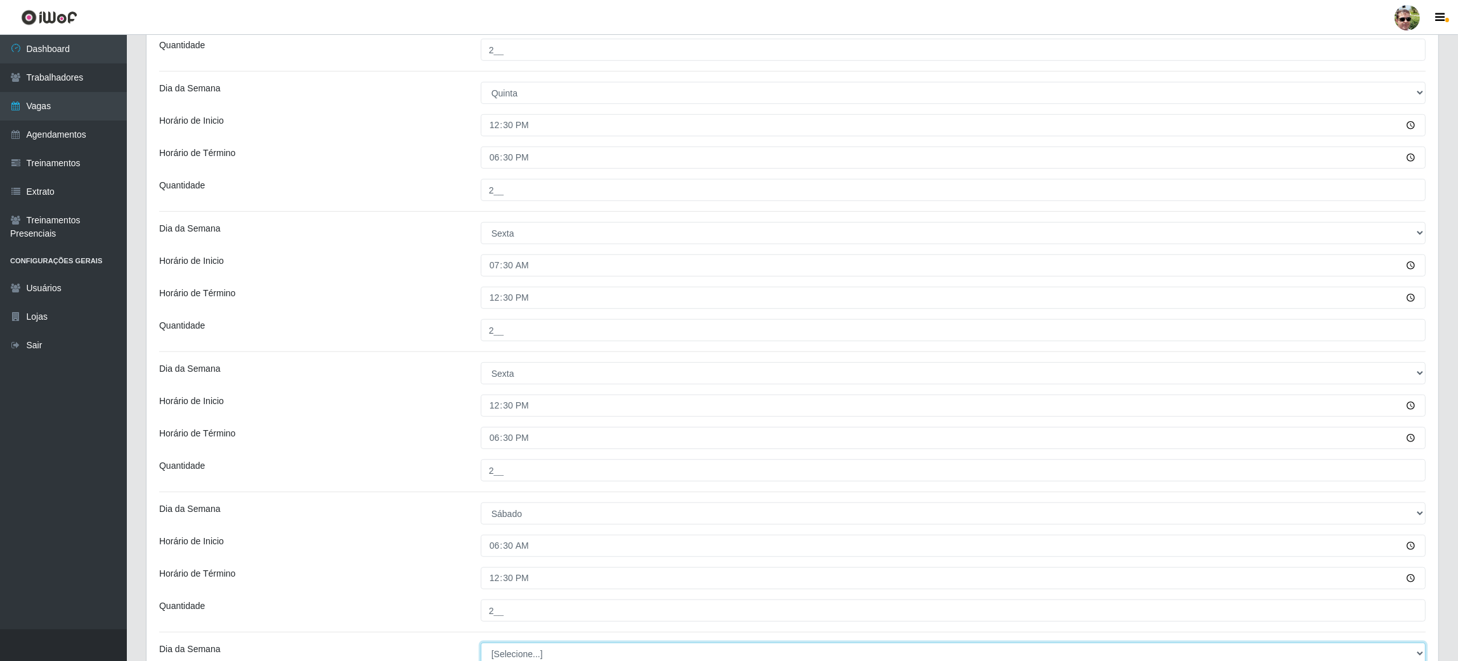
scroll to position [1237, 0]
select select "6"
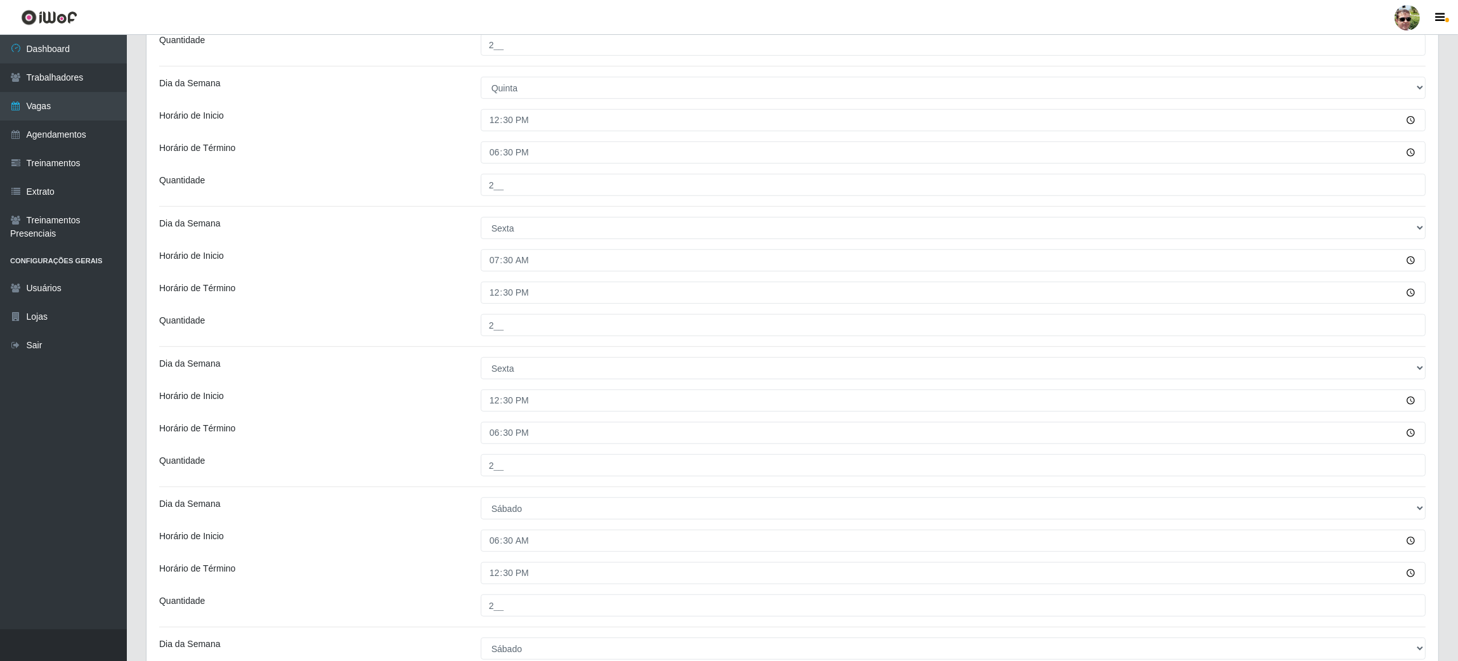
scroll to position [1454, 0]
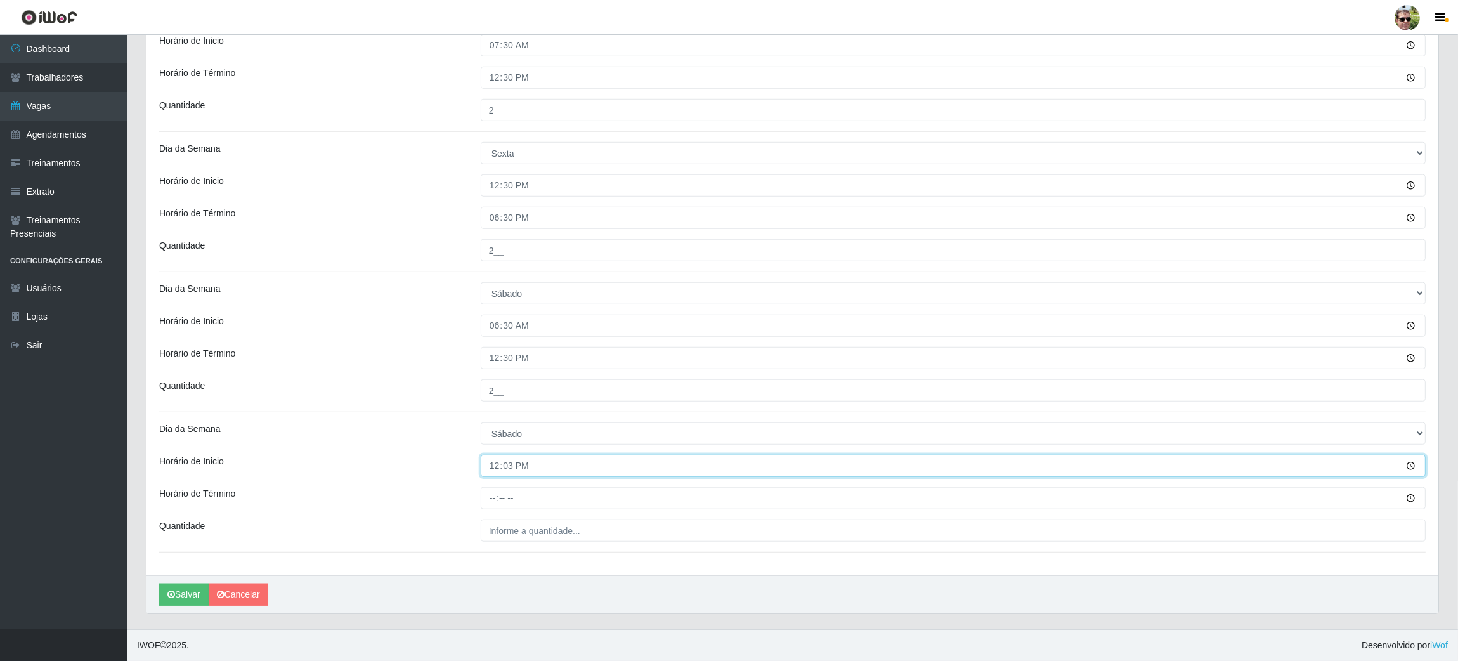
type input "12:30"
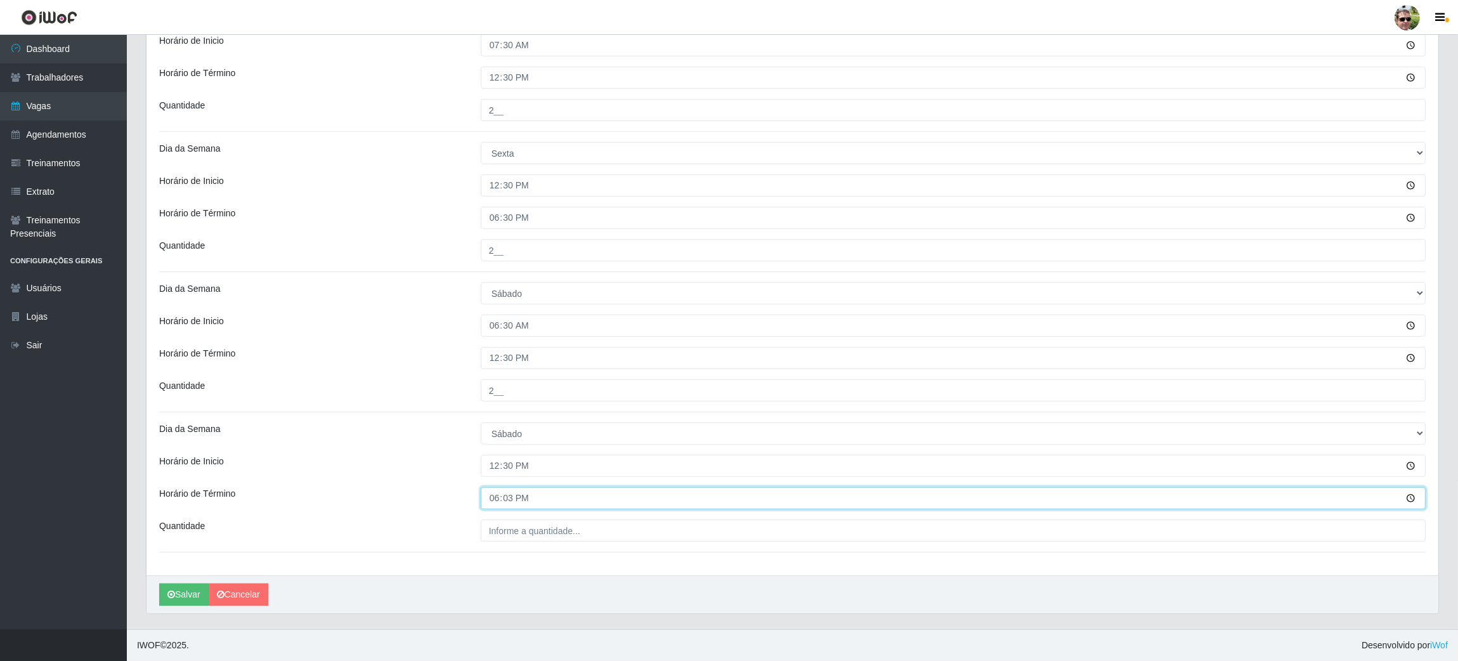
type input "18:30"
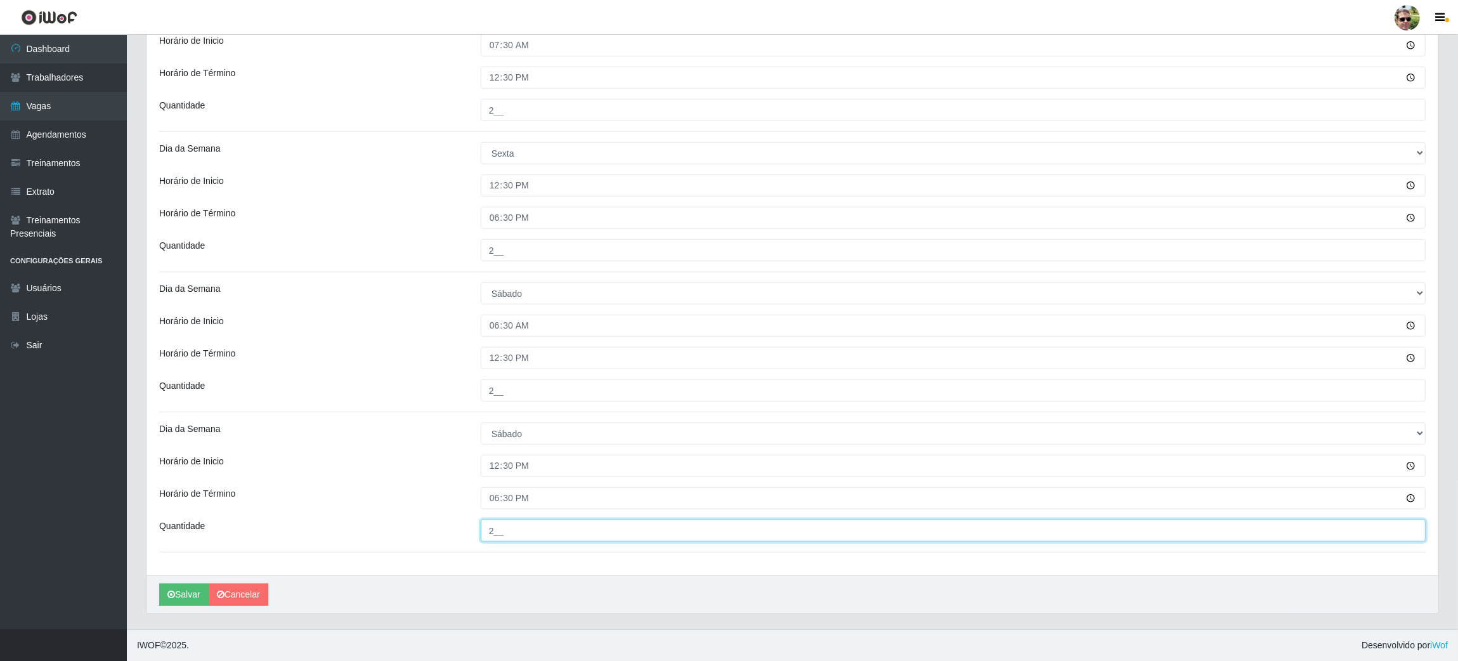
type input "2__"
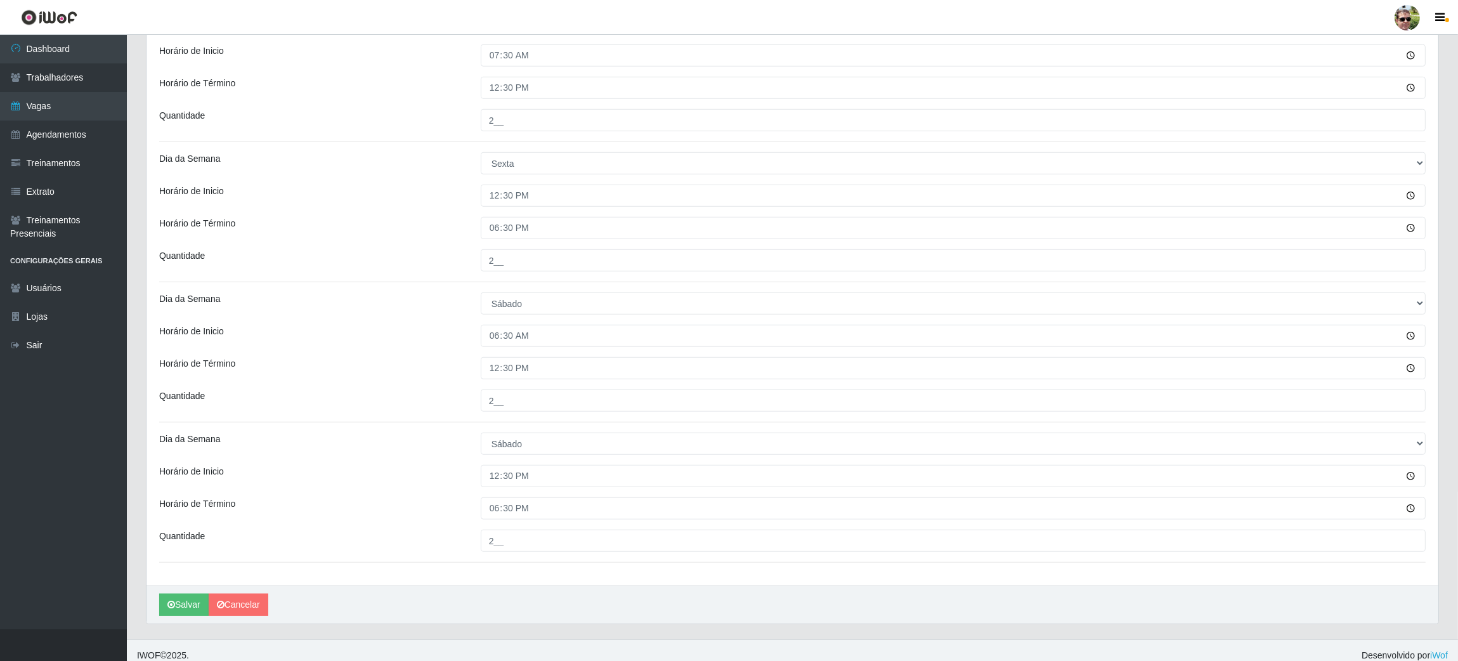
scroll to position [1448, 0]
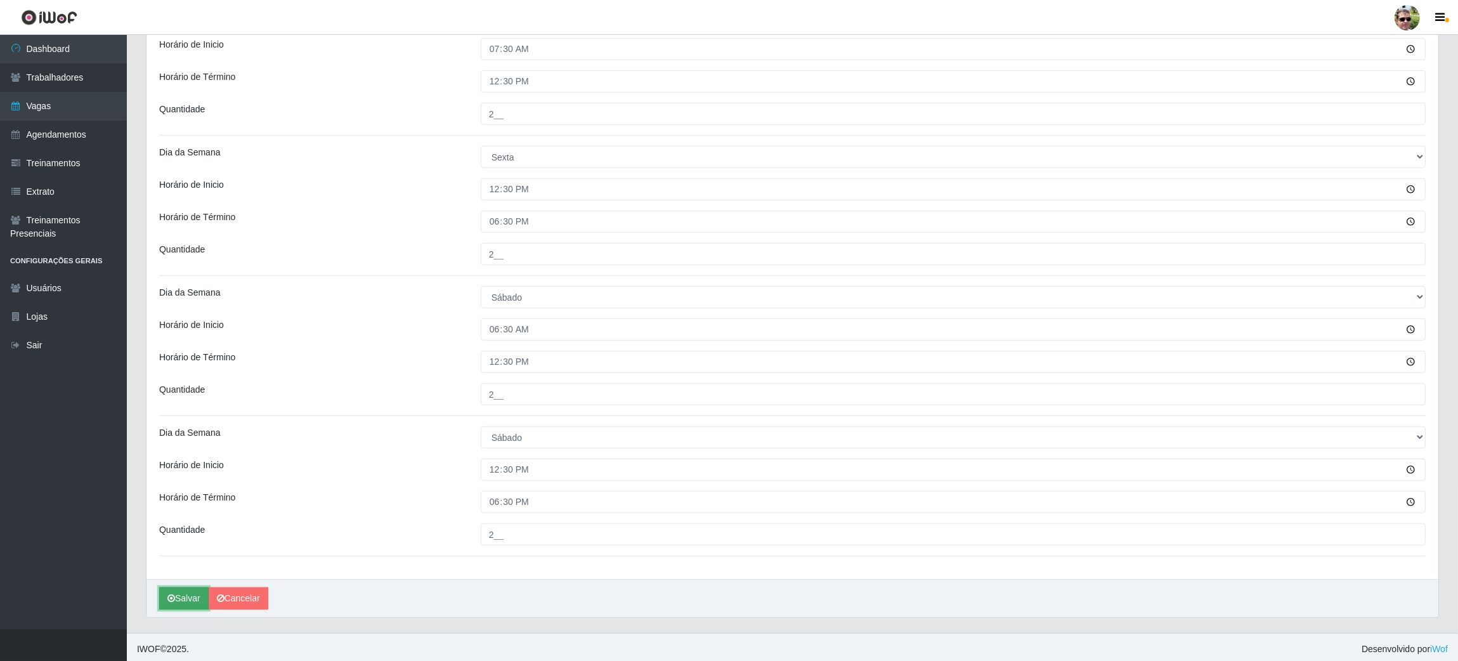
click at [185, 601] on button "Salvar" at bounding box center [183, 598] width 49 height 22
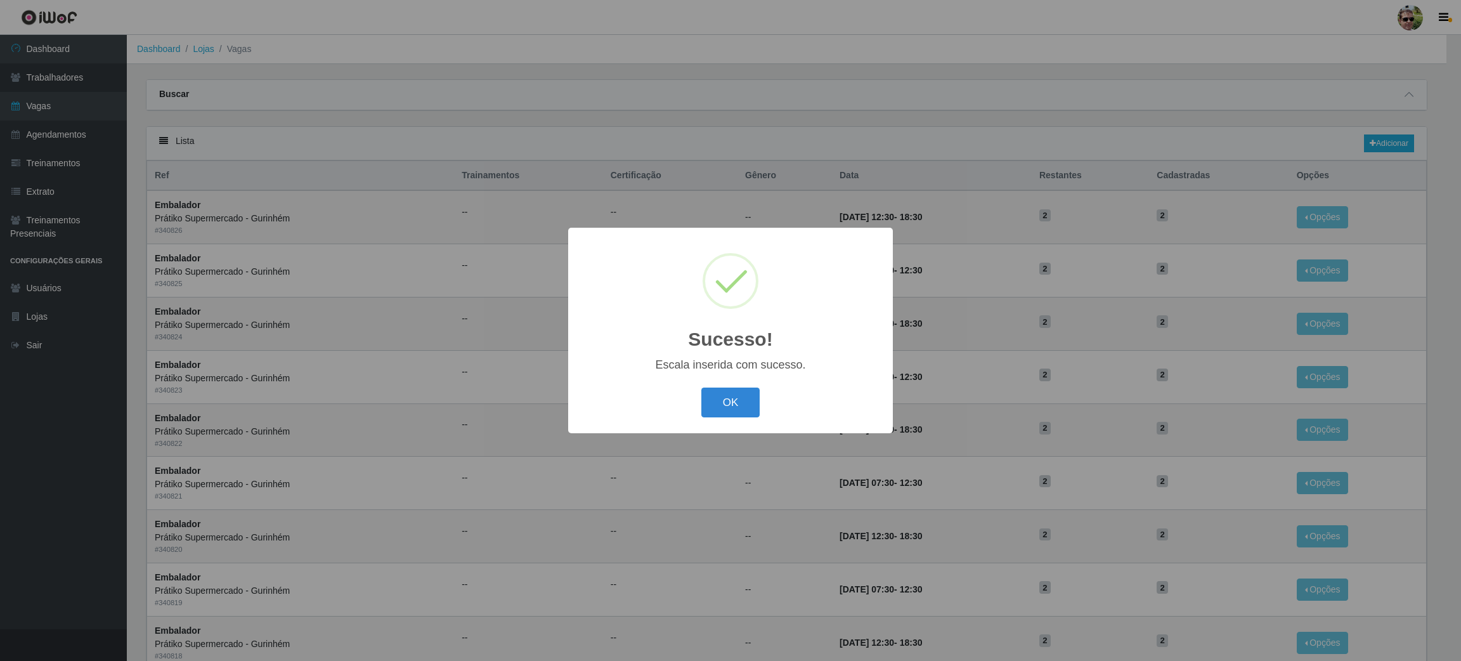
click at [701, 387] on button "OK" at bounding box center [730, 402] width 59 height 30
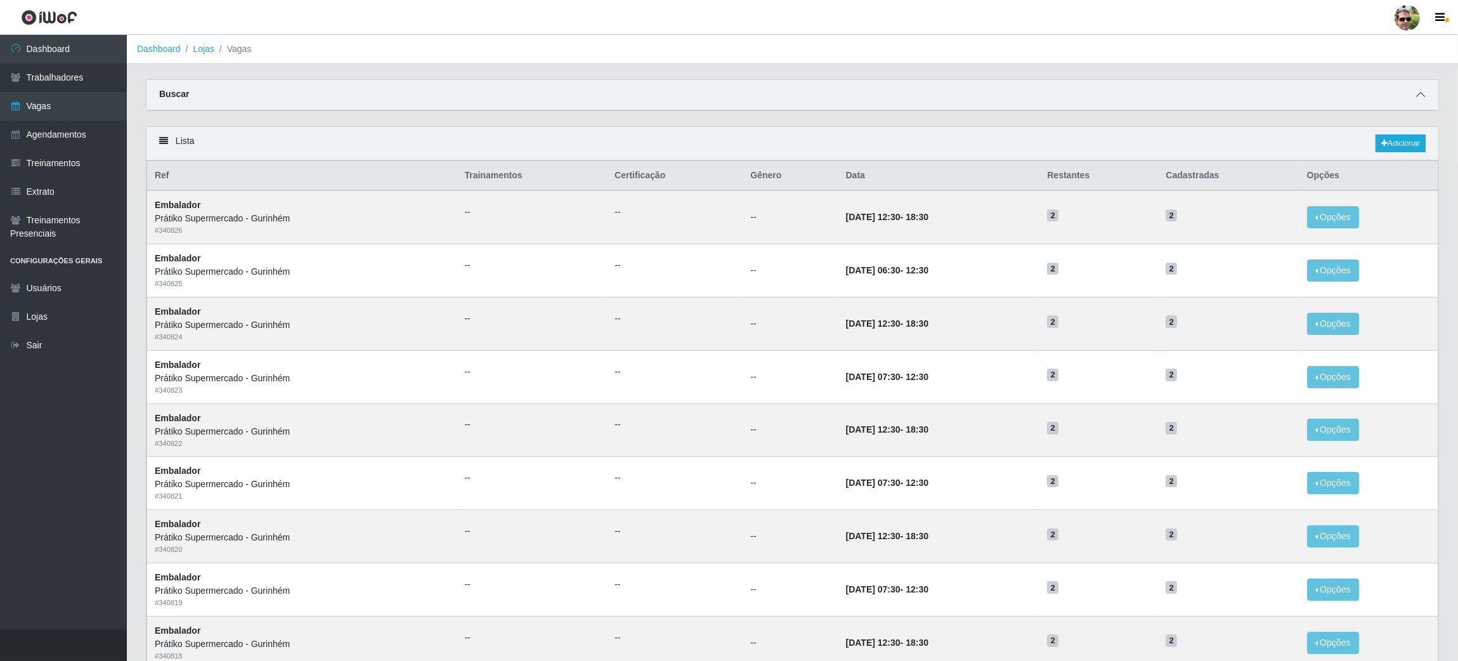
click at [1425, 96] on span at bounding box center [1420, 95] width 15 height 15
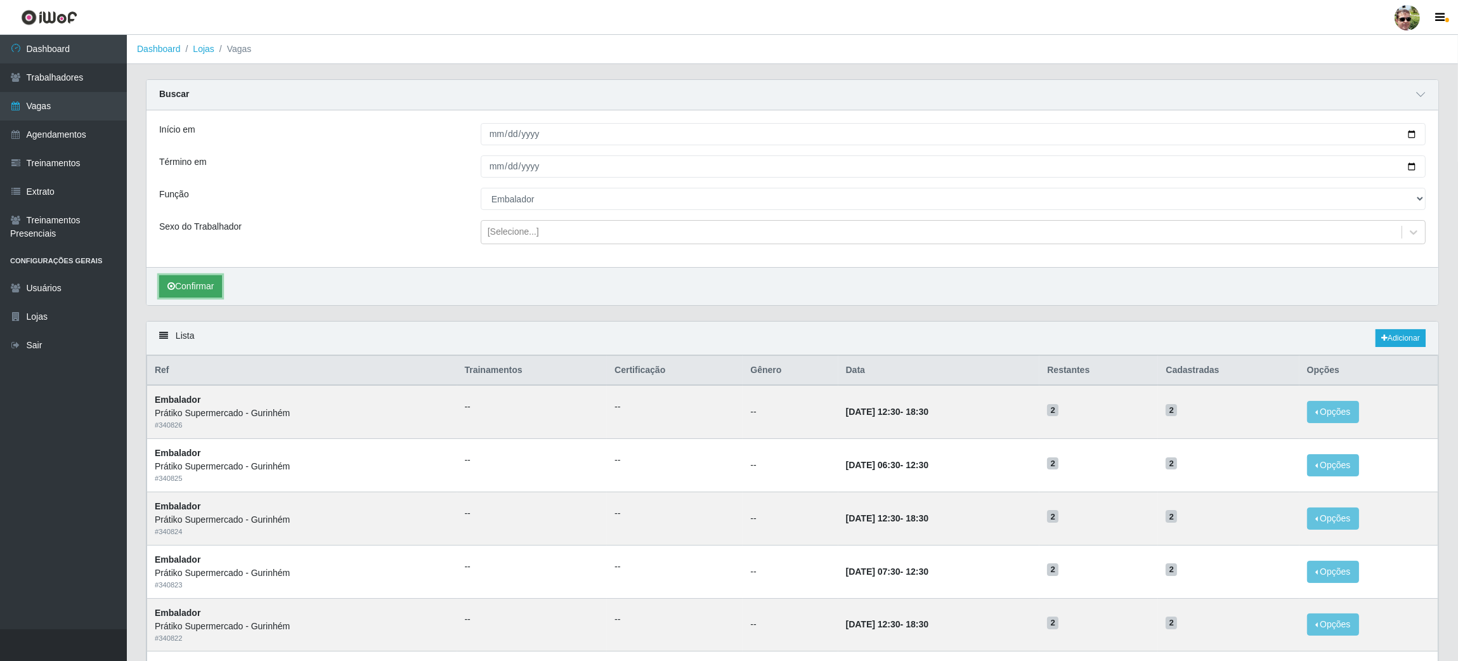
click at [182, 289] on button "Confirmar" at bounding box center [190, 286] width 63 height 22
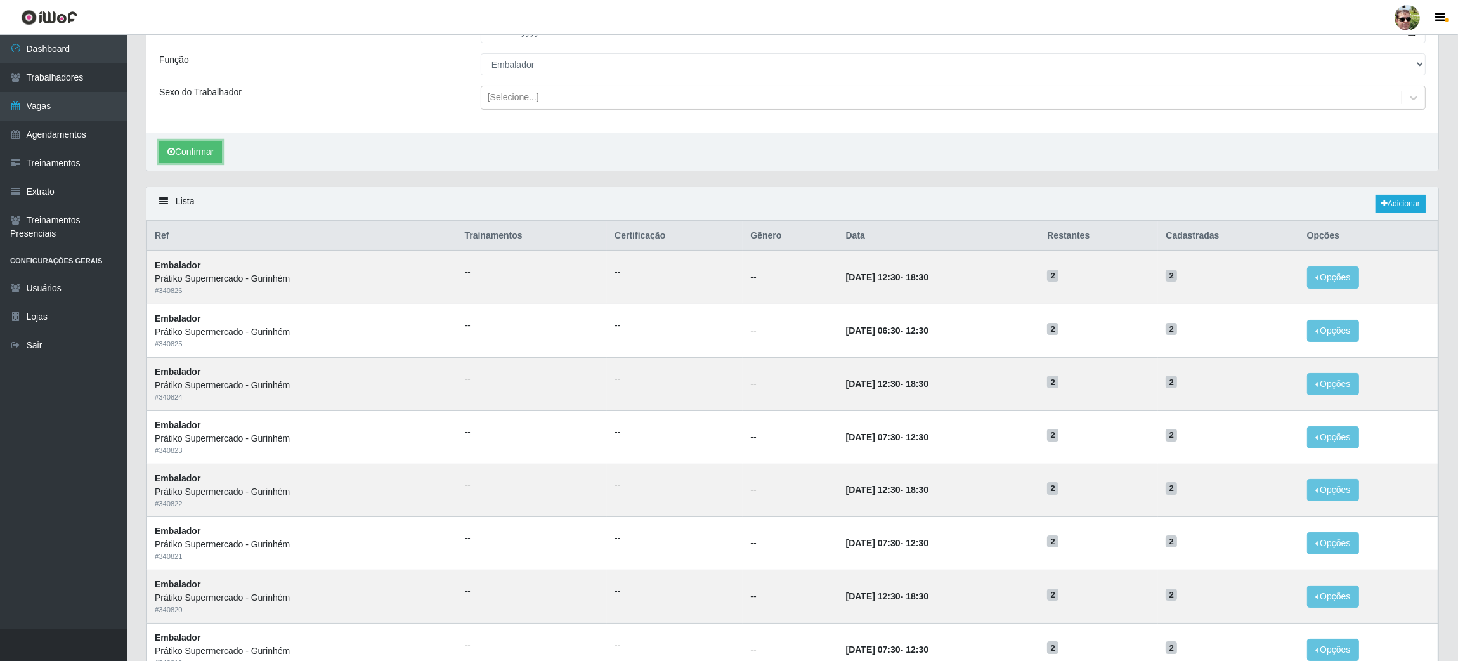
scroll to position [75, 0]
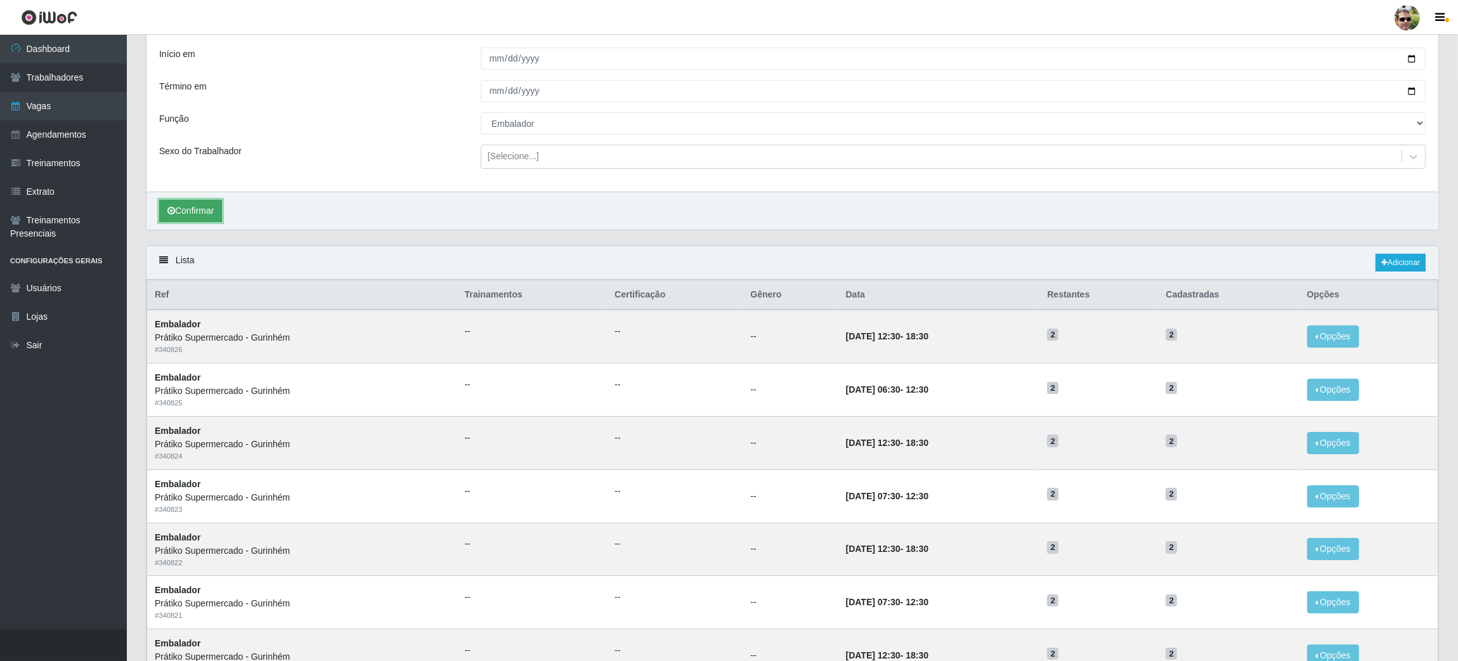
click at [208, 205] on button "Confirmar" at bounding box center [190, 211] width 63 height 22
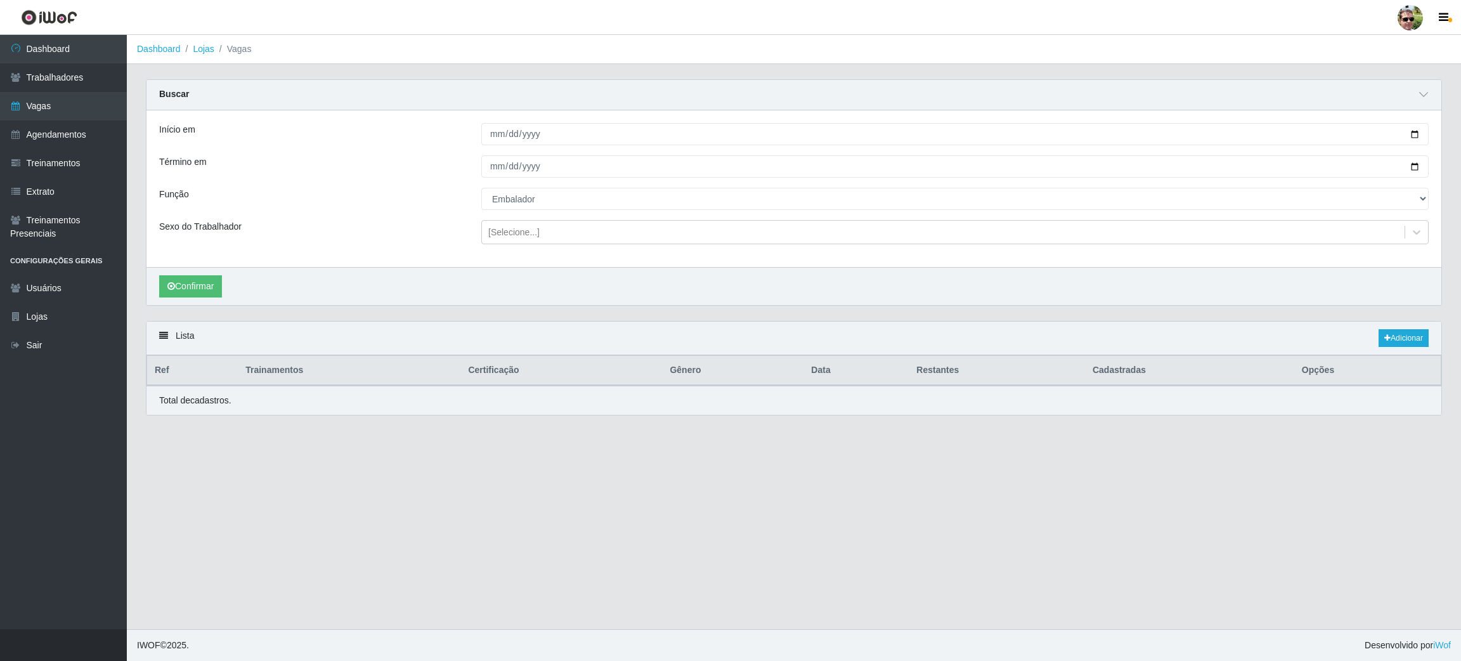
click at [1460, 221] on div "Carregando... Buscar Início em 2025-09-01 Término em 2025-09-06 Função [Selecio…" at bounding box center [794, 254] width 1334 height 351
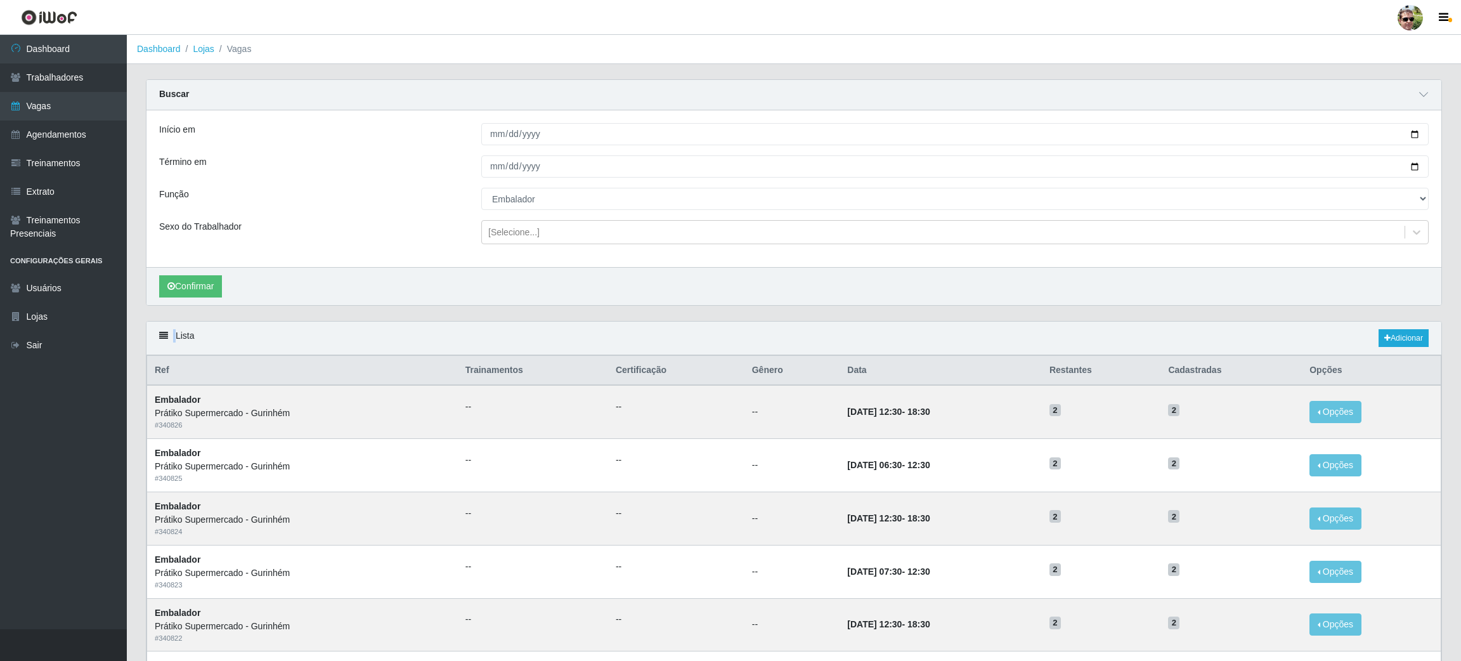
click at [1460, 221] on html "Perfil Alterar Senha Sair Dashboard Trabalhadores Vagas Agendamentos Treinament…" at bounding box center [730, 554] width 1461 height 1109
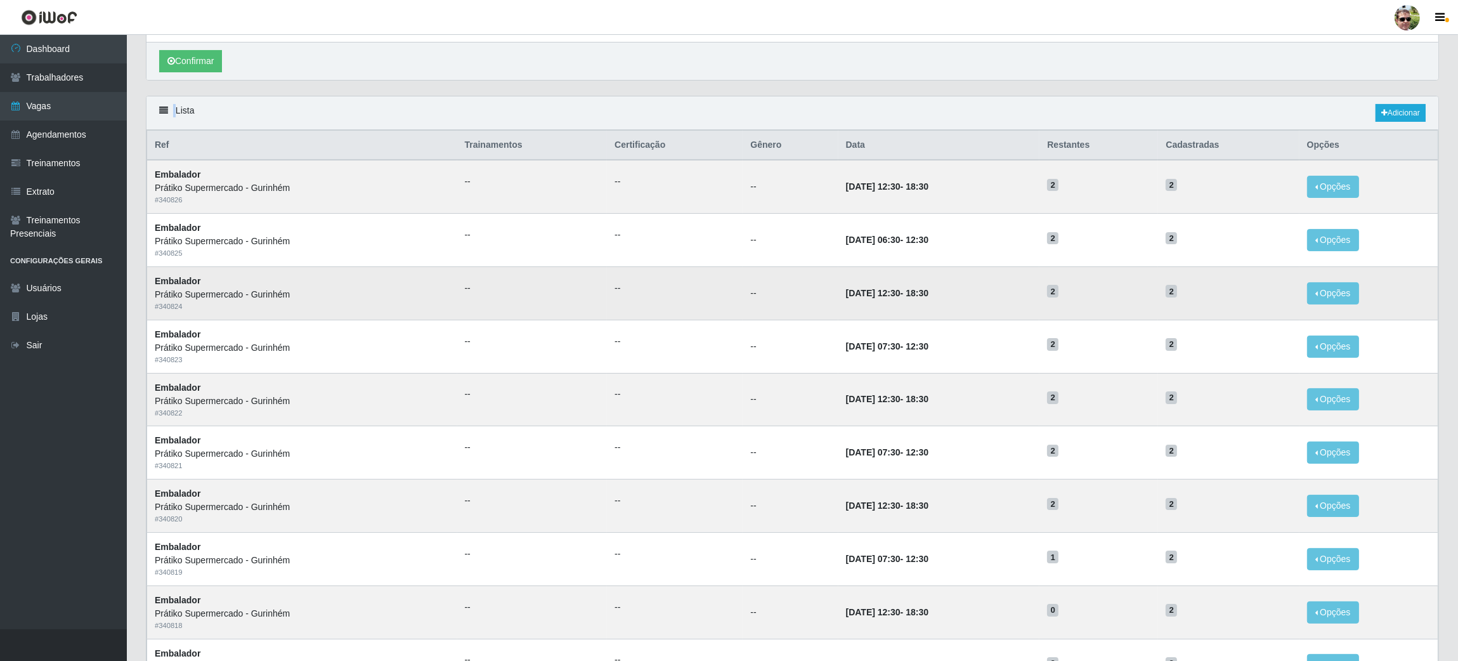
scroll to position [223, 0]
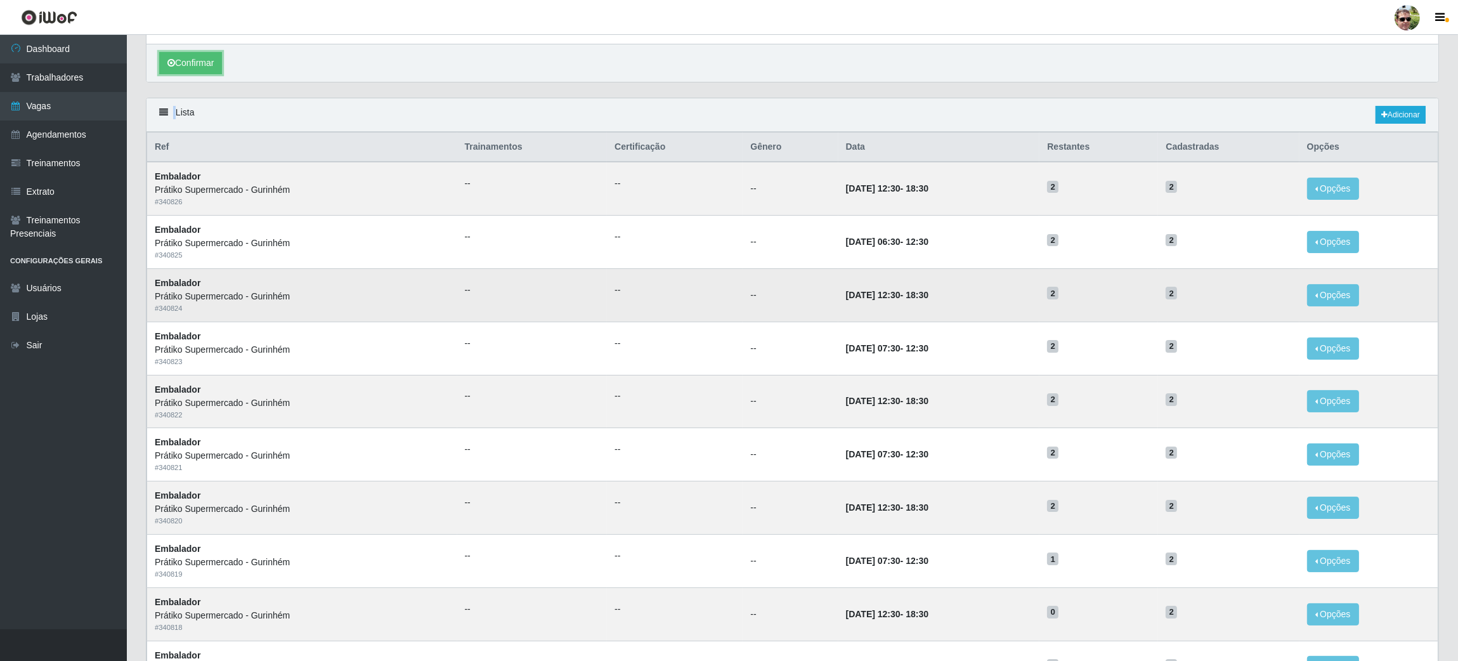
click at [197, 71] on button "Confirmar" at bounding box center [190, 63] width 63 height 22
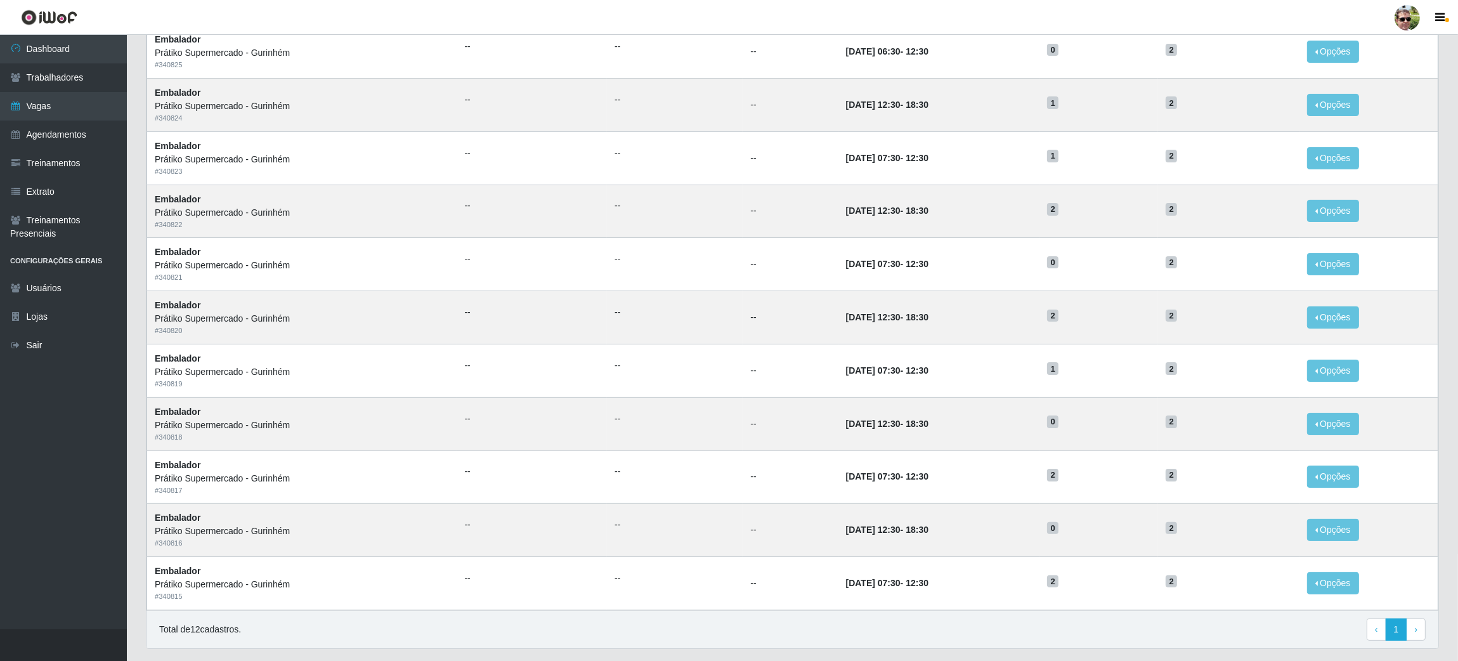
scroll to position [375, 0]
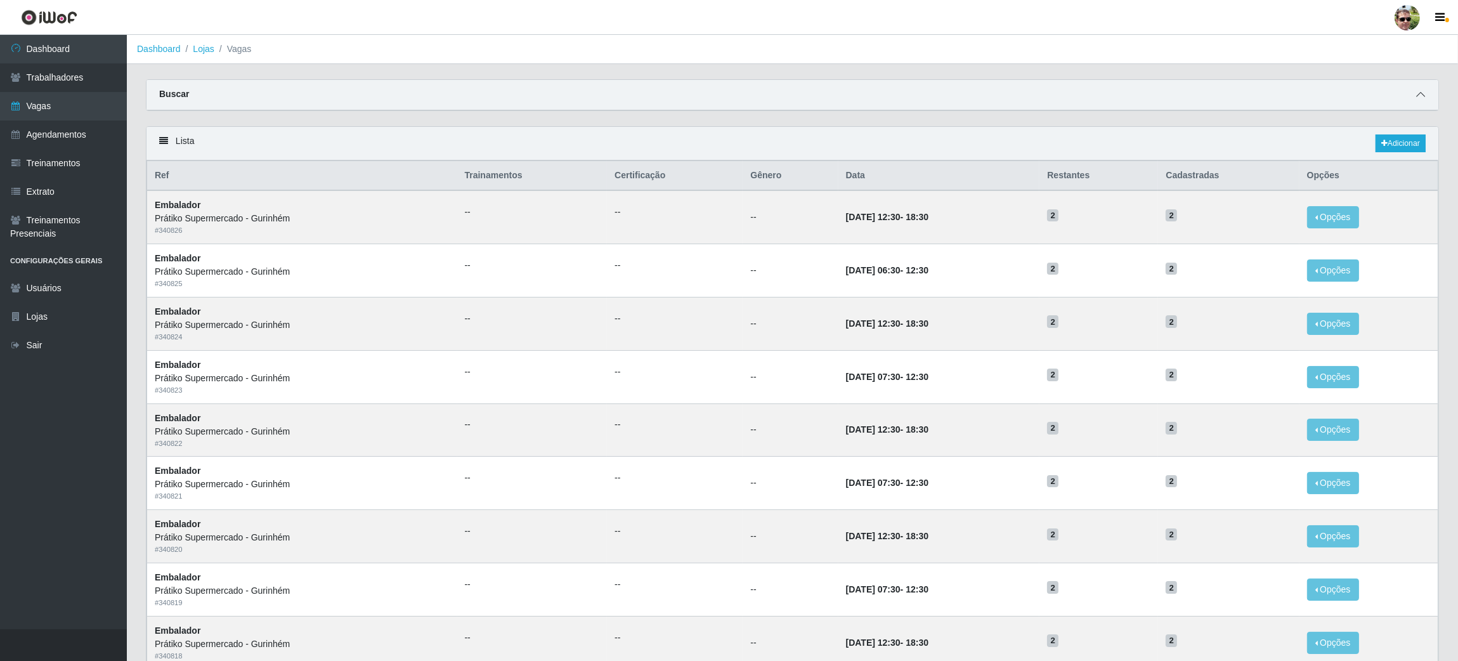
click at [1421, 98] on icon at bounding box center [1420, 94] width 9 height 9
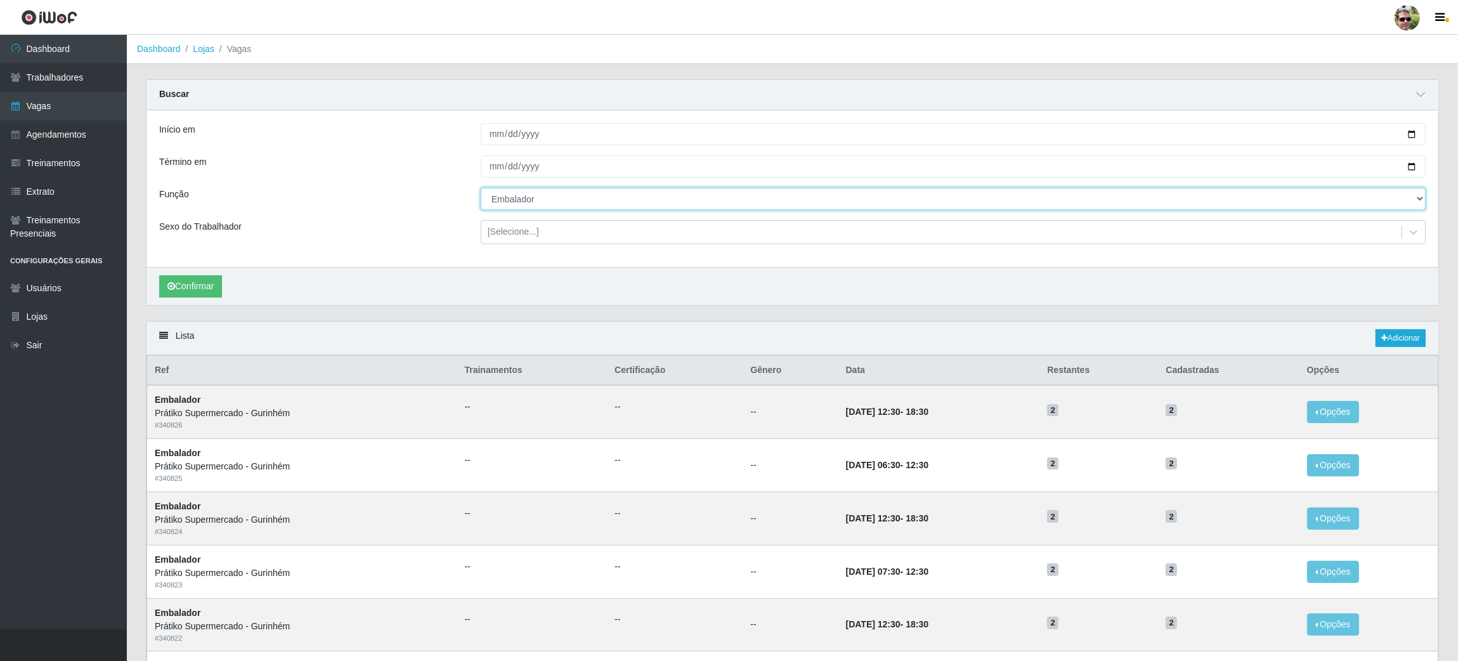
click at [814, 197] on select "[Selecione...] Auxiliar de entrega + Auxiliar de entrega ++ Embalador Embalador…" at bounding box center [953, 199] width 945 height 22
select select "24"
click at [481, 188] on select "[Selecione...] Auxiliar de entrega + Auxiliar de entrega ++ Embalador Embalador…" at bounding box center [953, 199] width 945 height 22
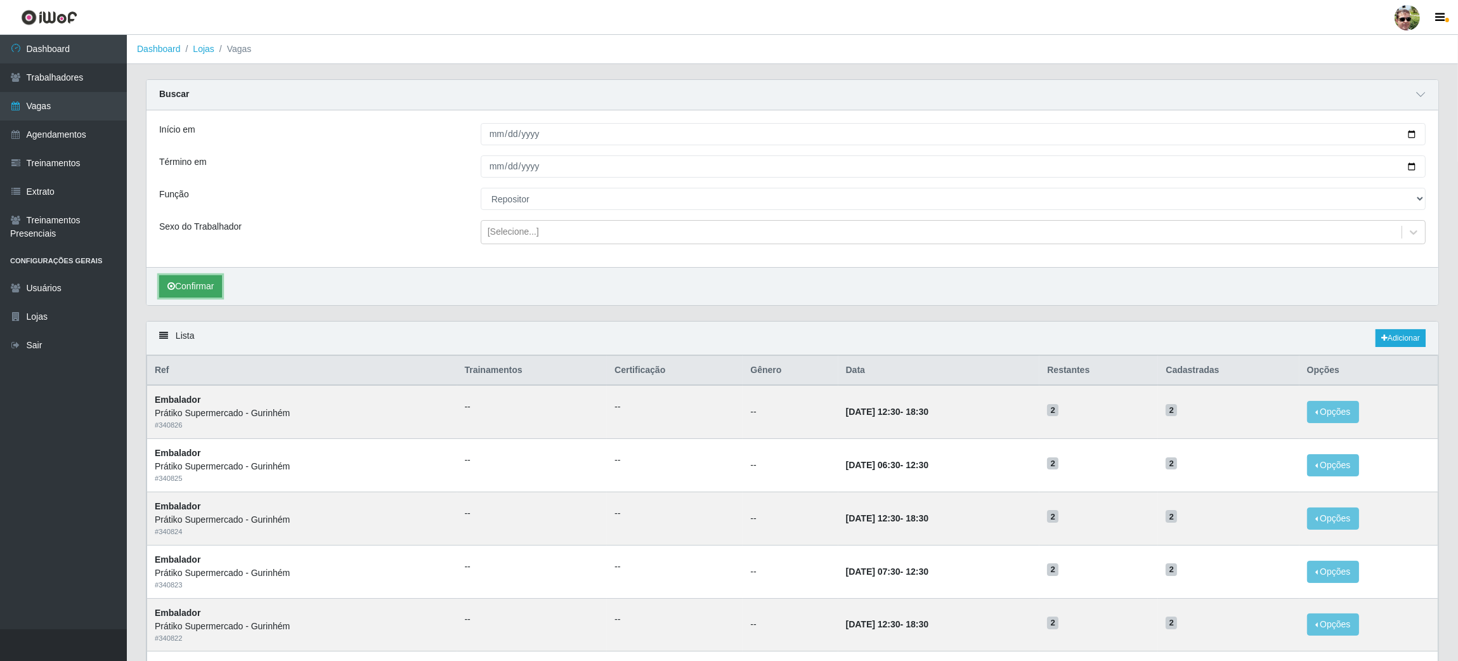
click at [190, 287] on button "Confirmar" at bounding box center [190, 286] width 63 height 22
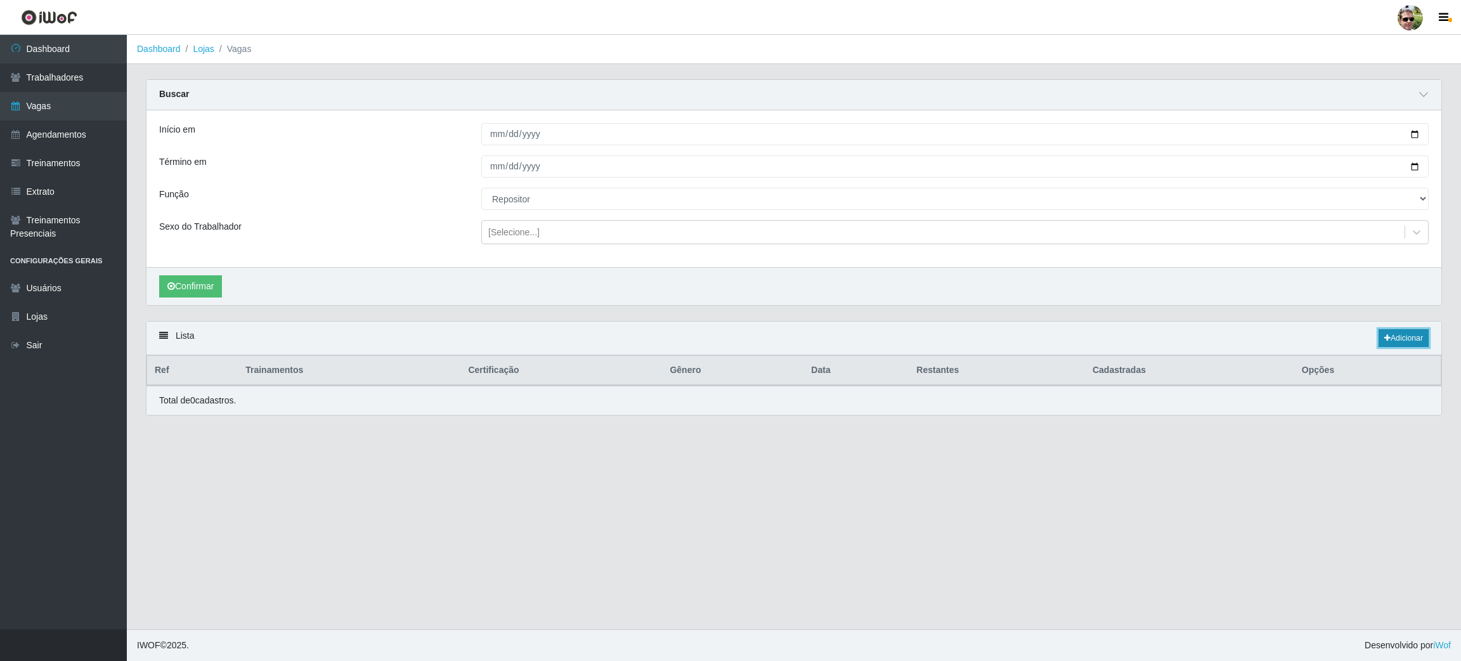
click at [1405, 339] on link "Adicionar" at bounding box center [1404, 338] width 50 height 18
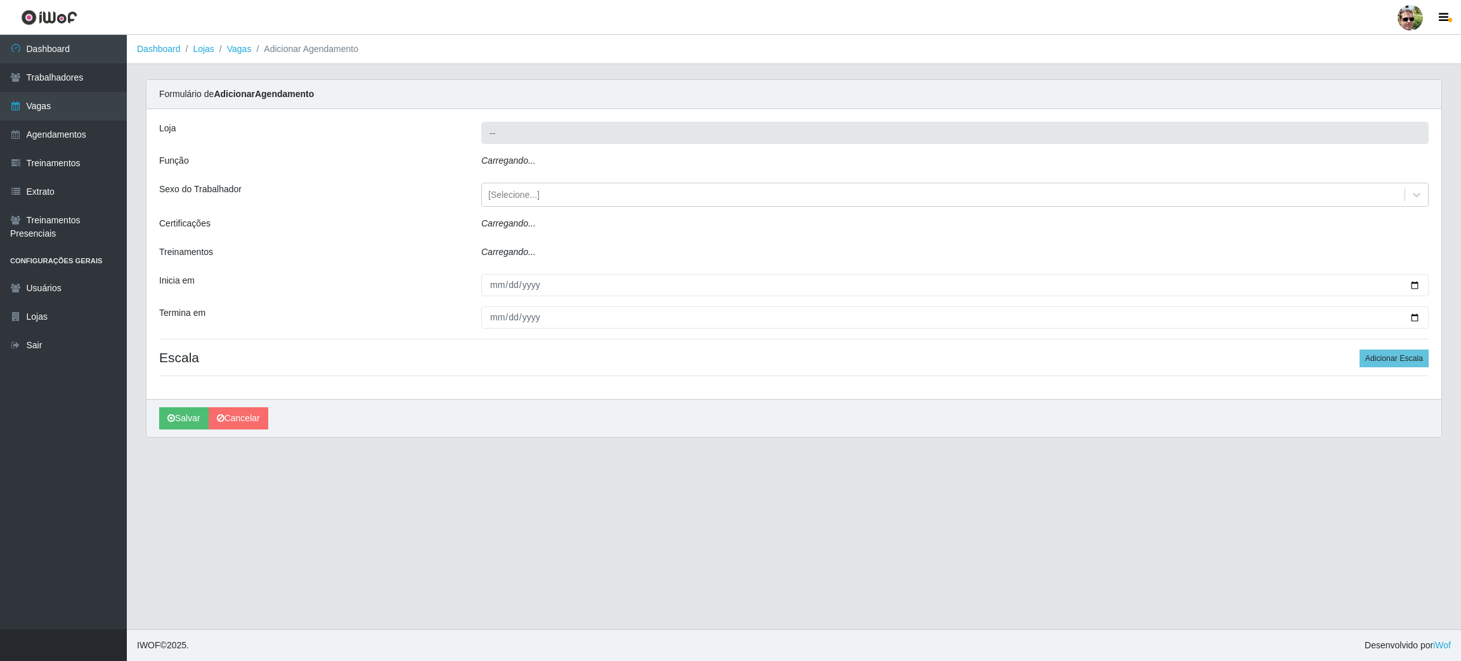
type input "Prátiko Supermercado - Gurinhém"
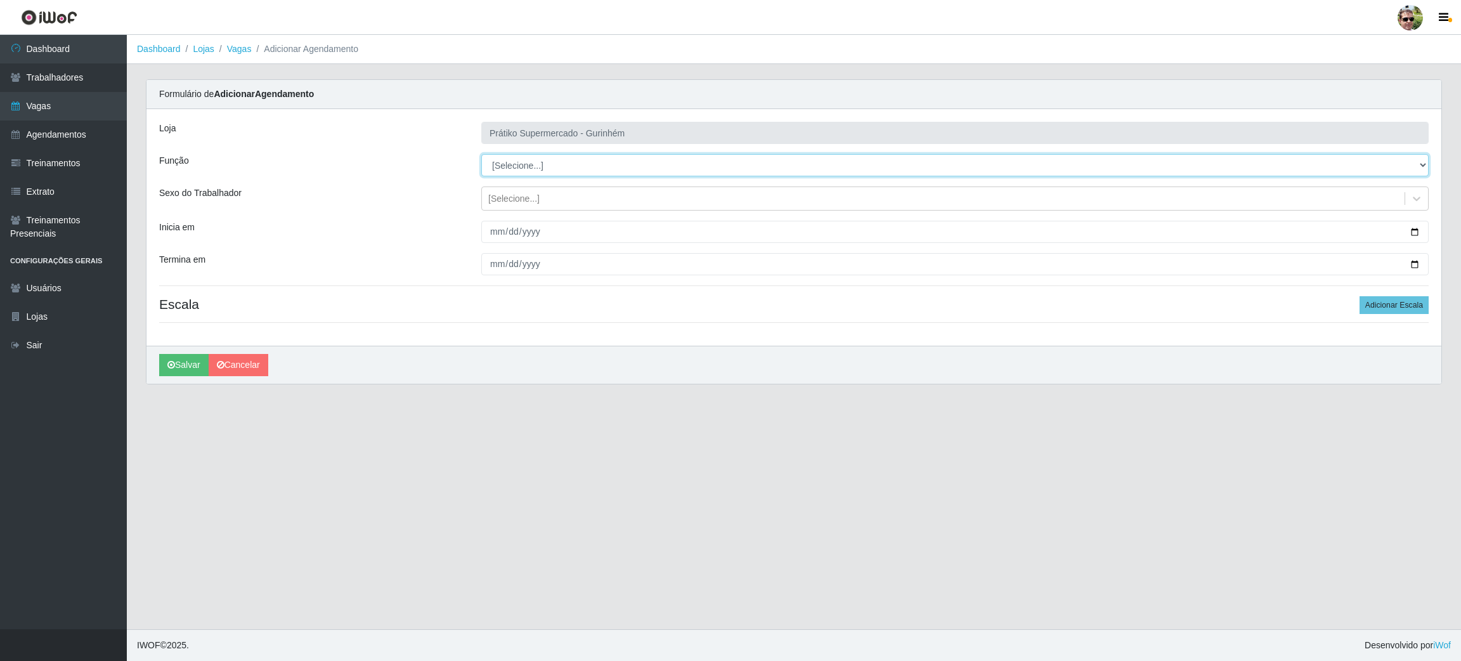
click at [531, 167] on select "[Selecione...] Auxiliar de entrega + Auxiliar de entrega ++ Embalador Embalador…" at bounding box center [954, 165] width 947 height 22
select select "24"
click at [481, 154] on select "[Selecione...] Auxiliar de entrega + Auxiliar de entrega ++ Embalador Embalador…" at bounding box center [954, 165] width 947 height 22
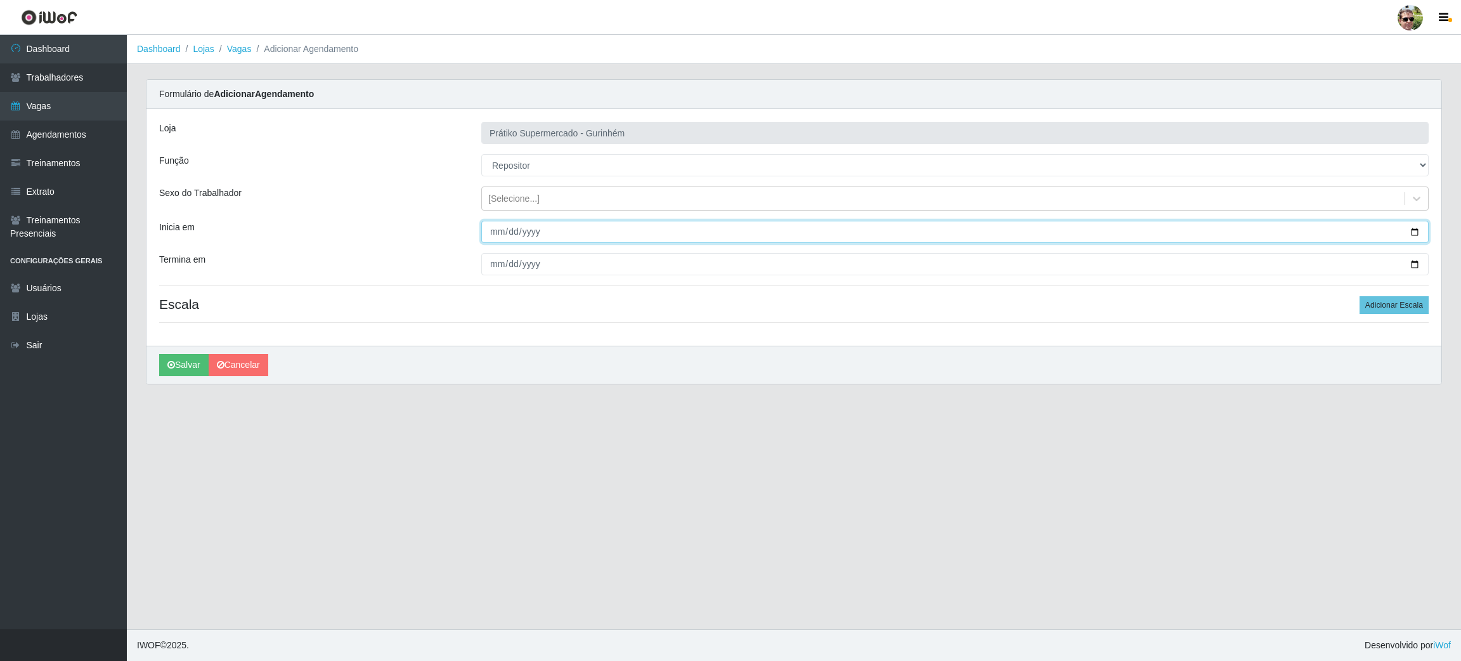
click at [1417, 231] on input "Inicia em" at bounding box center [954, 232] width 947 height 22
type input "[DATE]"
click at [1415, 266] on input "Termina em" at bounding box center [954, 264] width 947 height 22
type input "[DATE]"
click at [1416, 235] on input "[DATE]" at bounding box center [954, 232] width 947 height 22
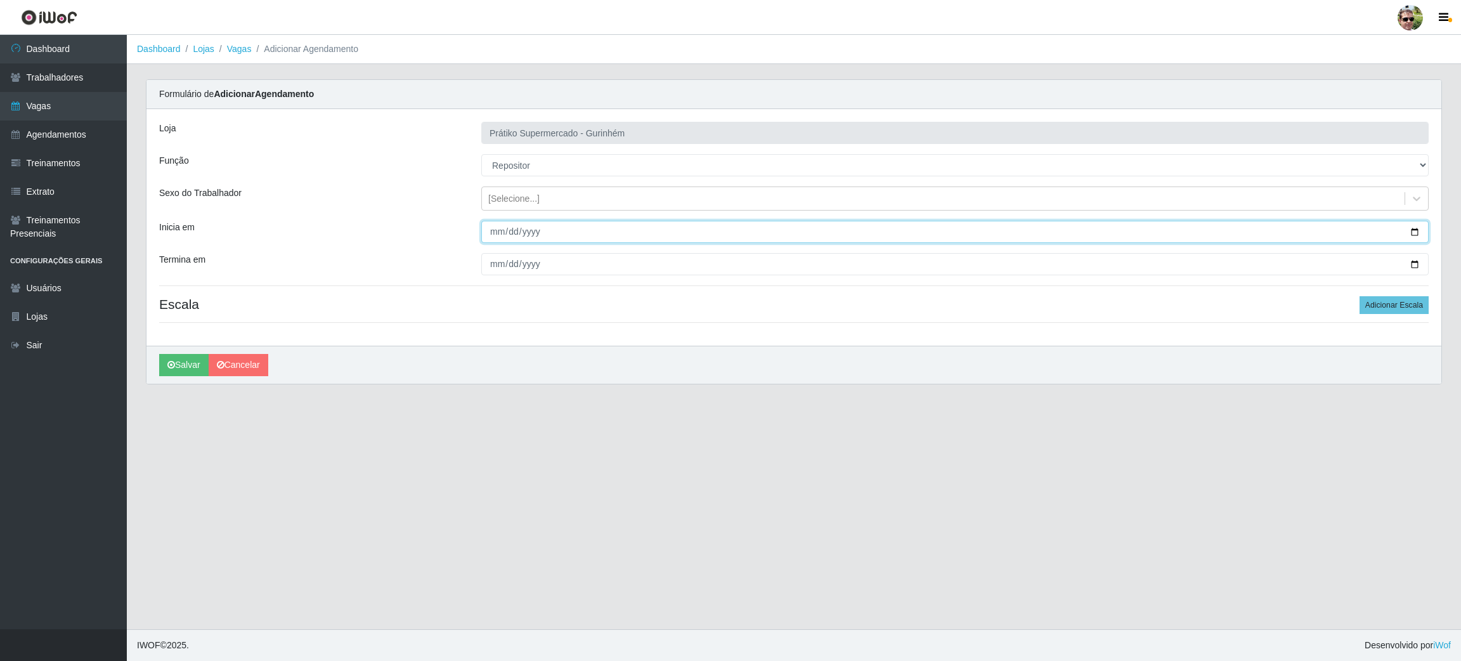
type input "[DATE]"
click at [1395, 306] on button "Adicionar Escala" at bounding box center [1394, 305] width 69 height 18
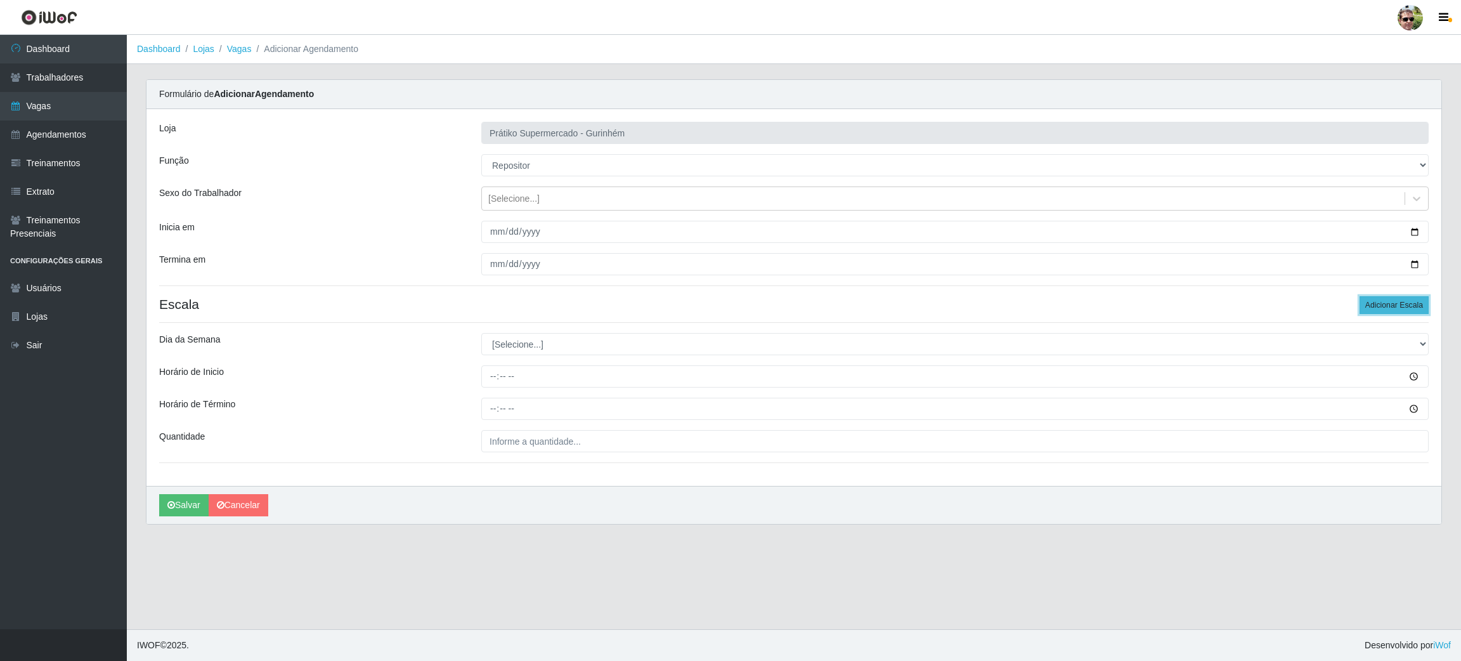
click at [1395, 306] on button "Adicionar Escala" at bounding box center [1394, 305] width 69 height 18
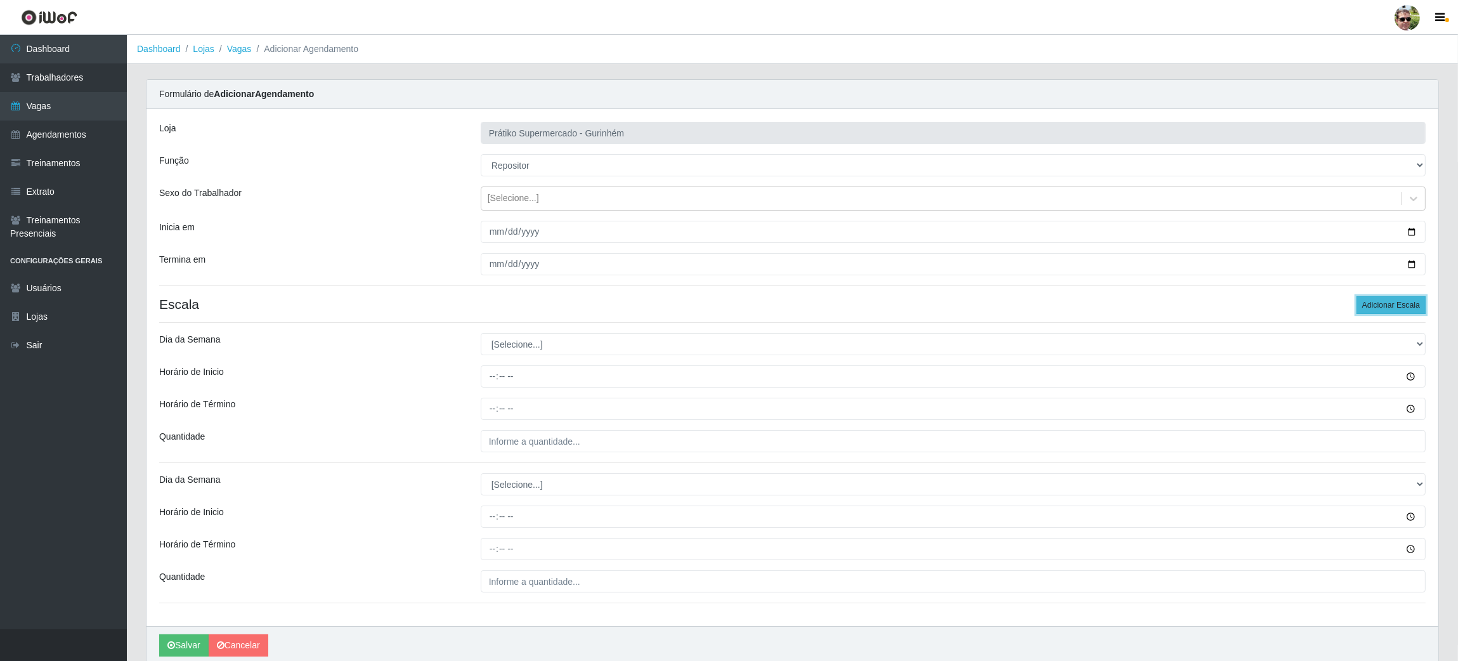
click at [1395, 306] on button "Adicionar Escala" at bounding box center [1390, 305] width 69 height 18
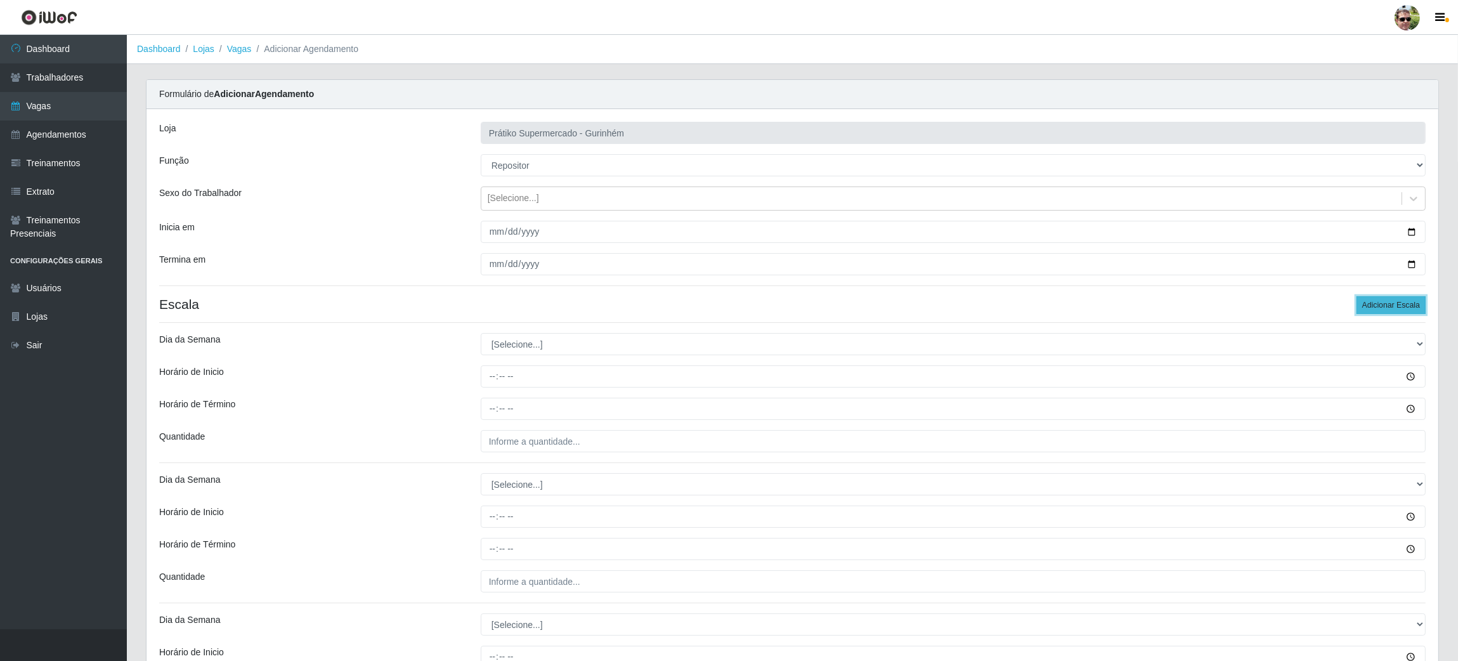
click at [1395, 306] on button "Adicionar Escala" at bounding box center [1390, 305] width 69 height 18
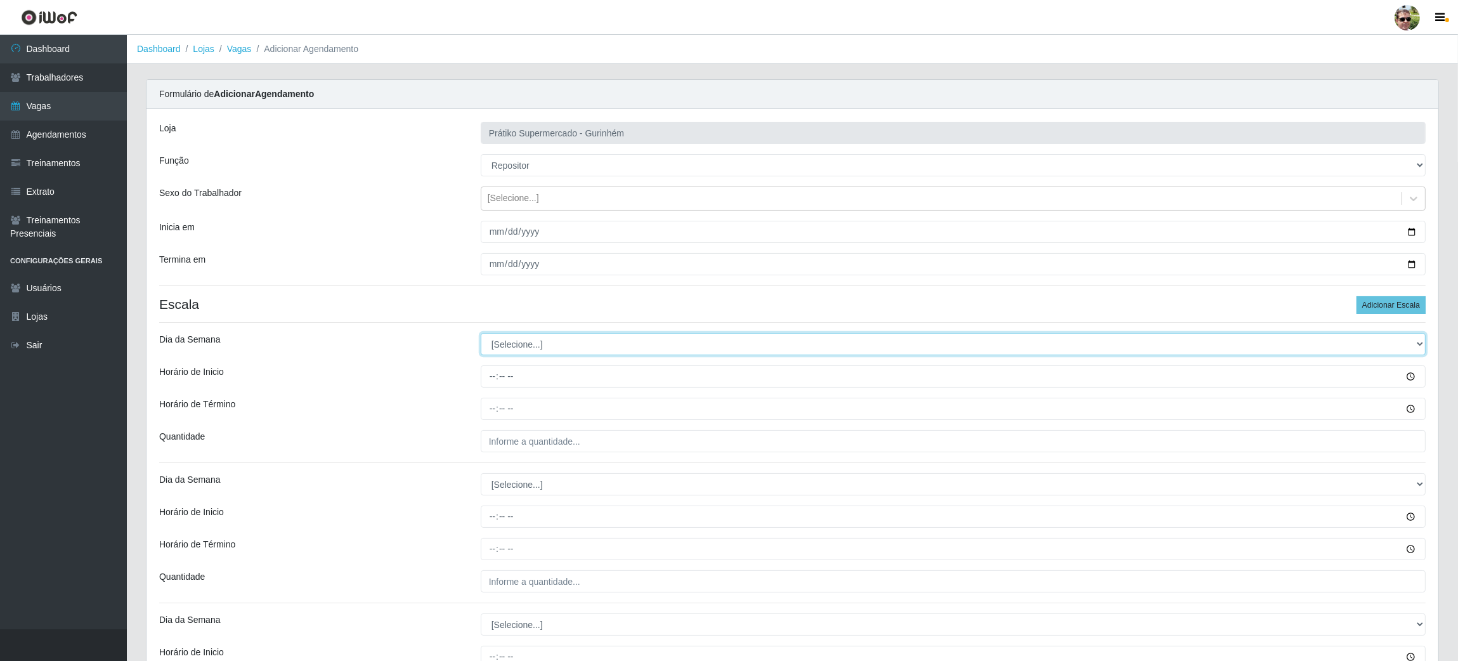
click at [706, 348] on select "[Selecione...] Segunda Terça Quarta Quinta Sexta Sábado Domingo" at bounding box center [953, 344] width 945 height 22
select select "3"
click at [481, 334] on select "[Selecione...] Segunda Terça Quarta Quinta Sexta Sábado Domingo" at bounding box center [953, 344] width 945 height 22
type input "08:00"
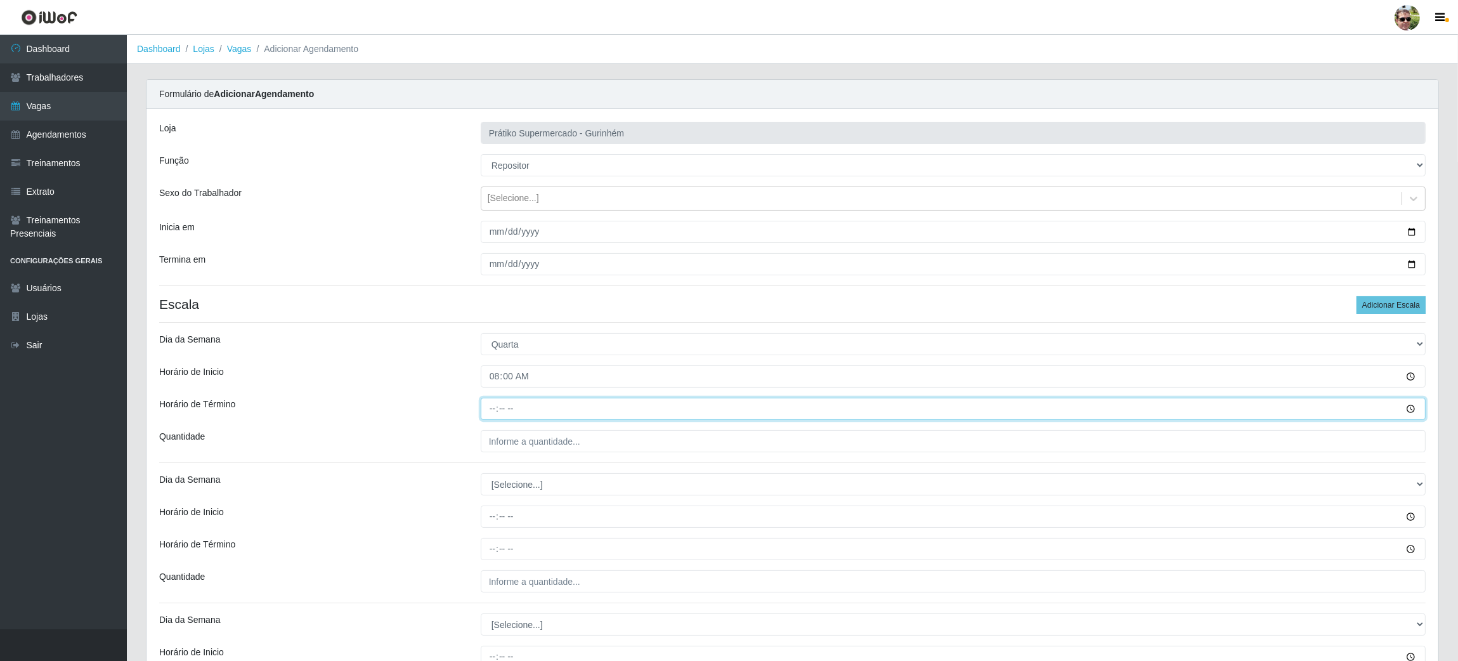
type input "12:00"
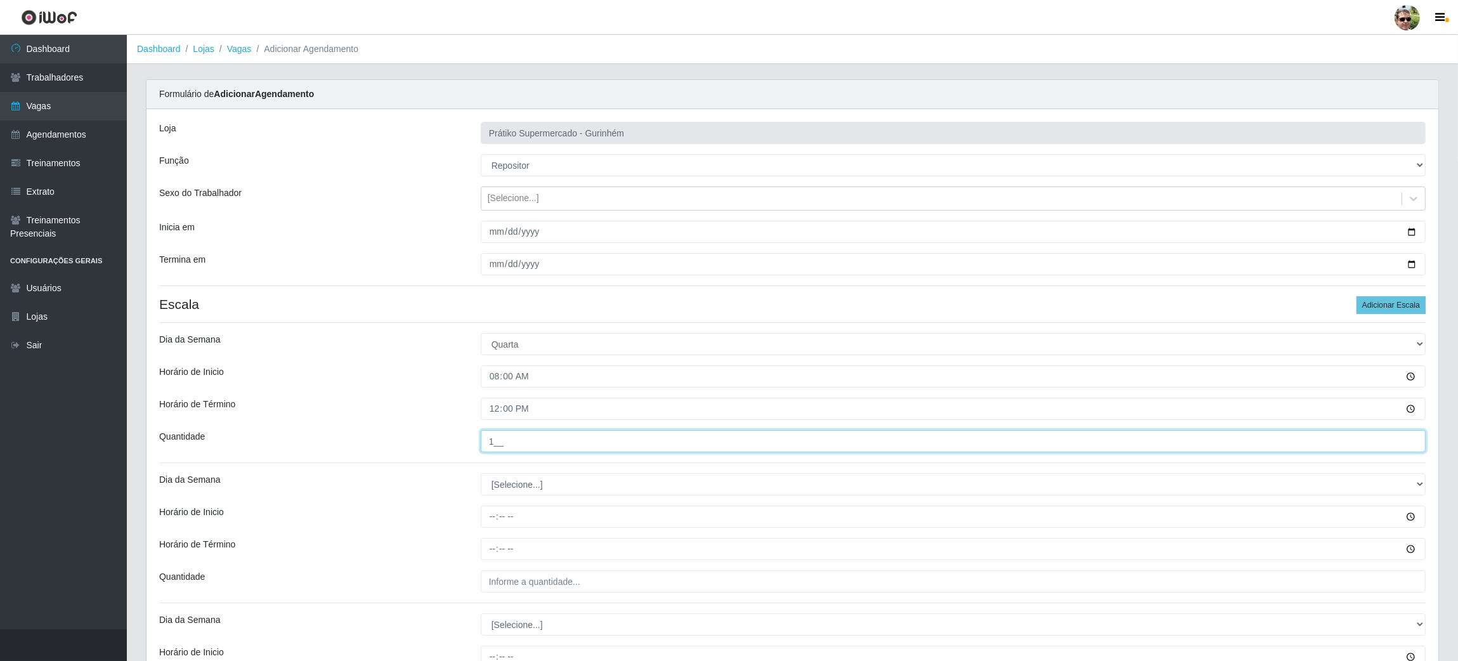
type input "1__"
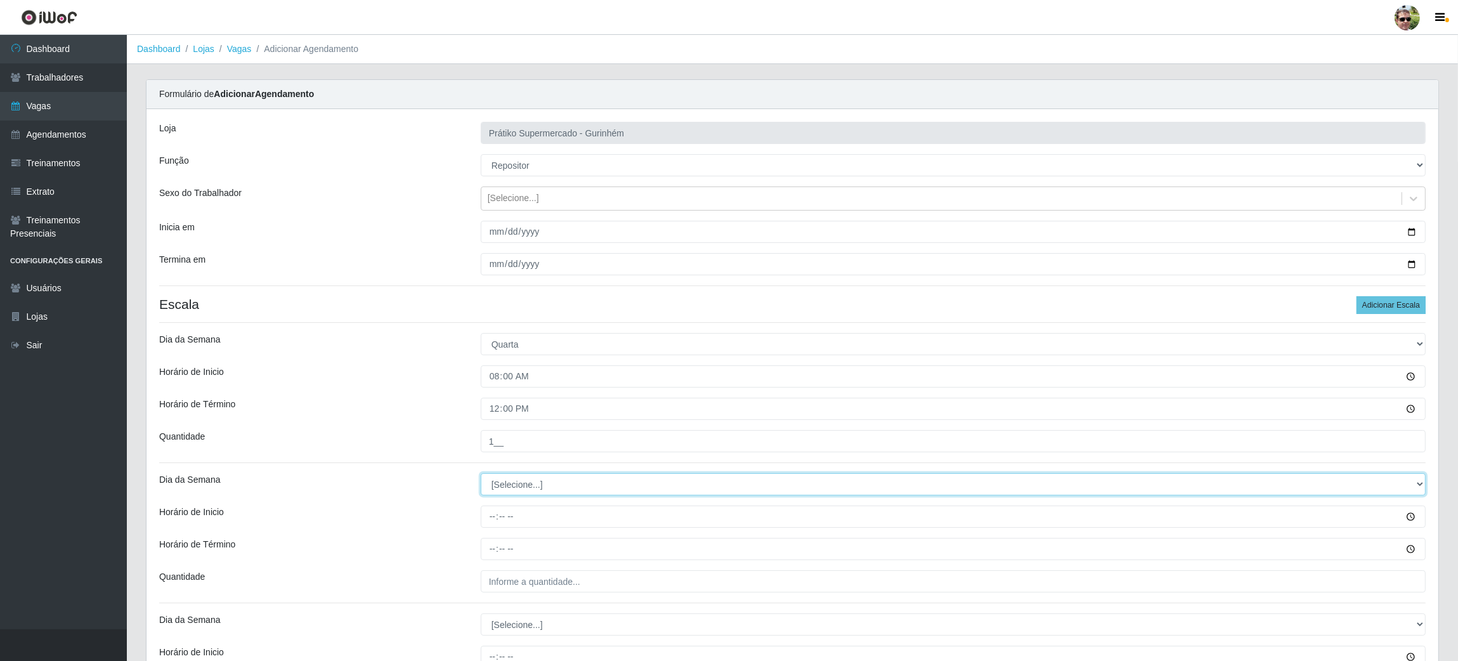
select select "3"
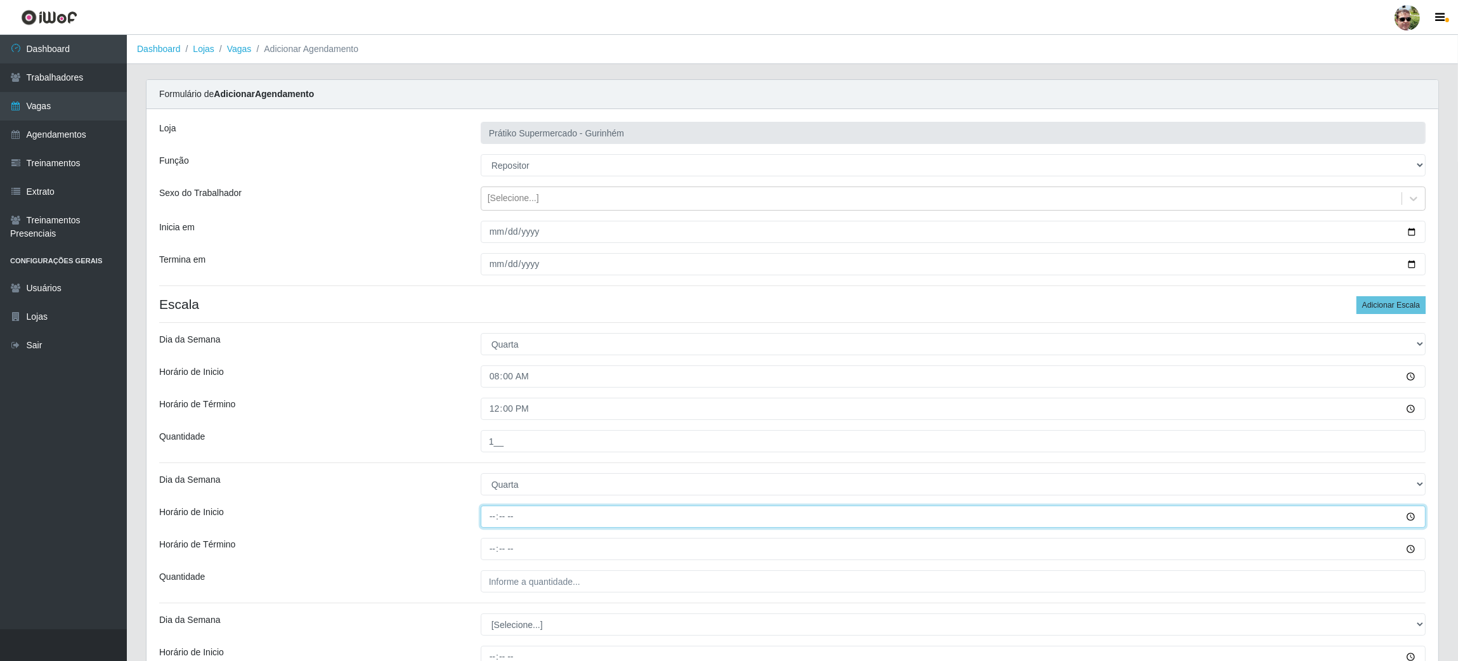
type input "14:00"
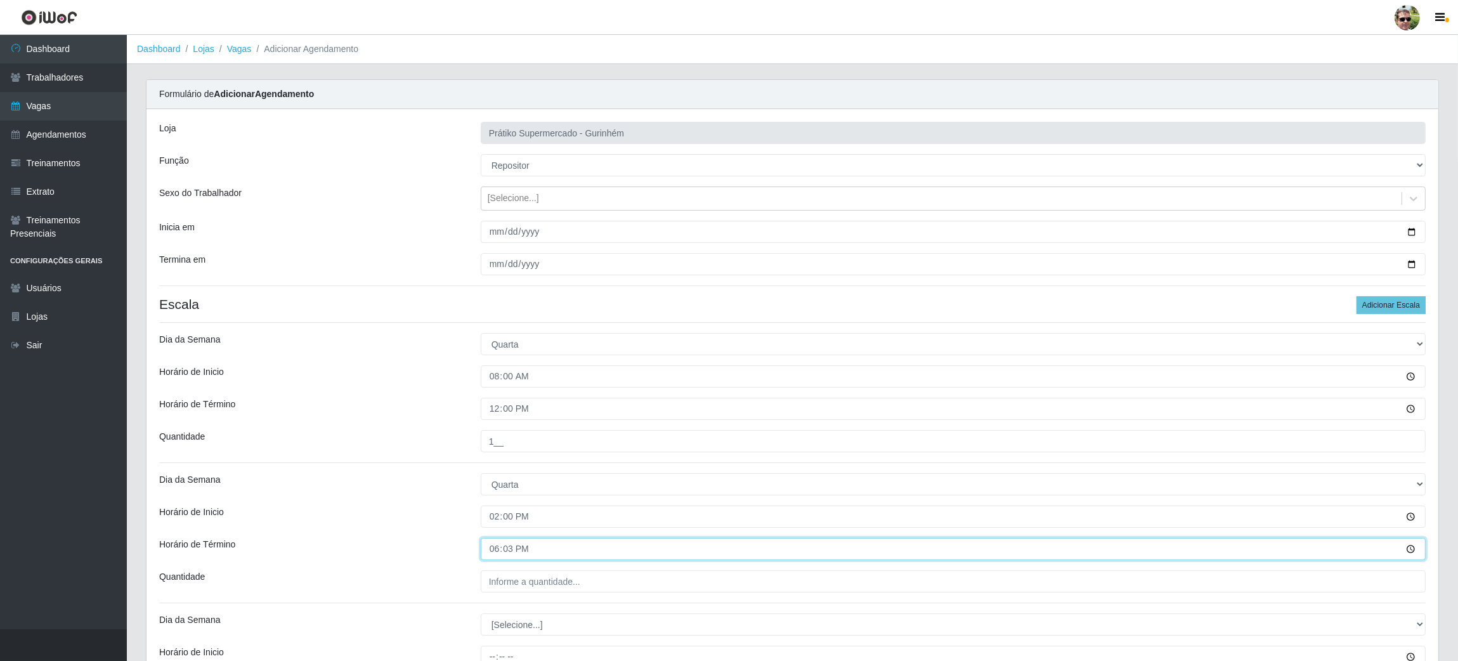
type input "18:30"
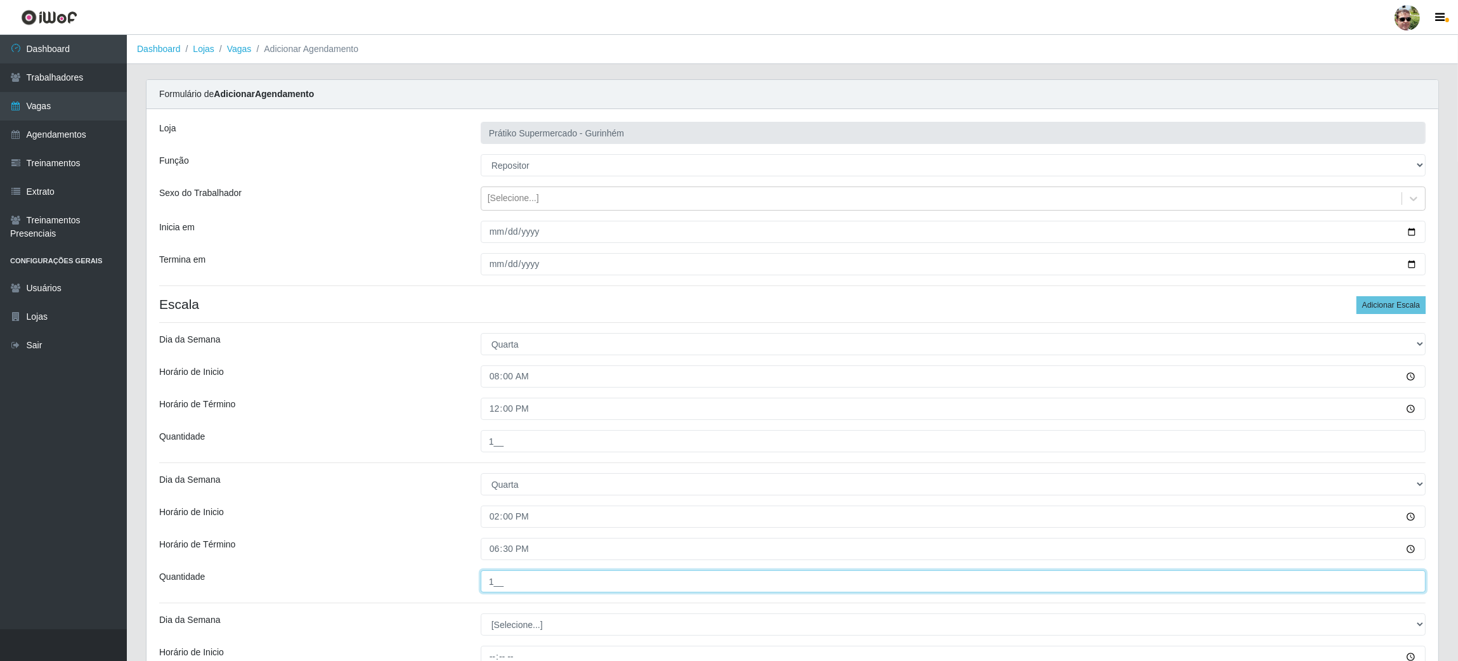
type input "1__"
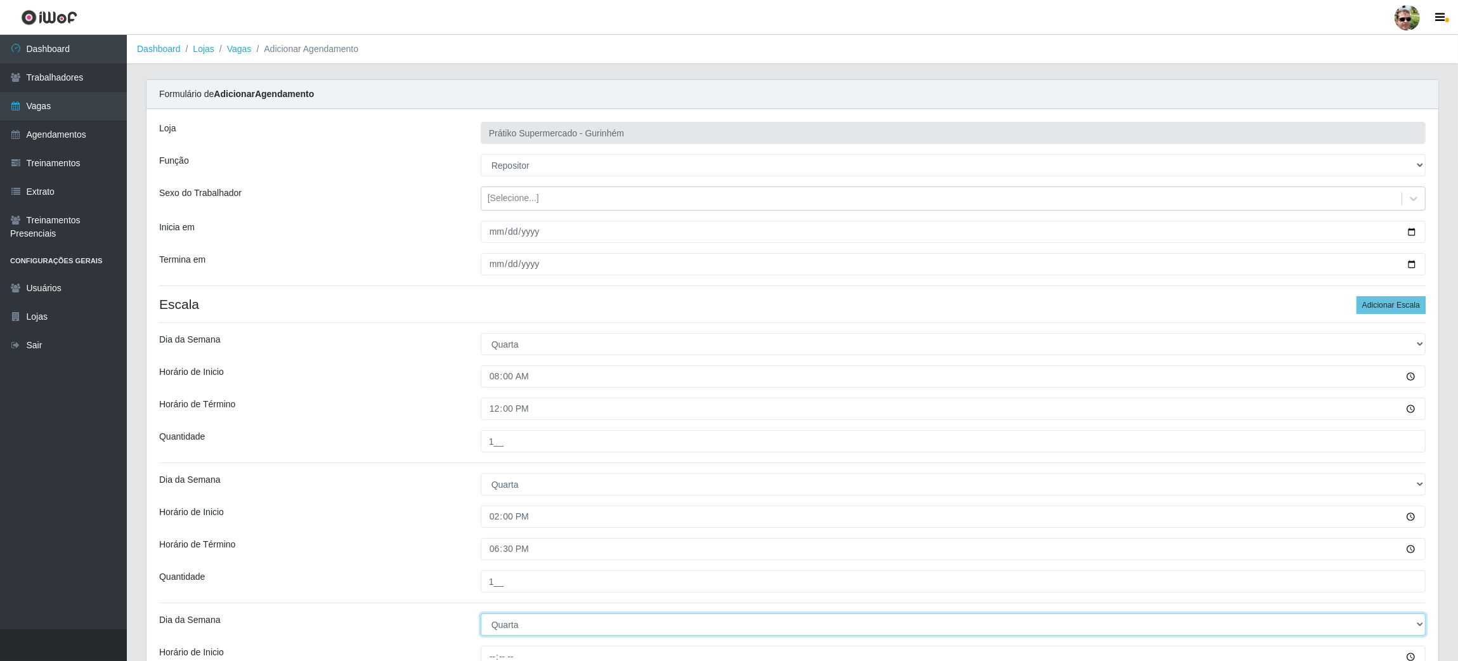
select select "4"
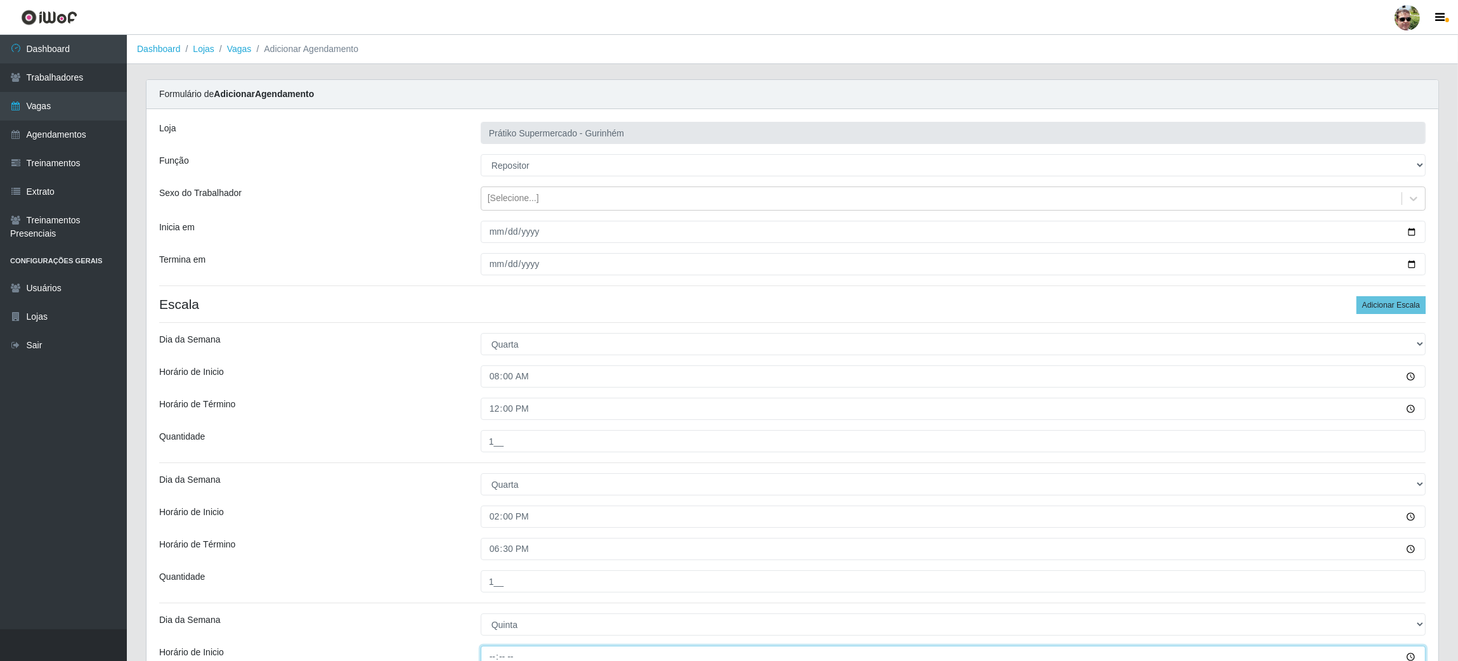
scroll to position [7, 0]
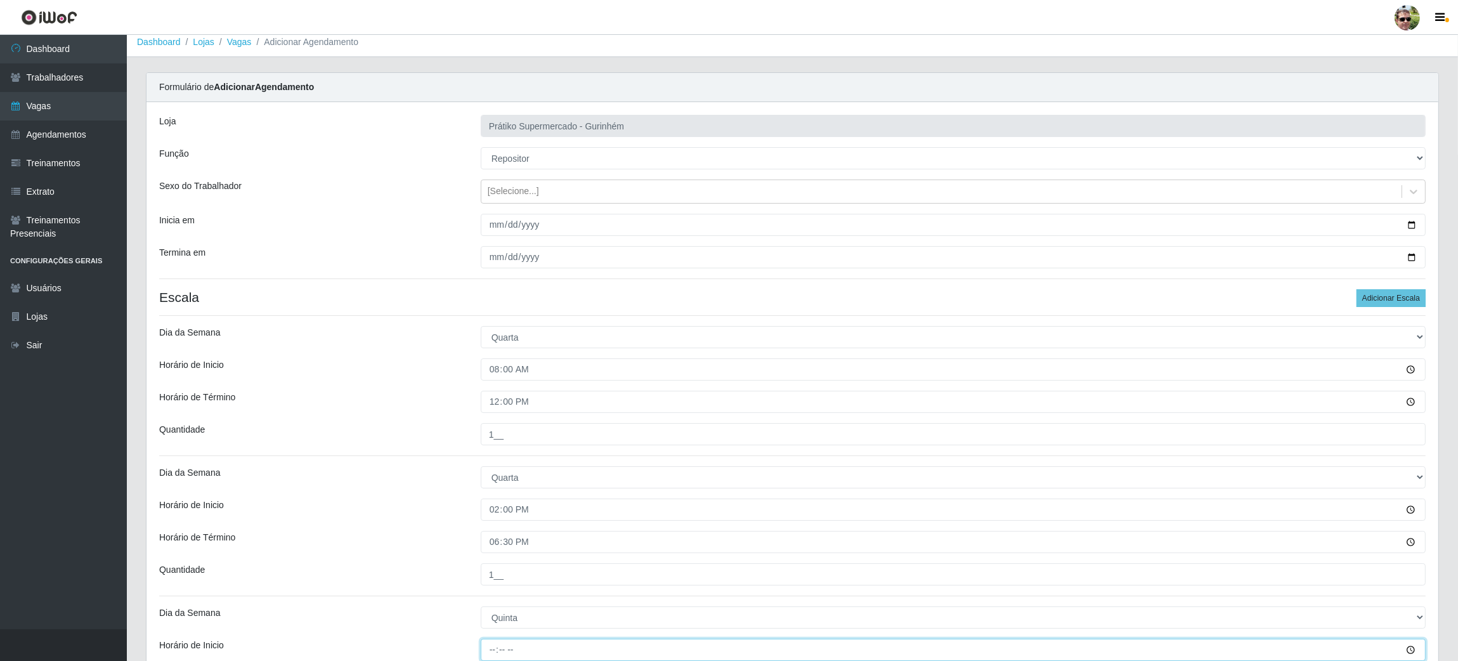
type input "08:00"
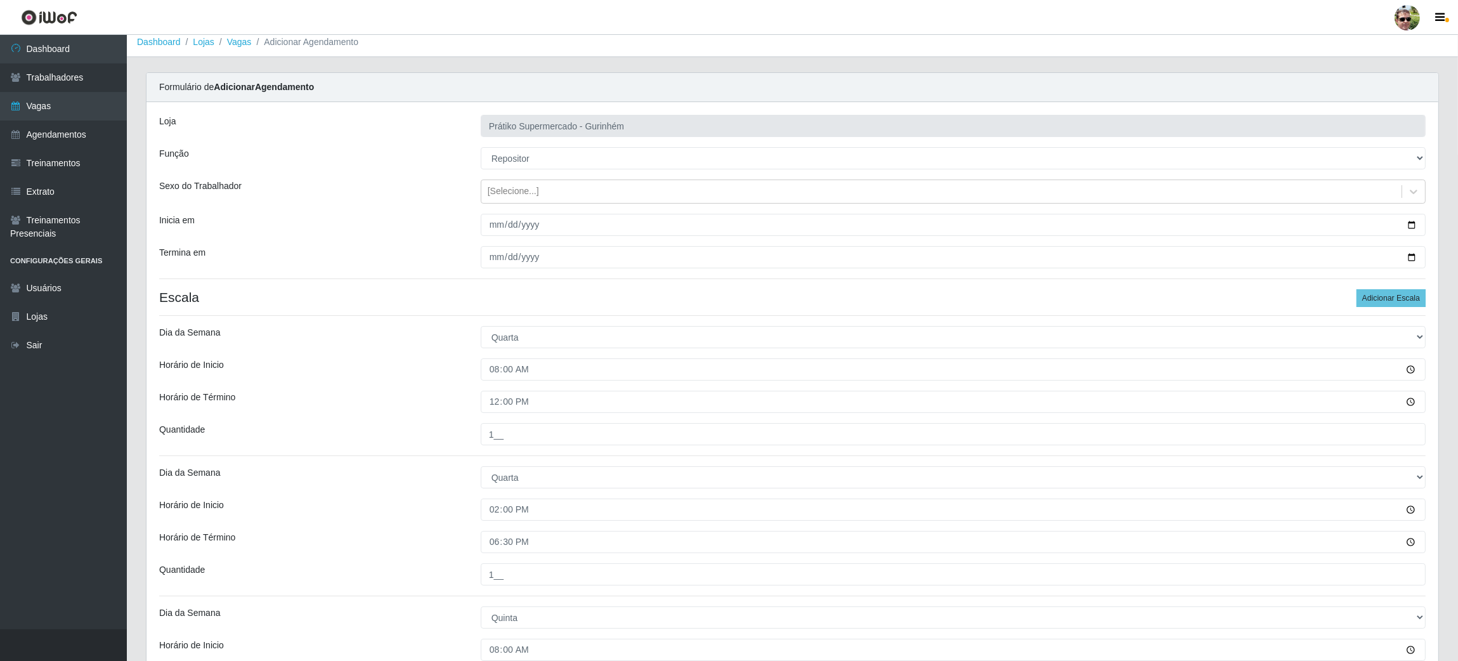
scroll to position [359, 0]
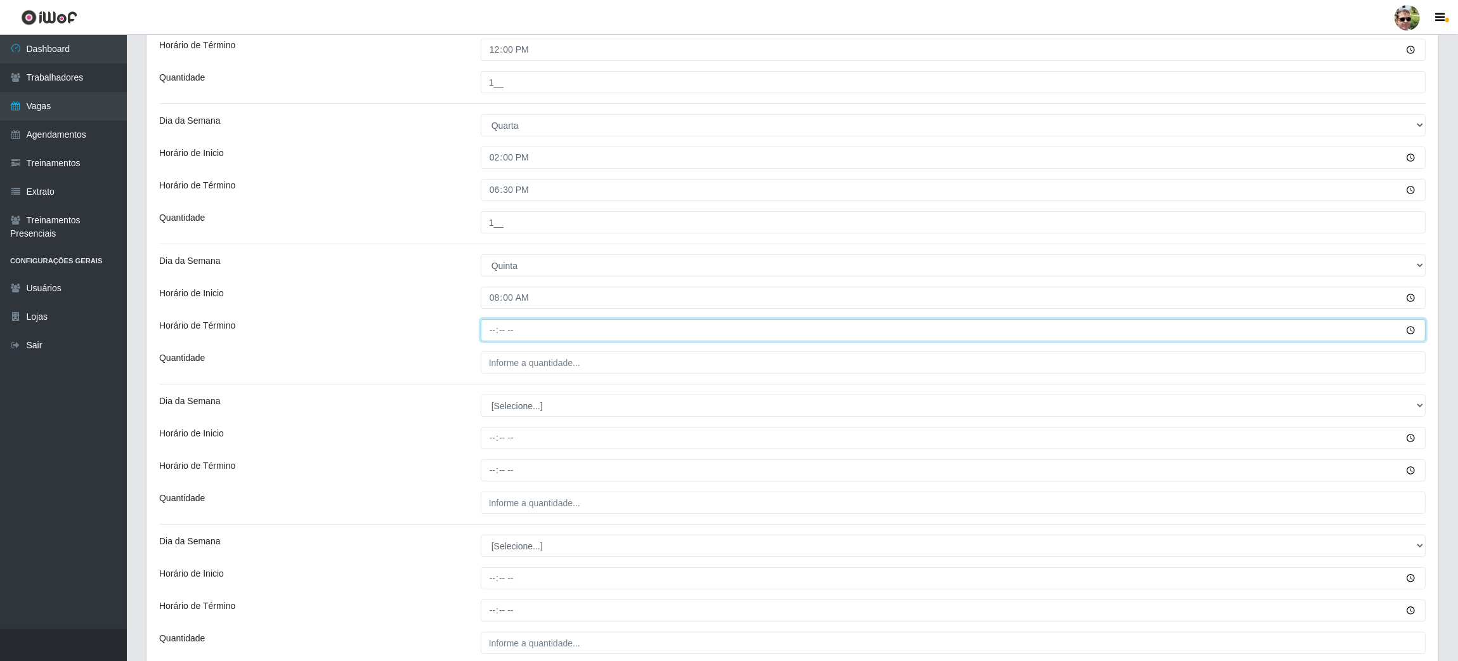
type input "12:00"
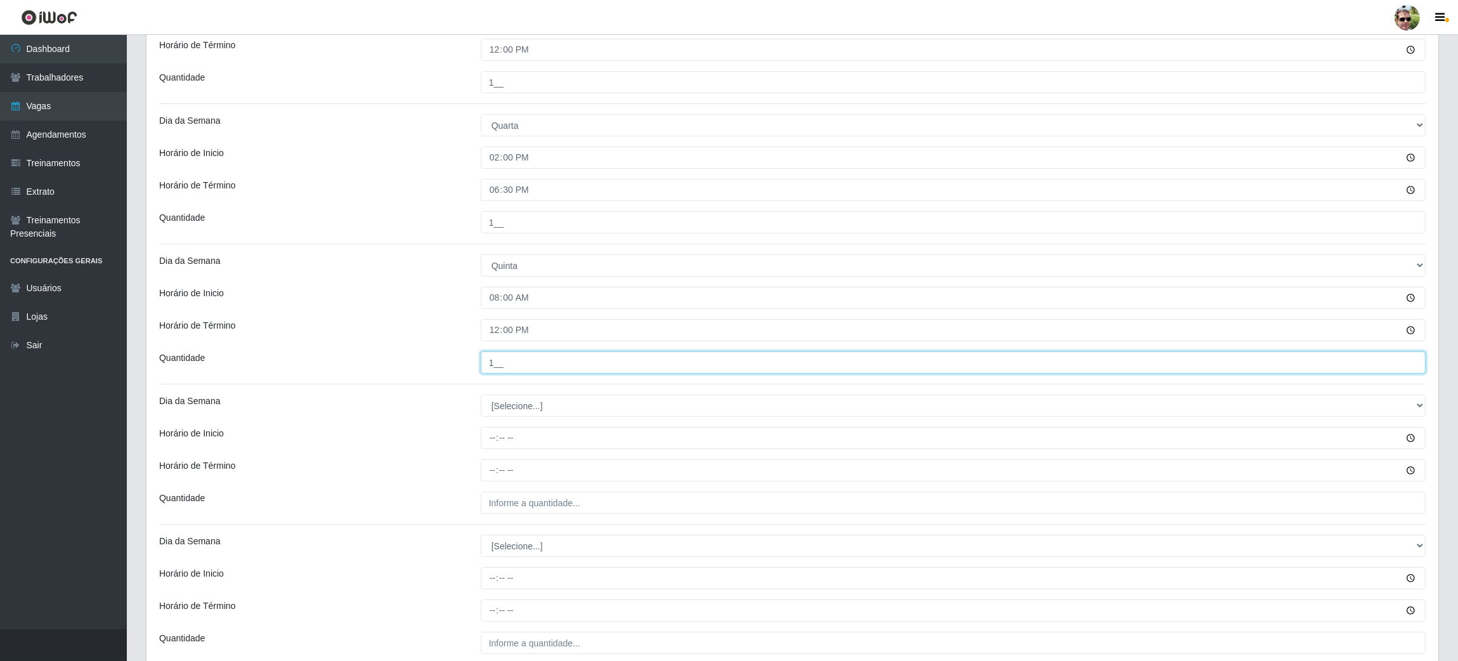
type input "1__"
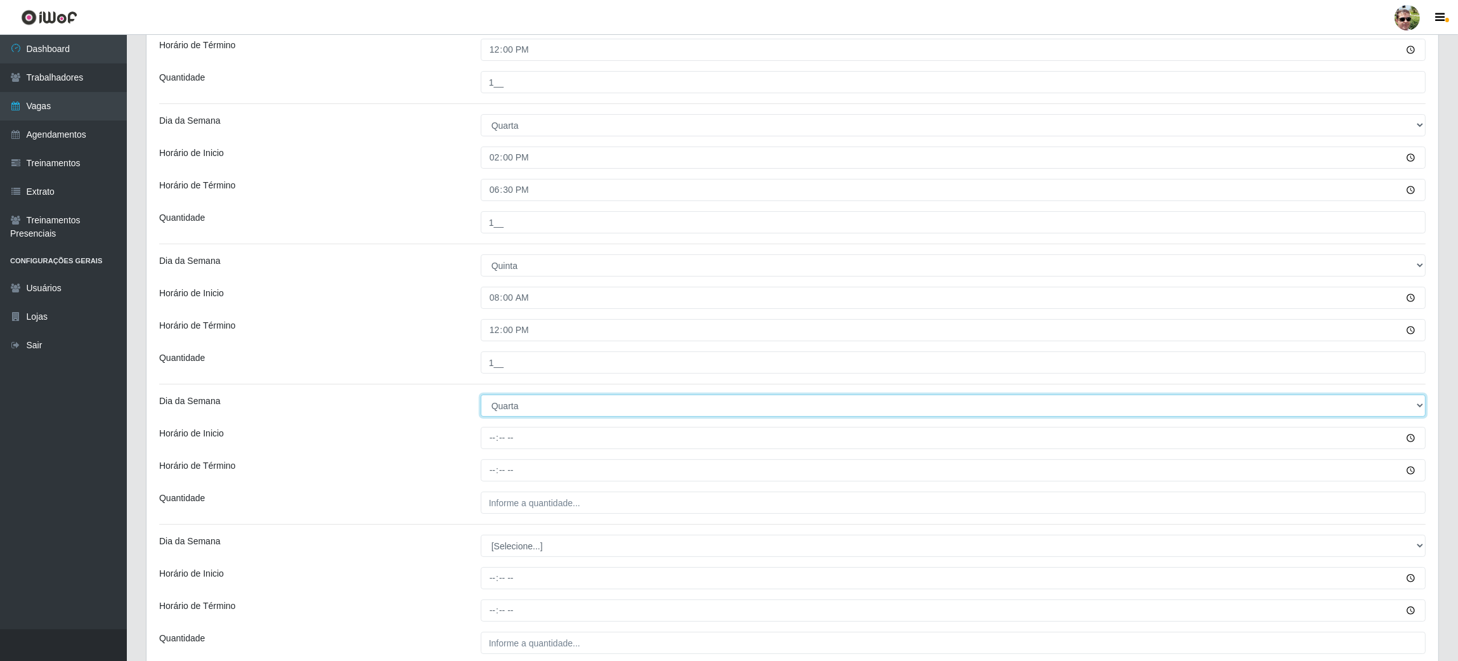
select select "4"
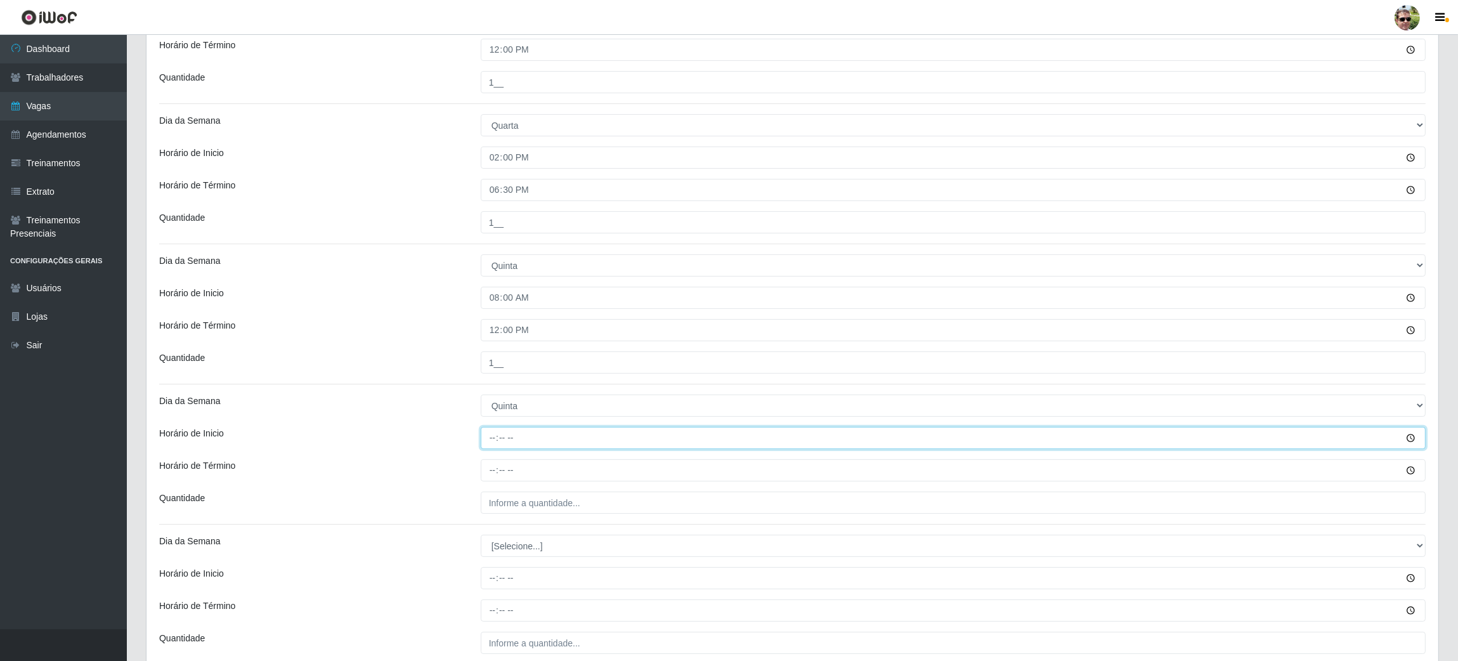
type input "14:00"
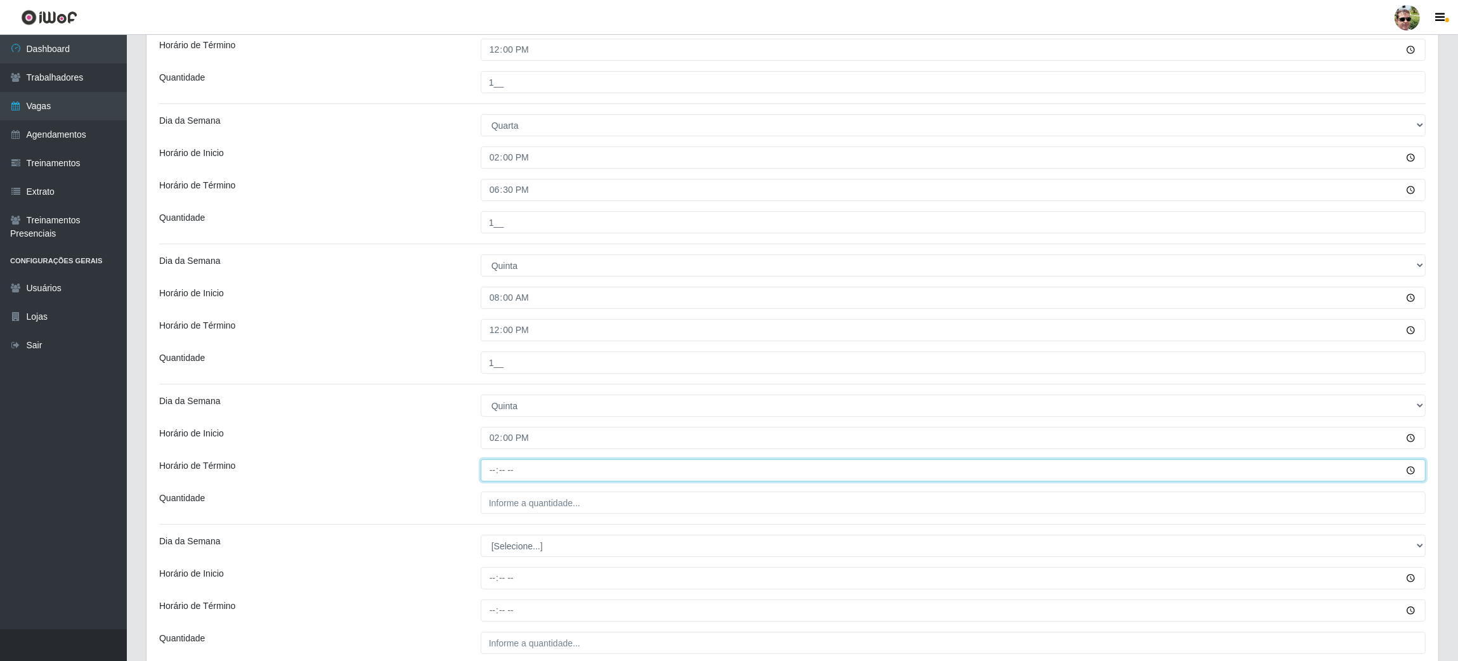
type input "18:00"
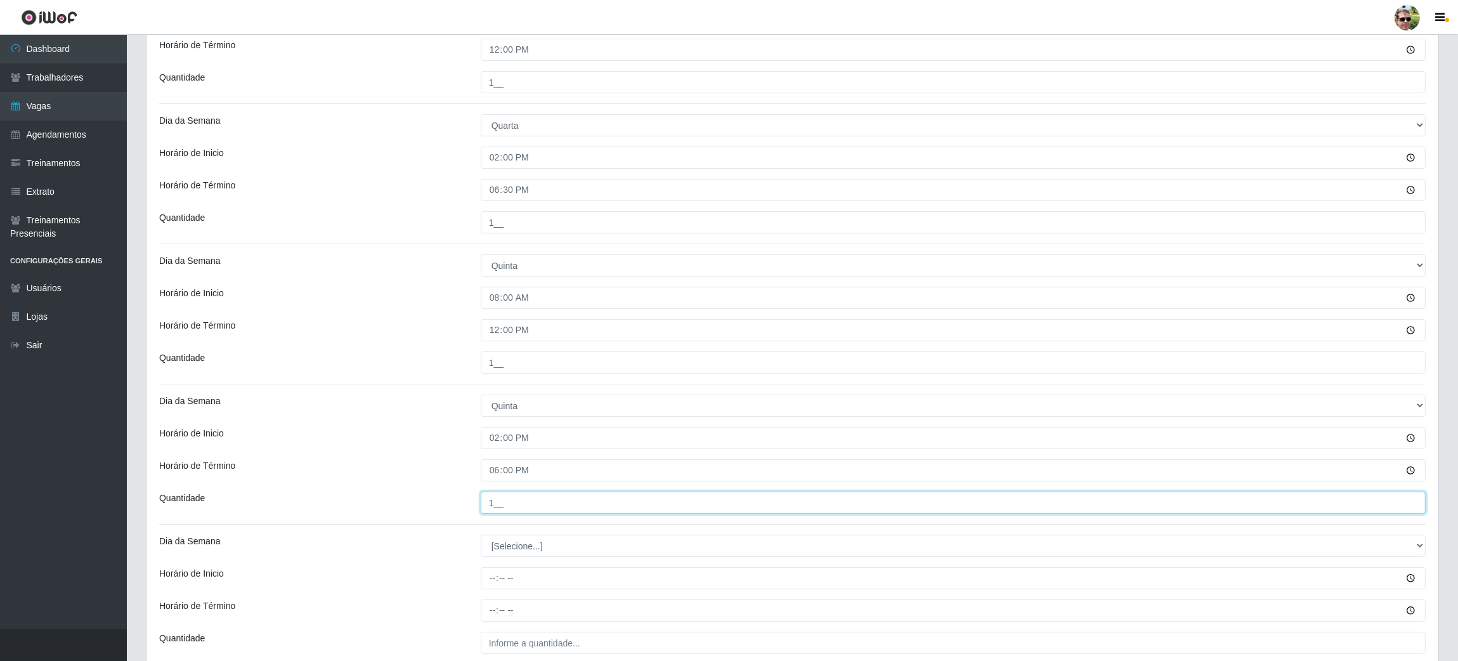
type input "1__"
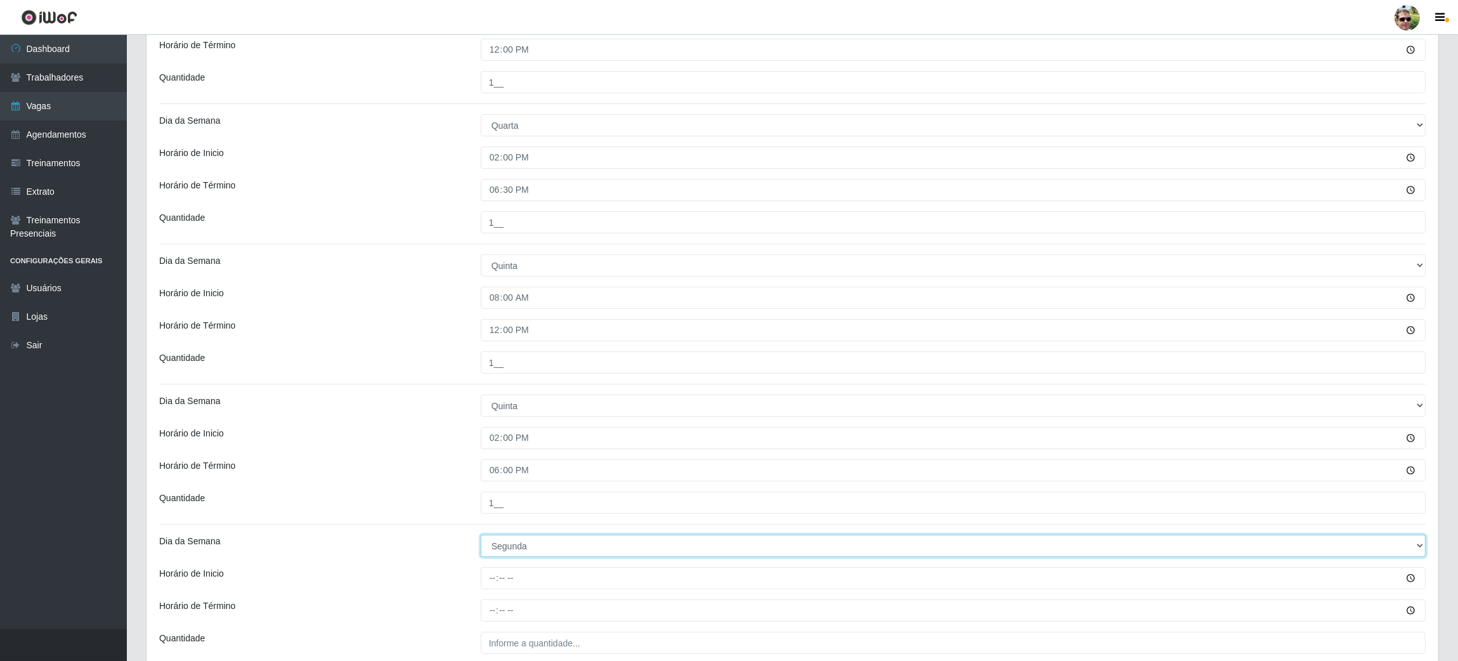
select select "5"
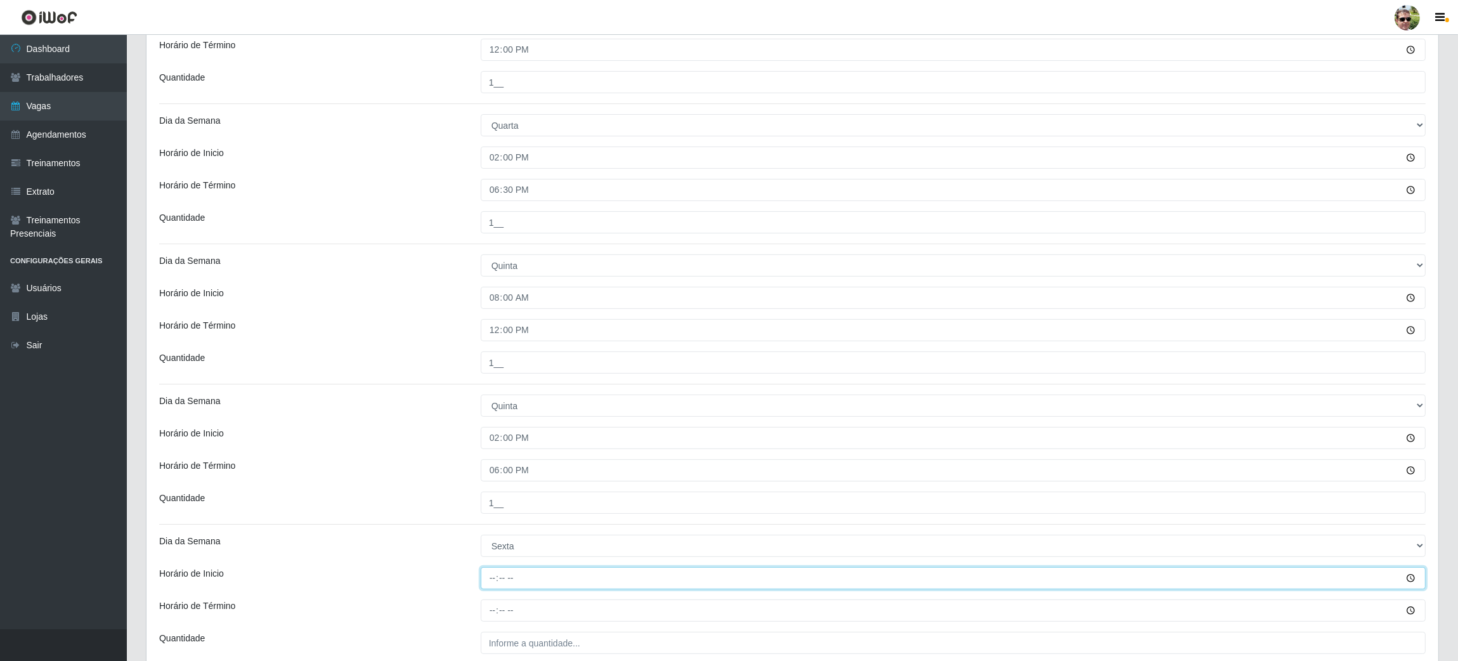
type input "08:00"
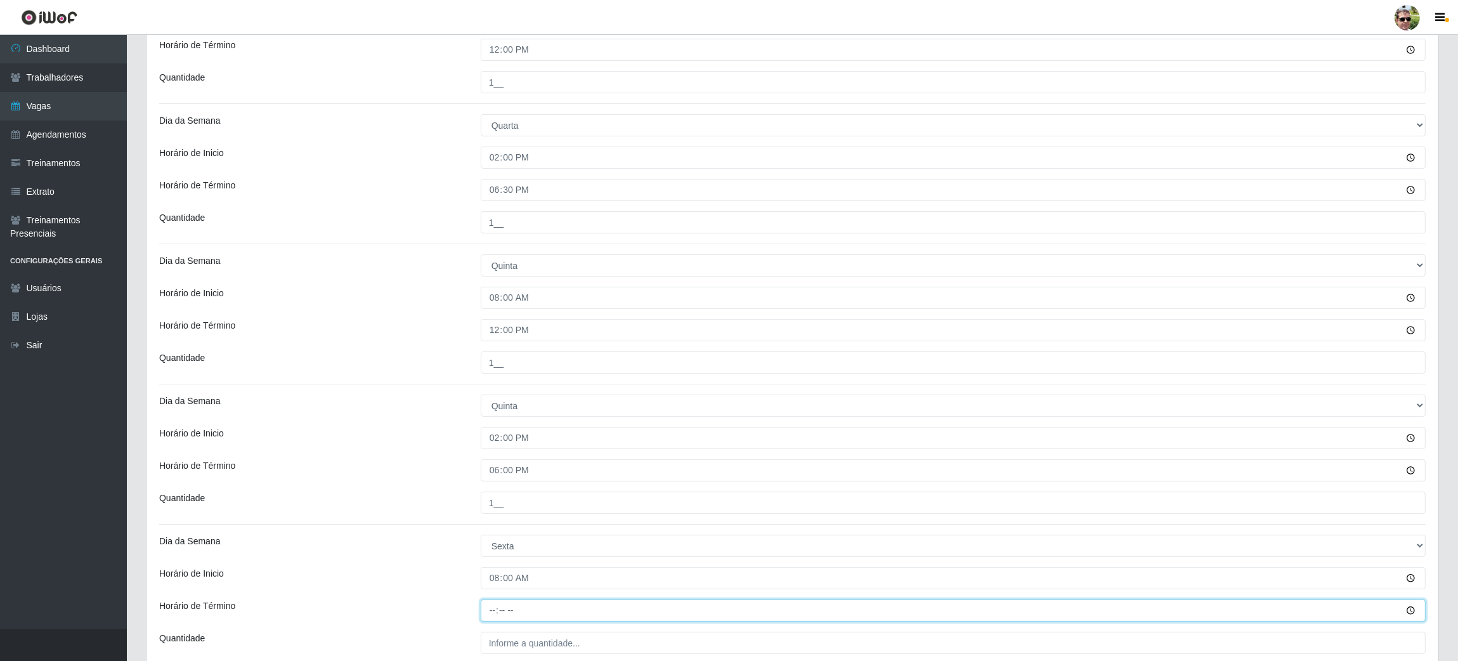
type input "12:00"
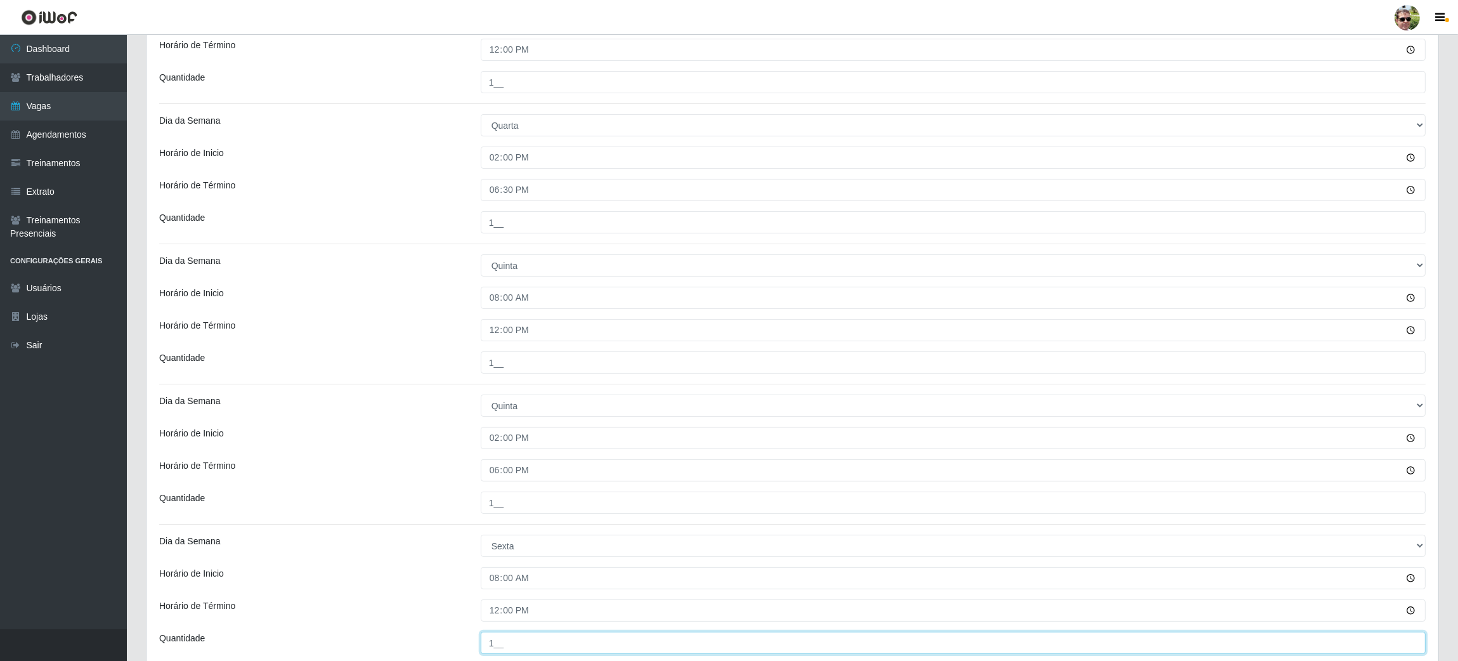
type input "1__"
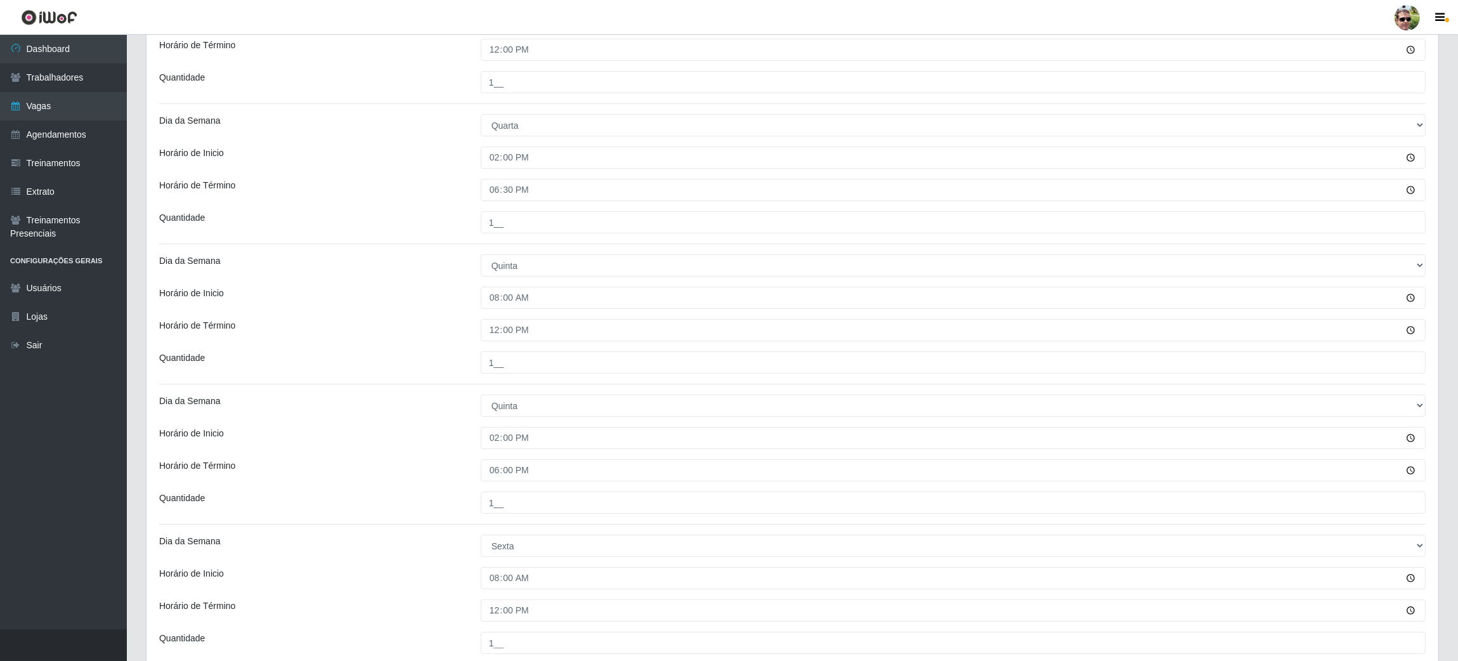
scroll to position [715, 0]
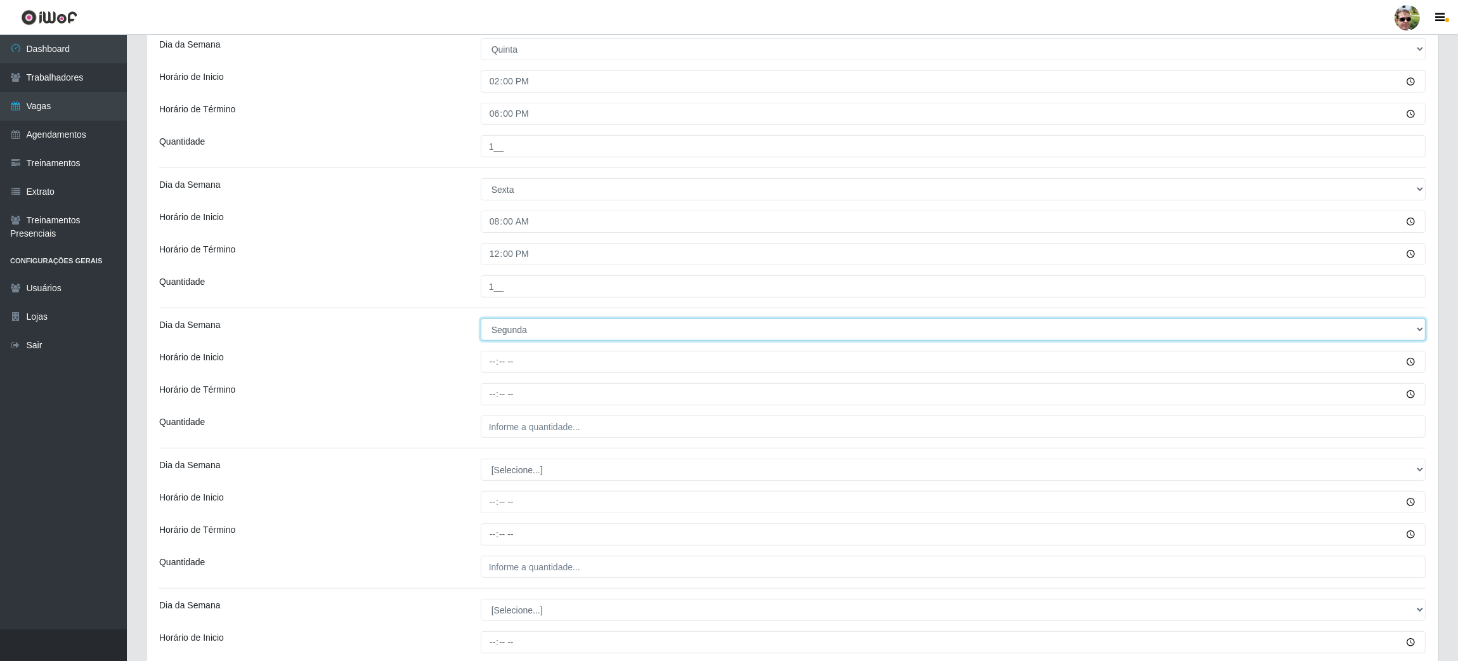
select select "5"
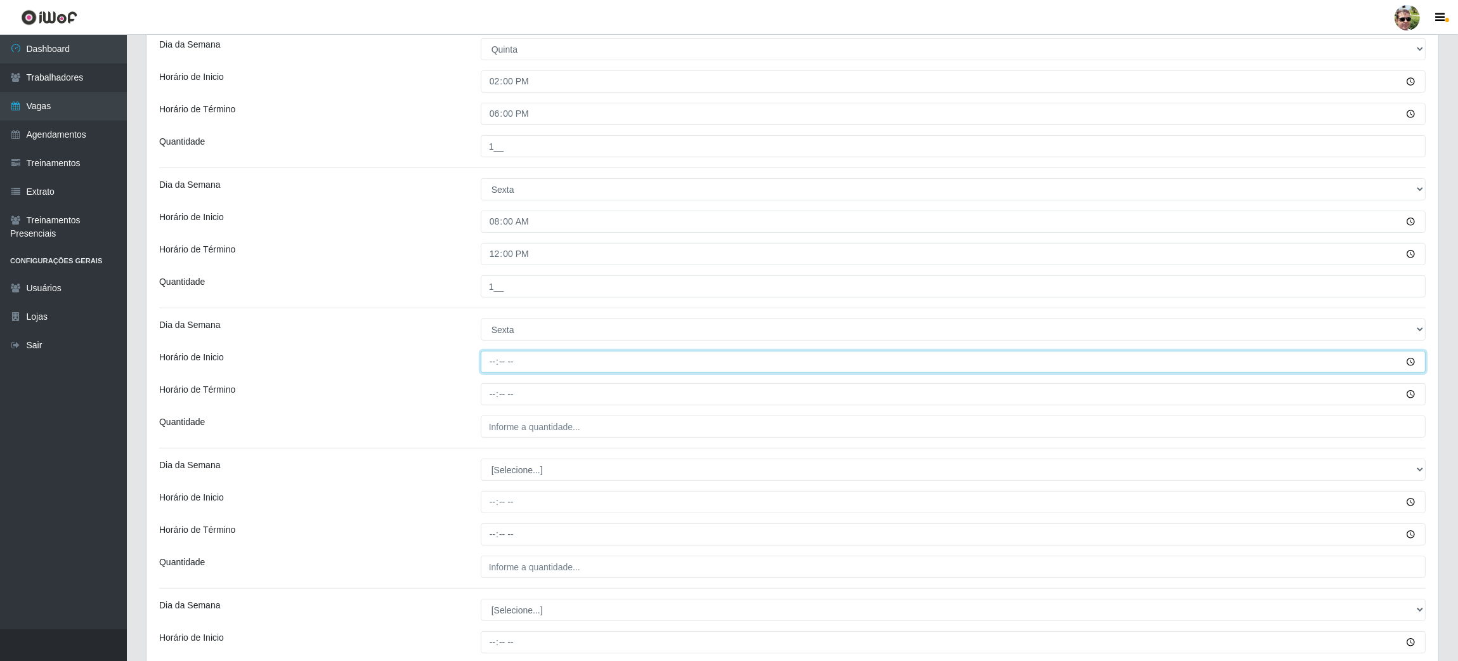
type input "14:00"
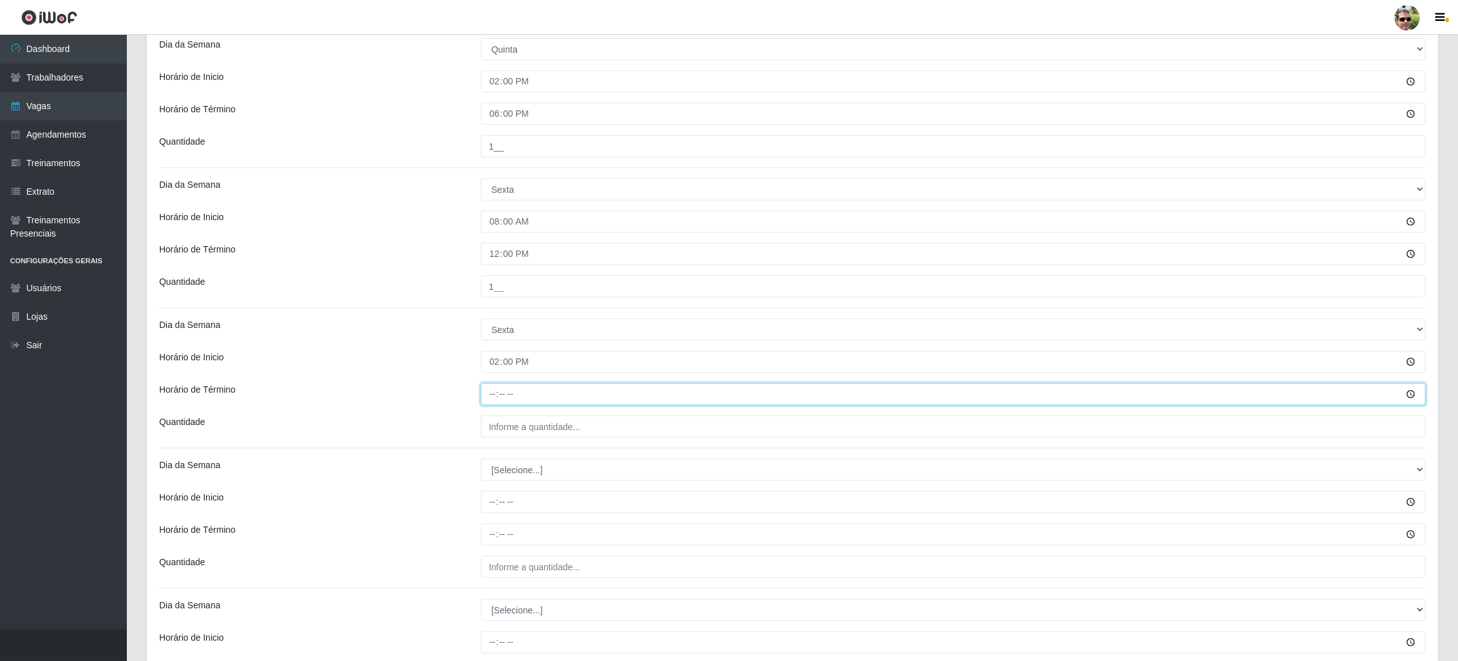
type input "18:00"
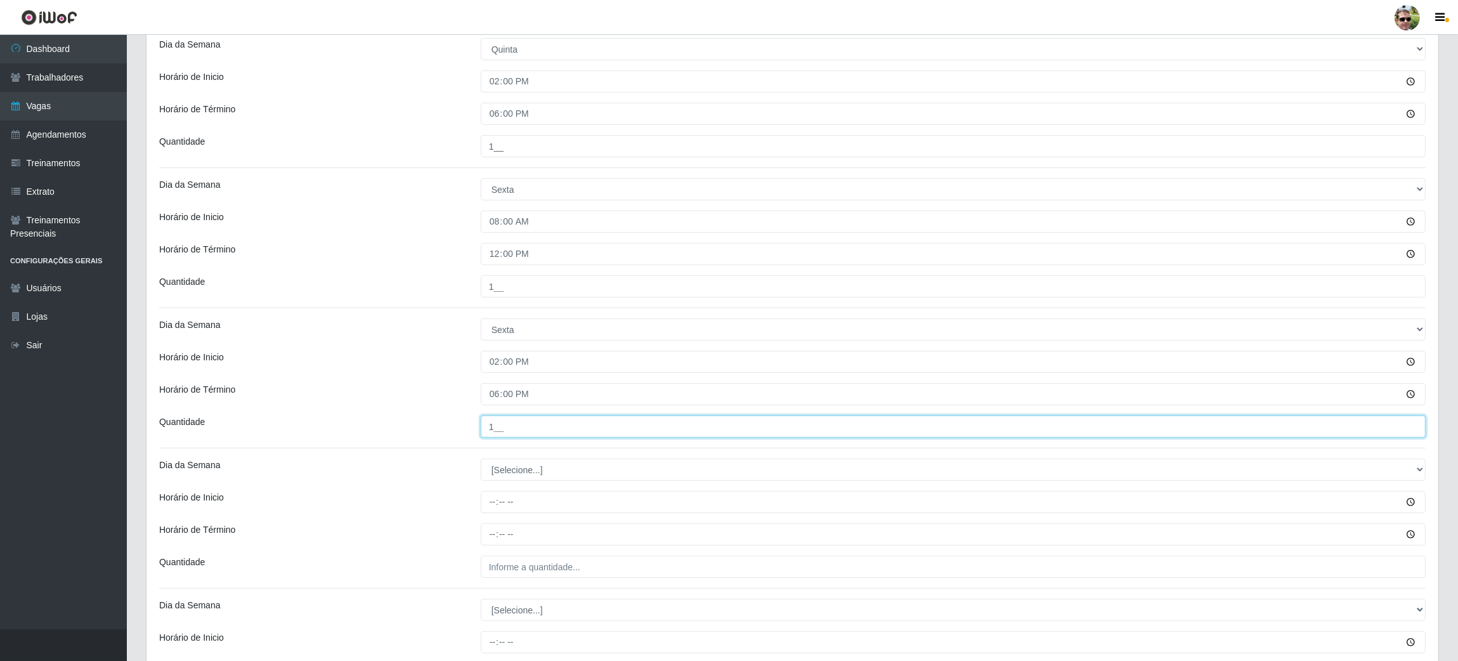
type input "1__"
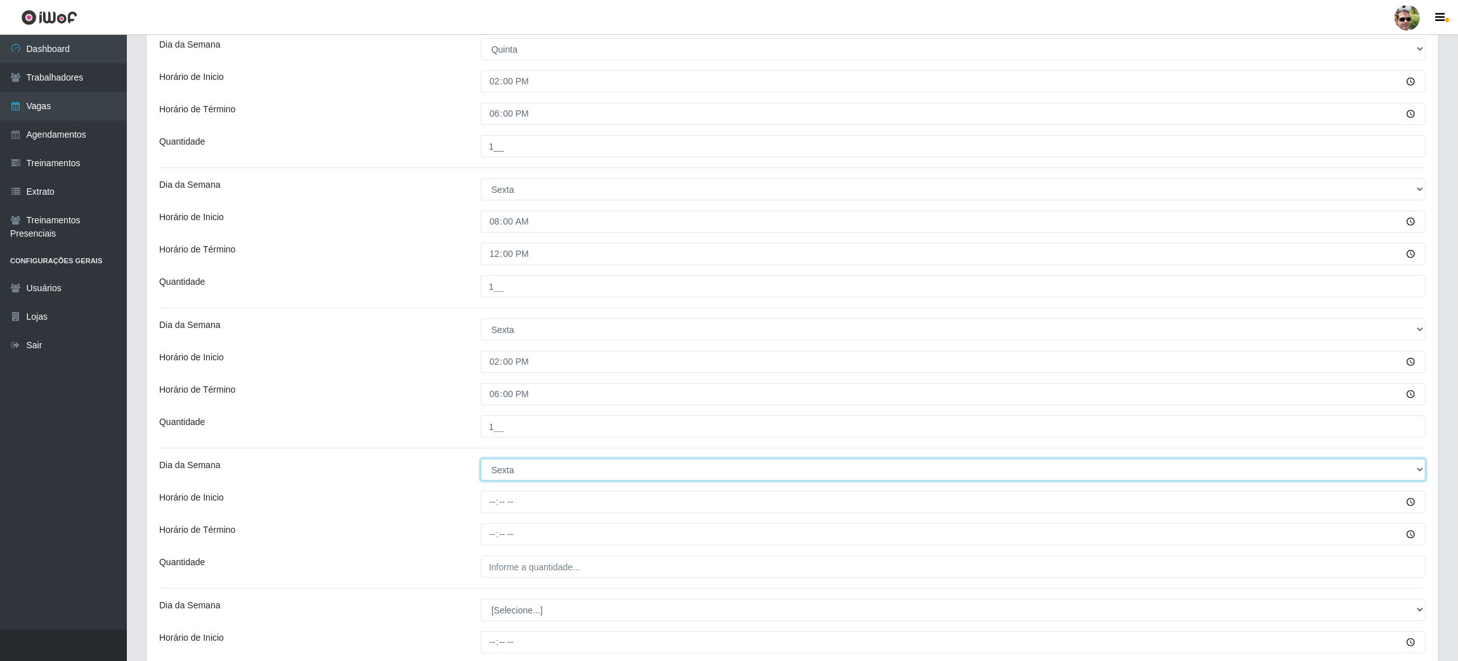
select select "6"
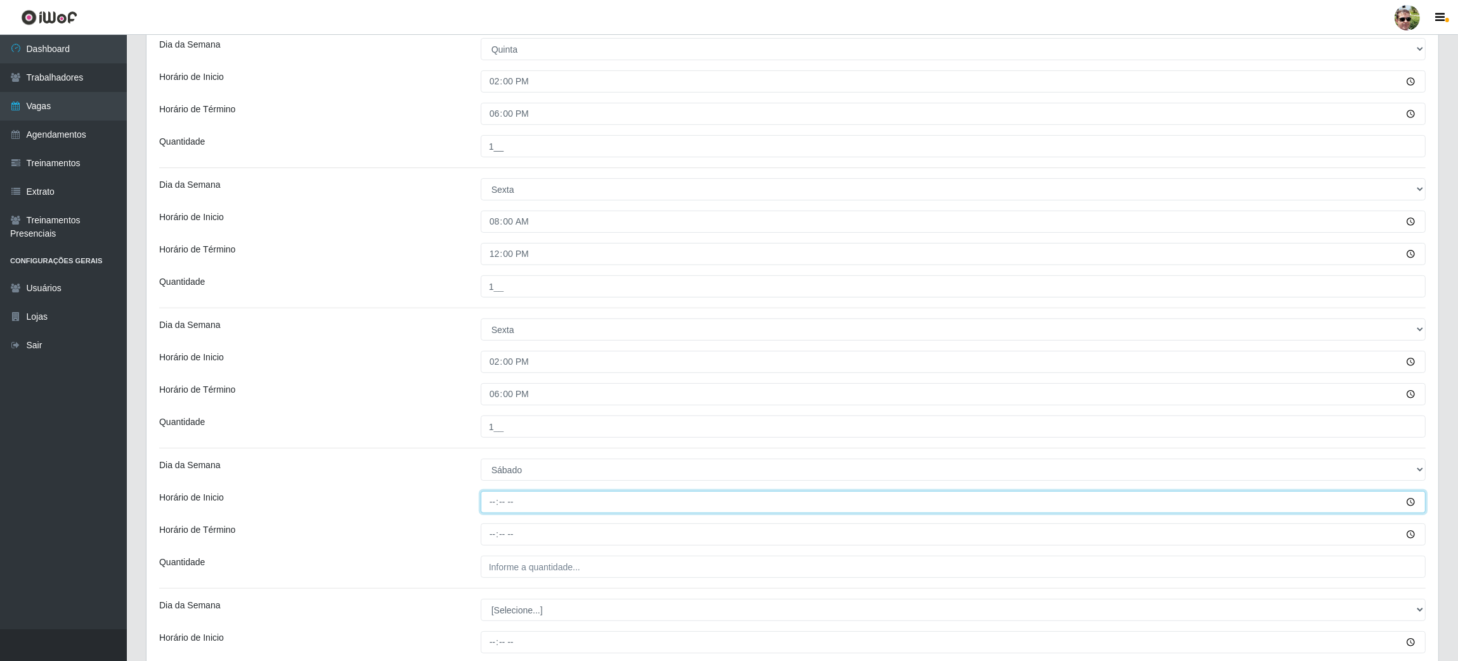
type input "07:00"
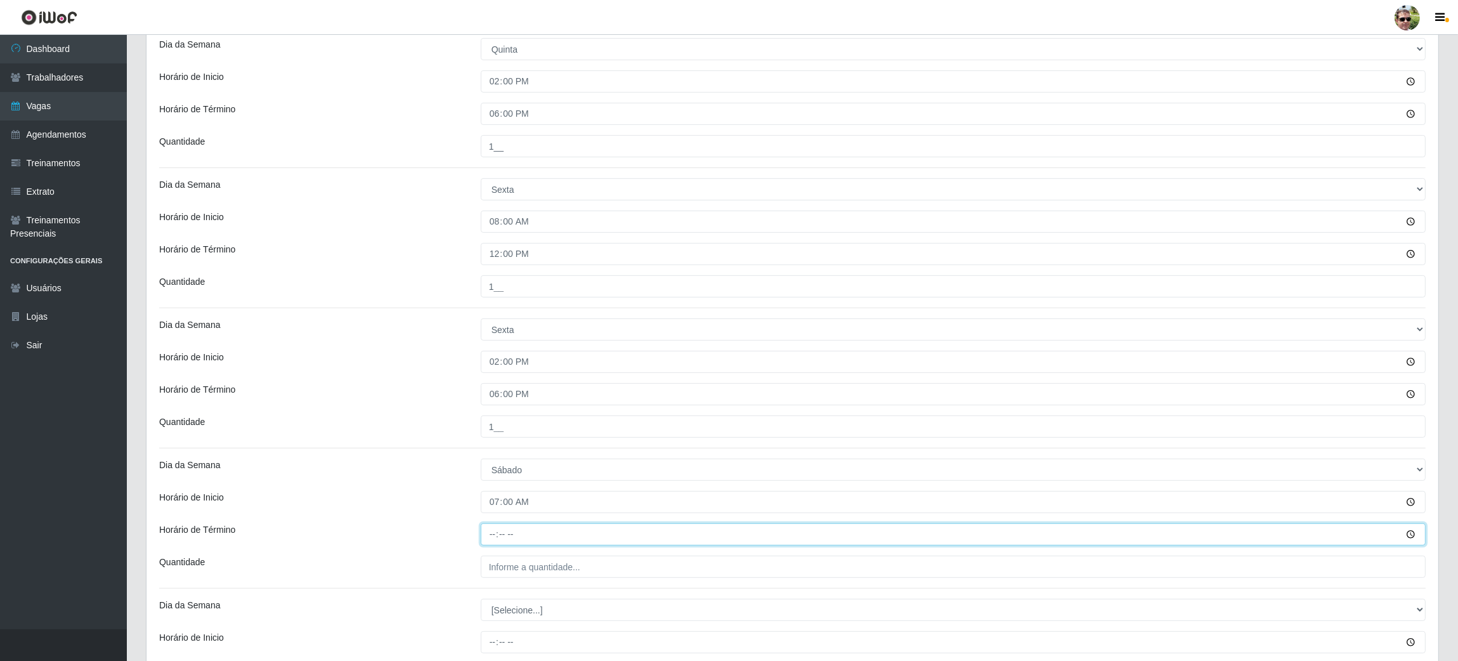
type input "12:00"
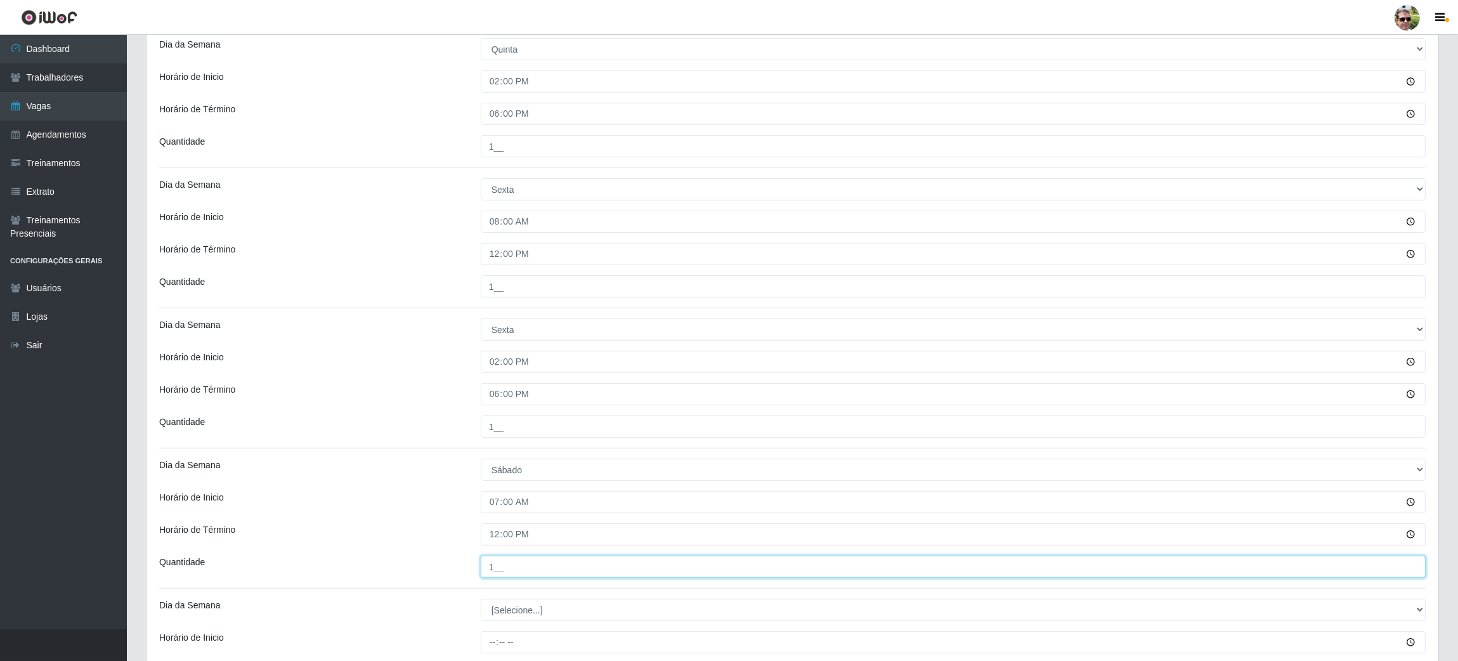
type input "1__"
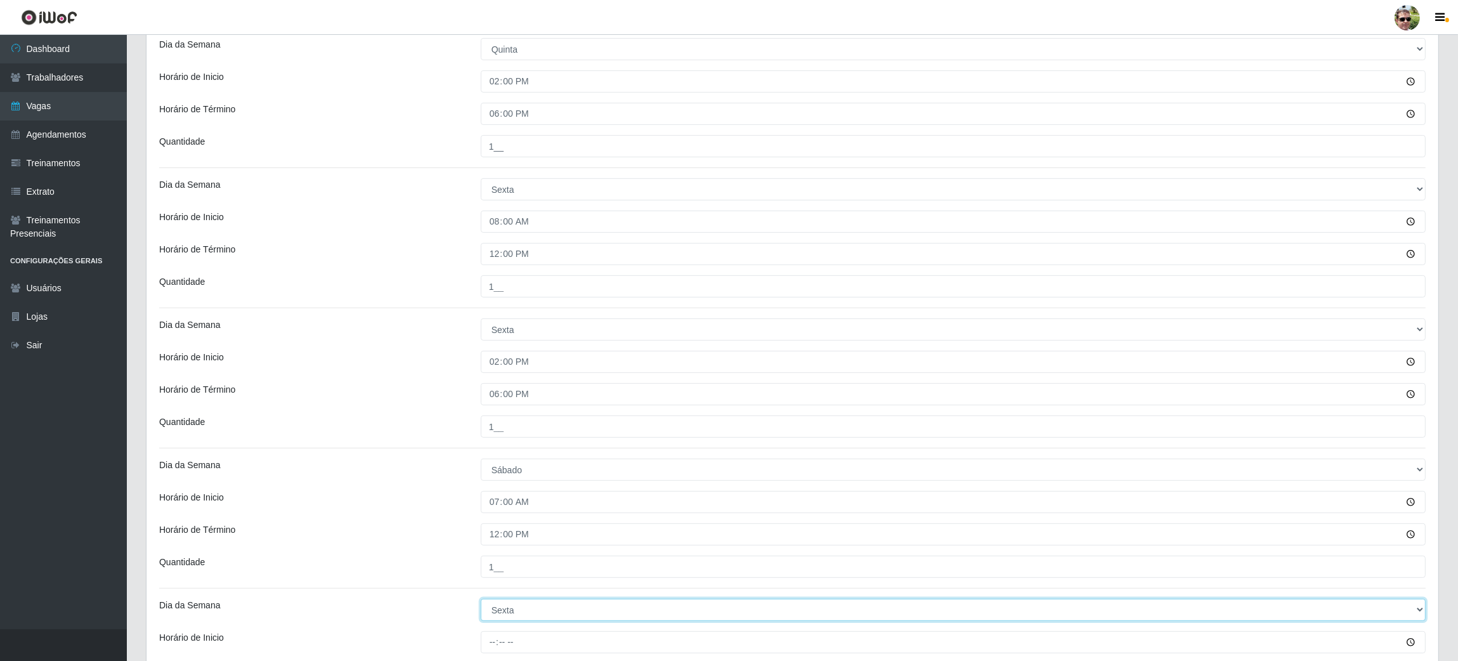
select select "6"
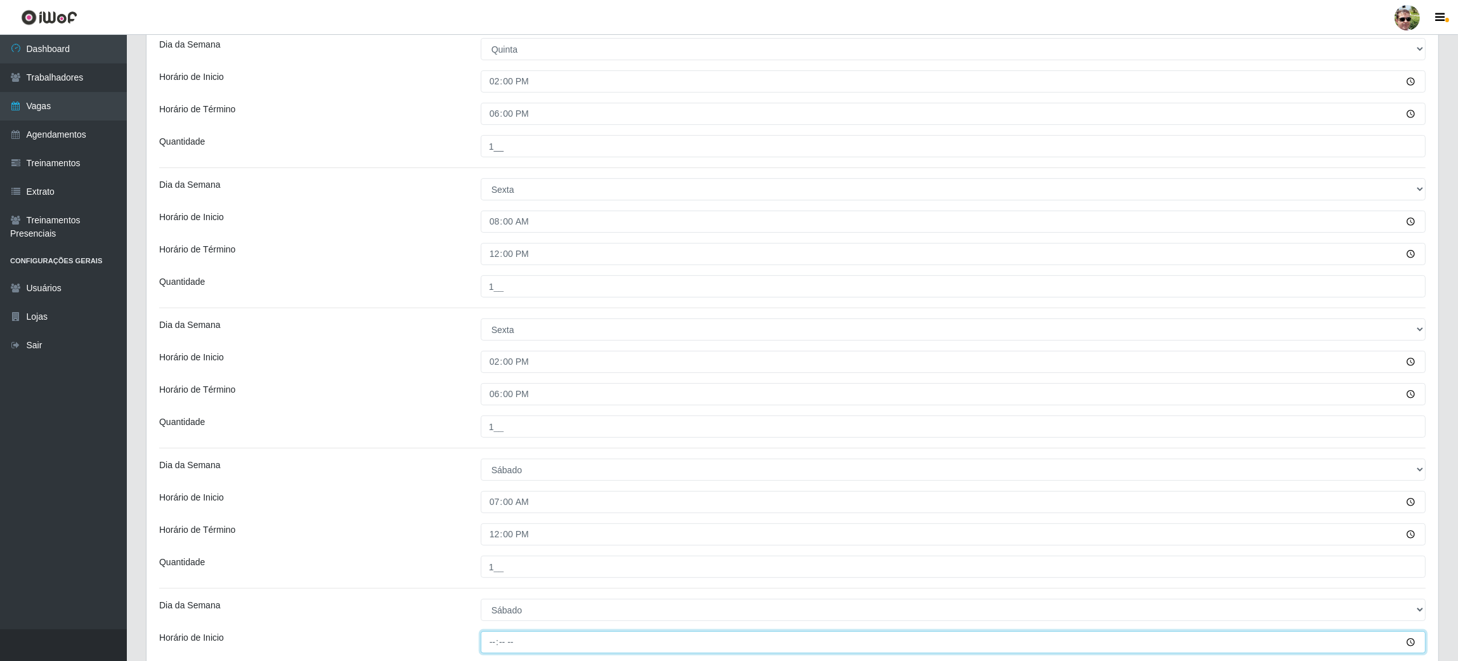
type input "14:00"
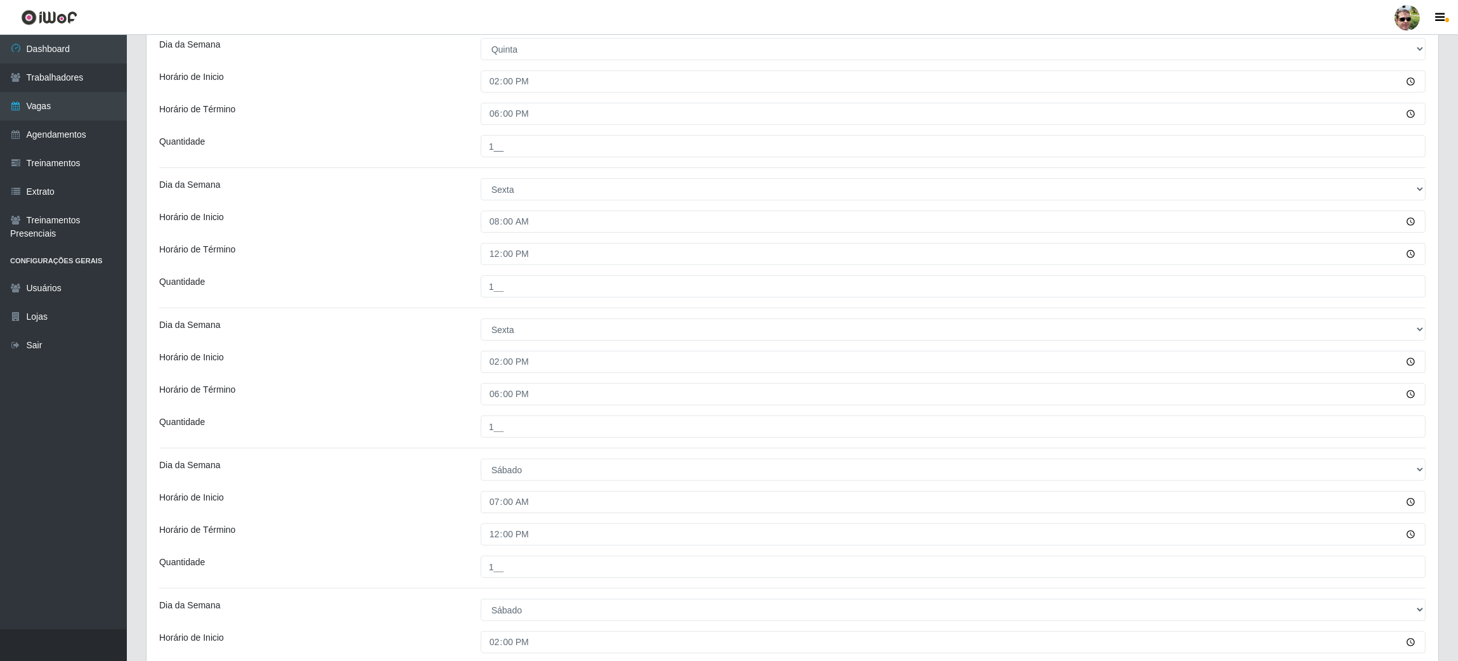
scroll to position [893, 0]
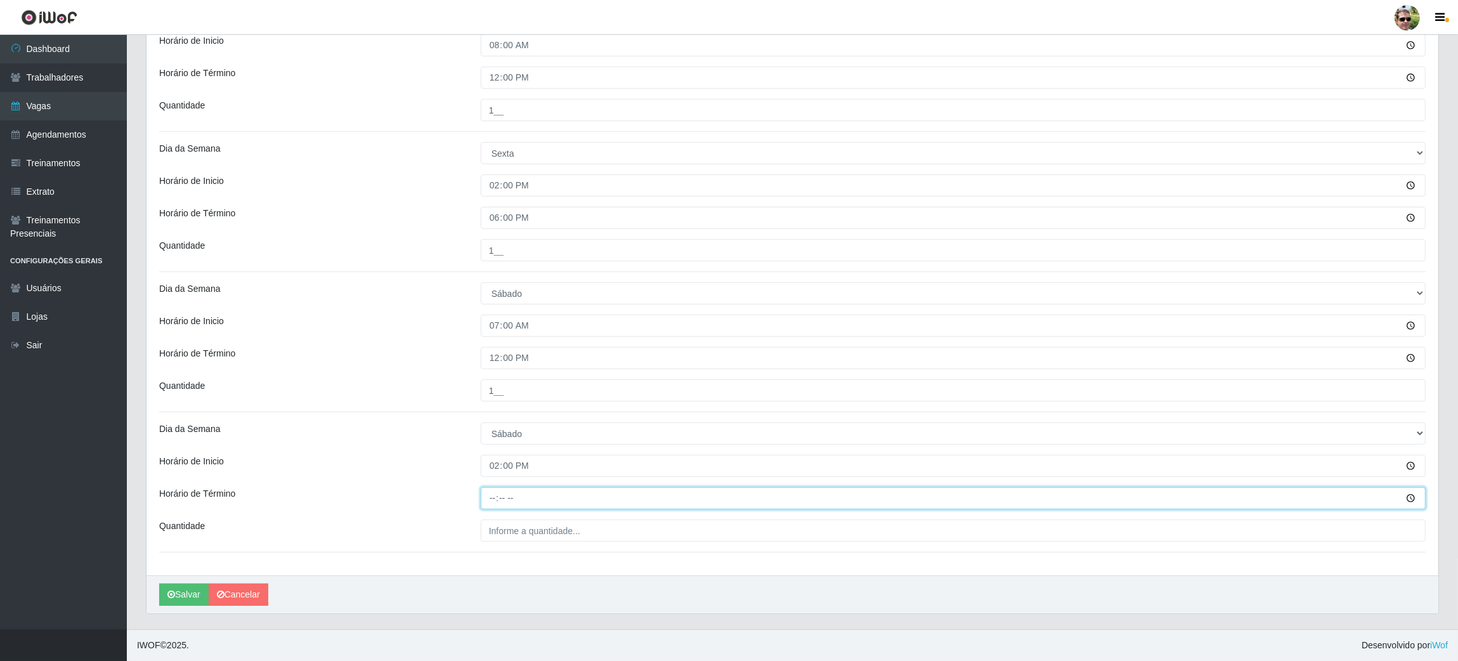
type input "18:00"
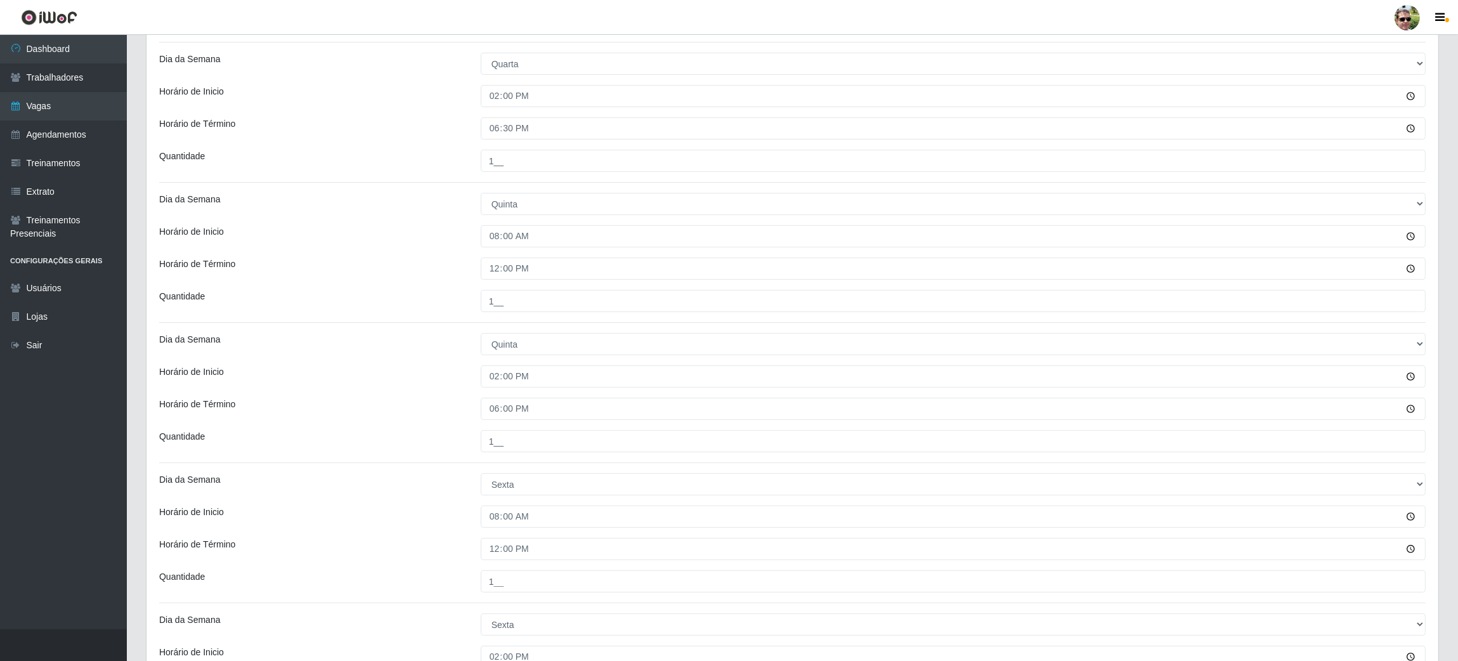
scroll to position [422, 0]
type input "1__"
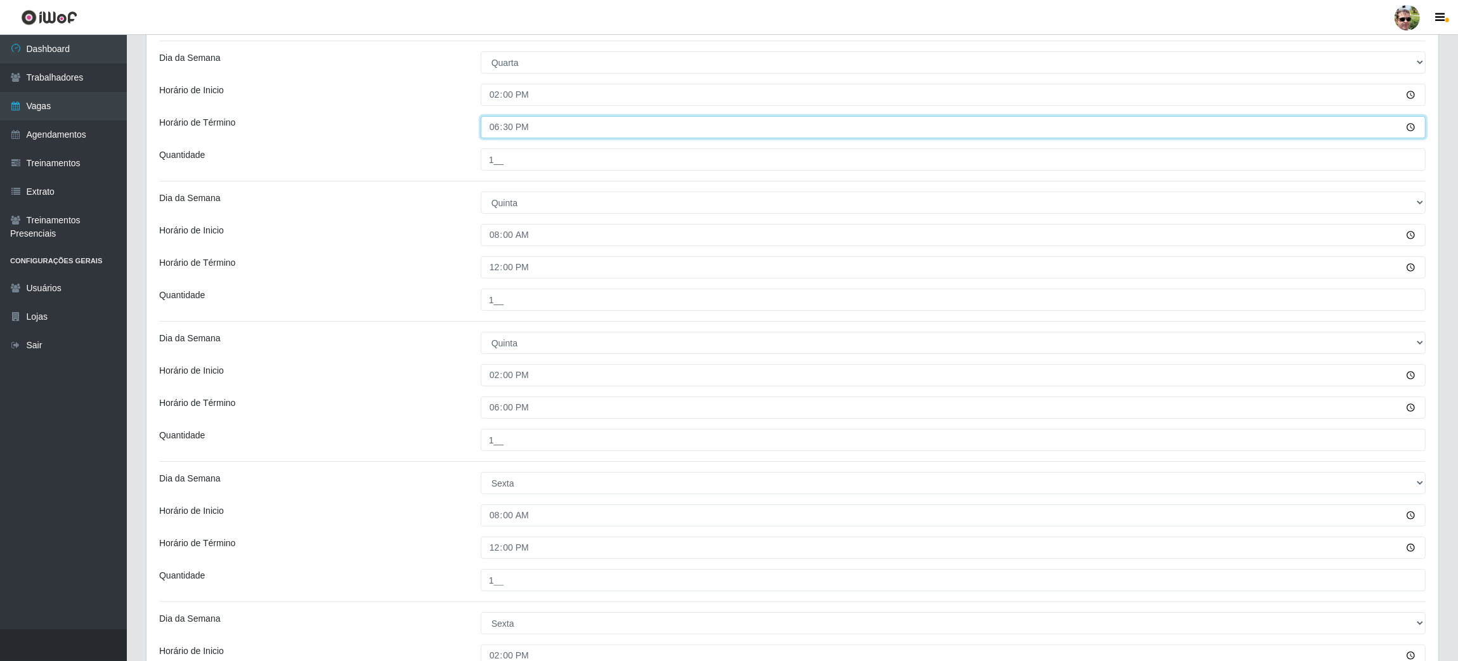
click at [619, 129] on input "18:30" at bounding box center [953, 127] width 945 height 22
type input "18:00"
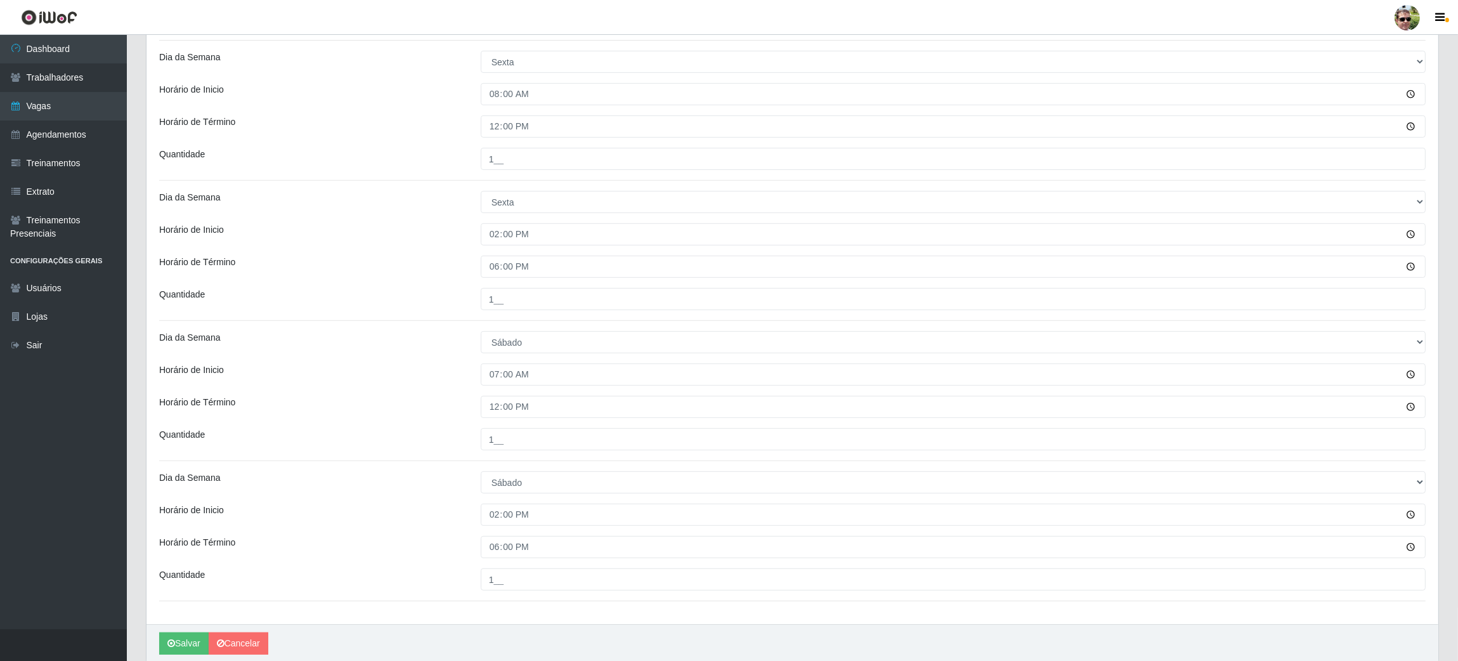
scroll to position [893, 0]
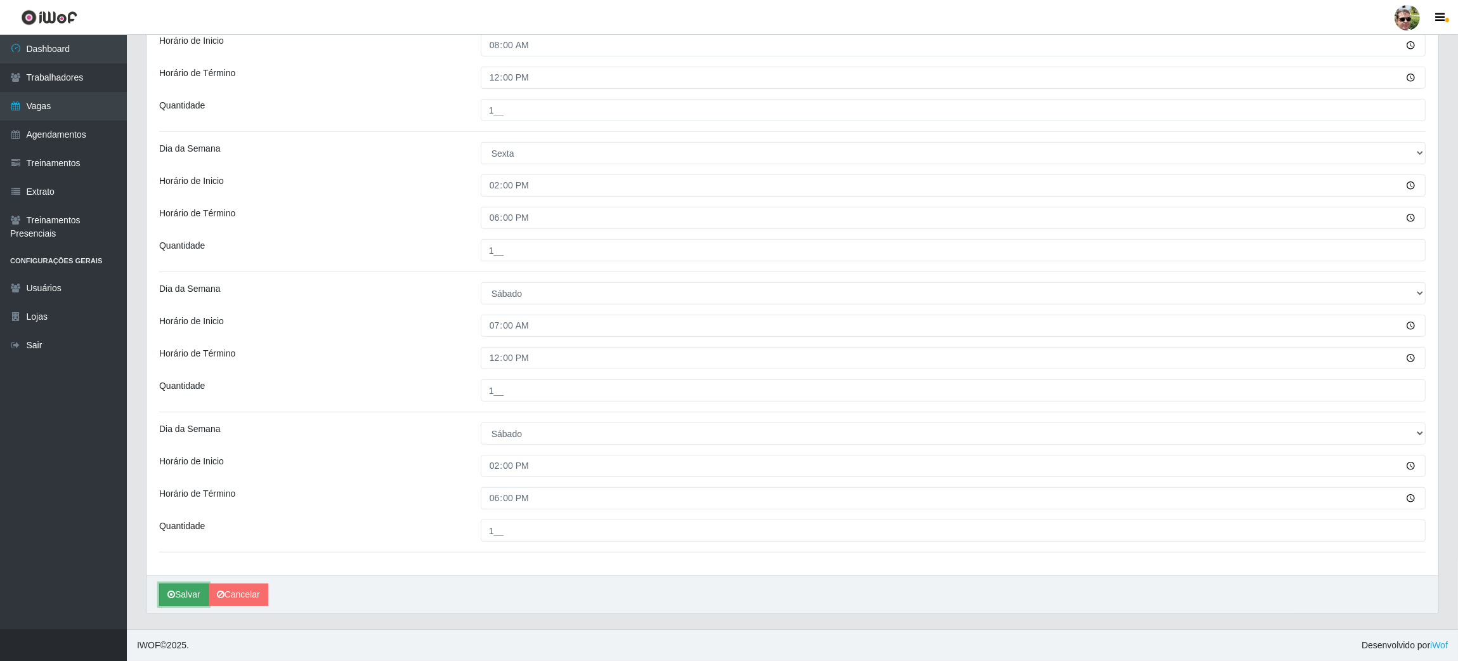
click at [186, 597] on button "Salvar" at bounding box center [183, 594] width 49 height 22
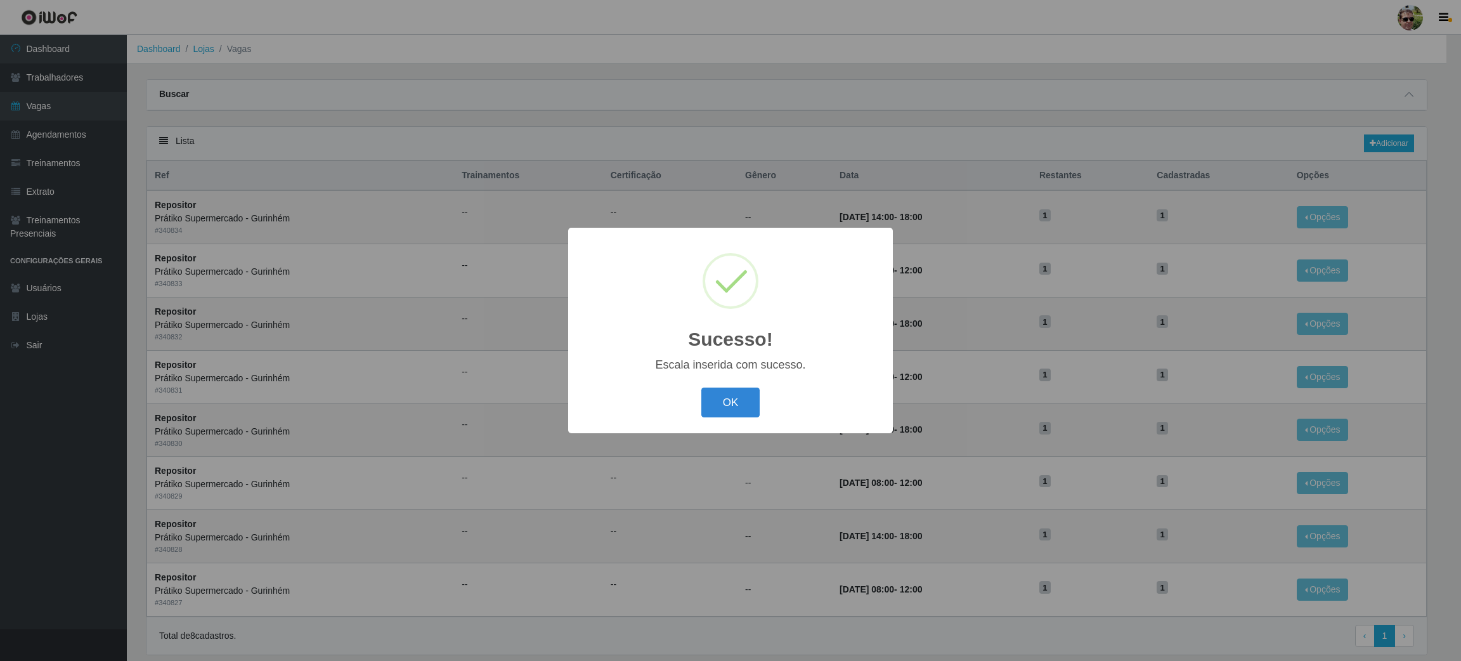
click at [701, 387] on button "OK" at bounding box center [730, 402] width 59 height 30
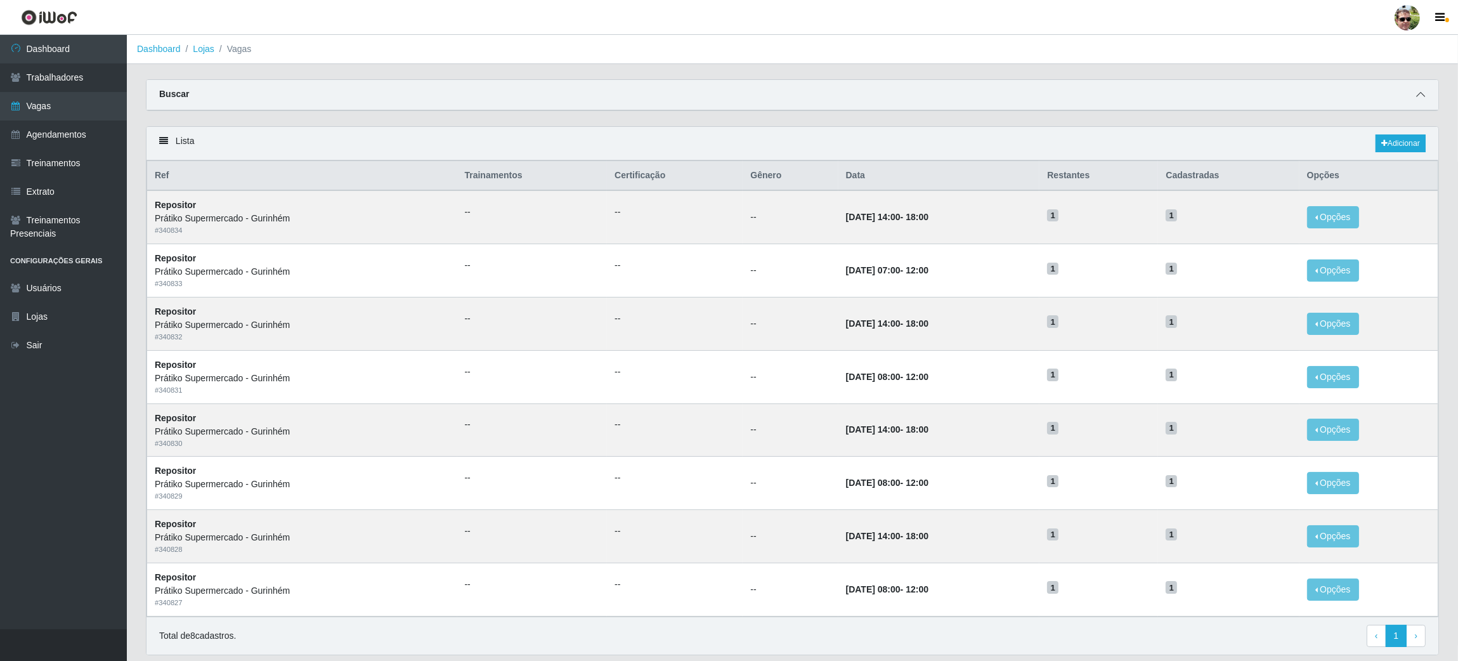
click at [1418, 94] on icon at bounding box center [1420, 94] width 9 height 9
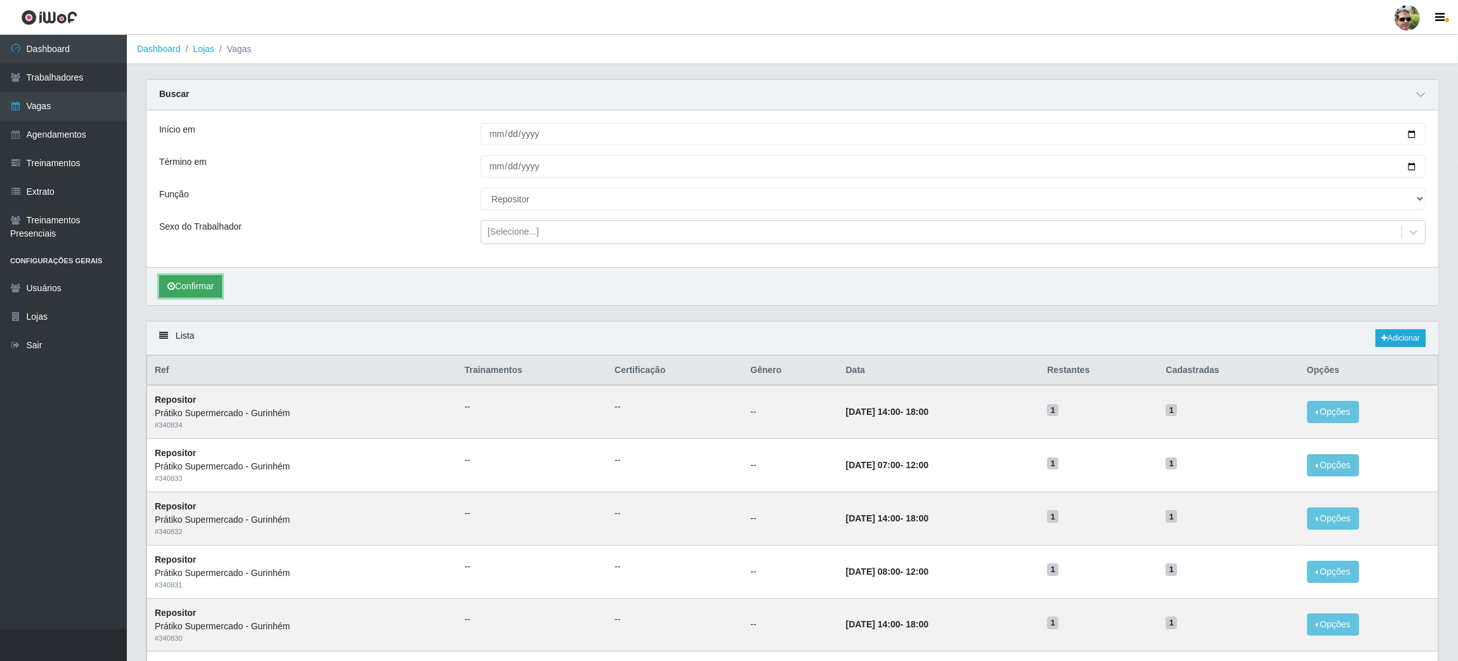
click at [206, 290] on button "Confirmar" at bounding box center [190, 286] width 63 height 22
click at [195, 287] on button "Confirmar" at bounding box center [190, 286] width 63 height 22
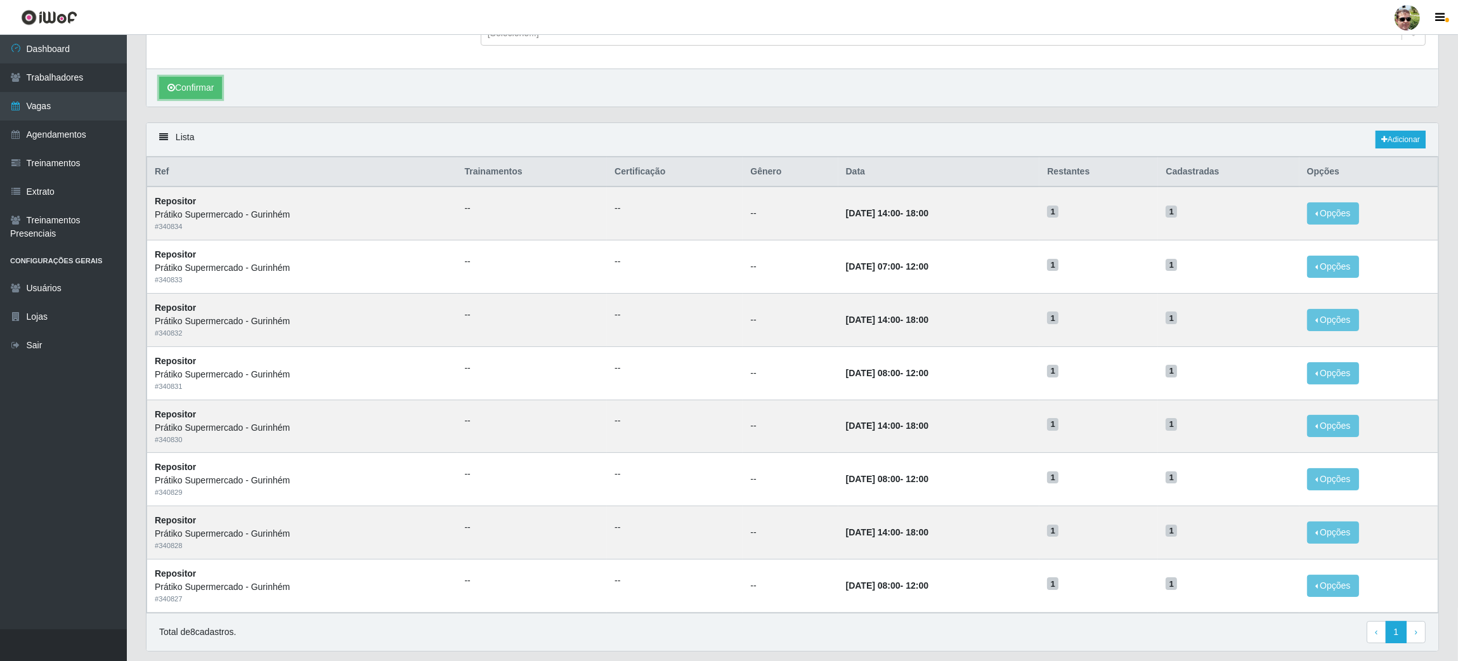
scroll to position [214, 0]
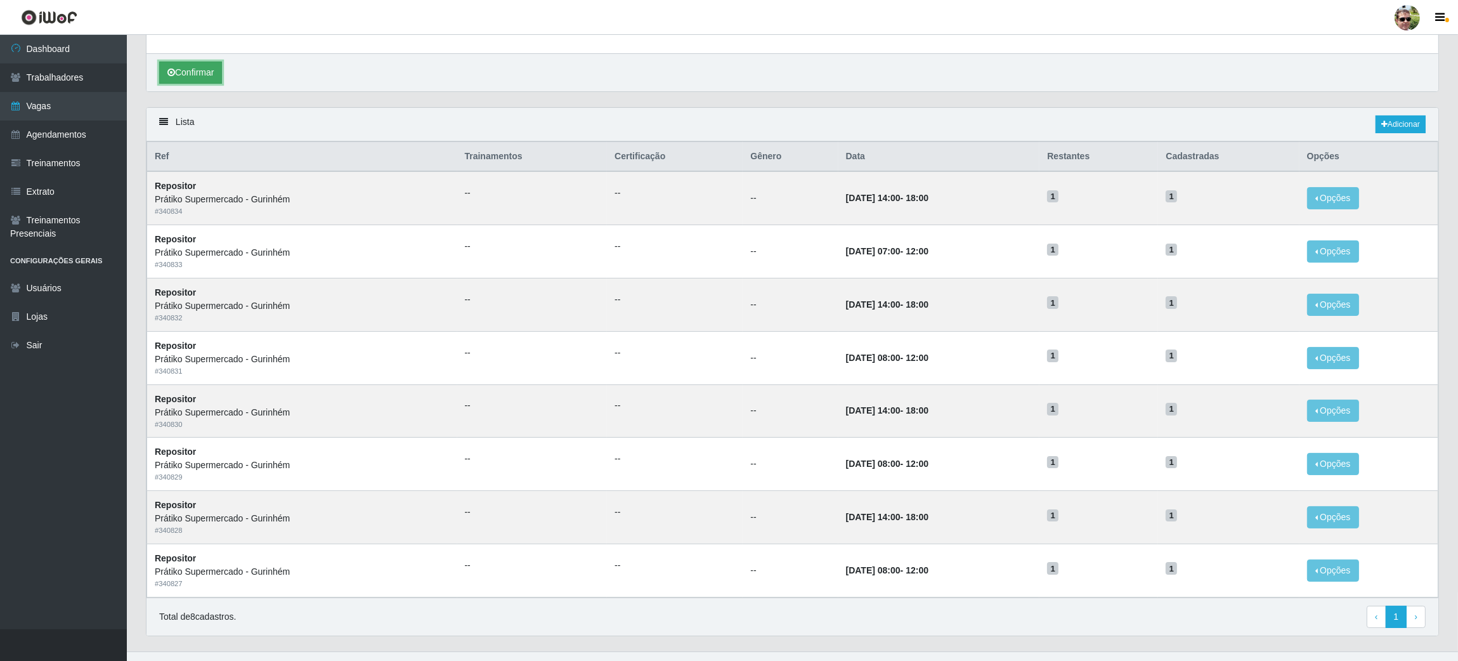
click at [197, 71] on button "Confirmar" at bounding box center [190, 73] width 63 height 22
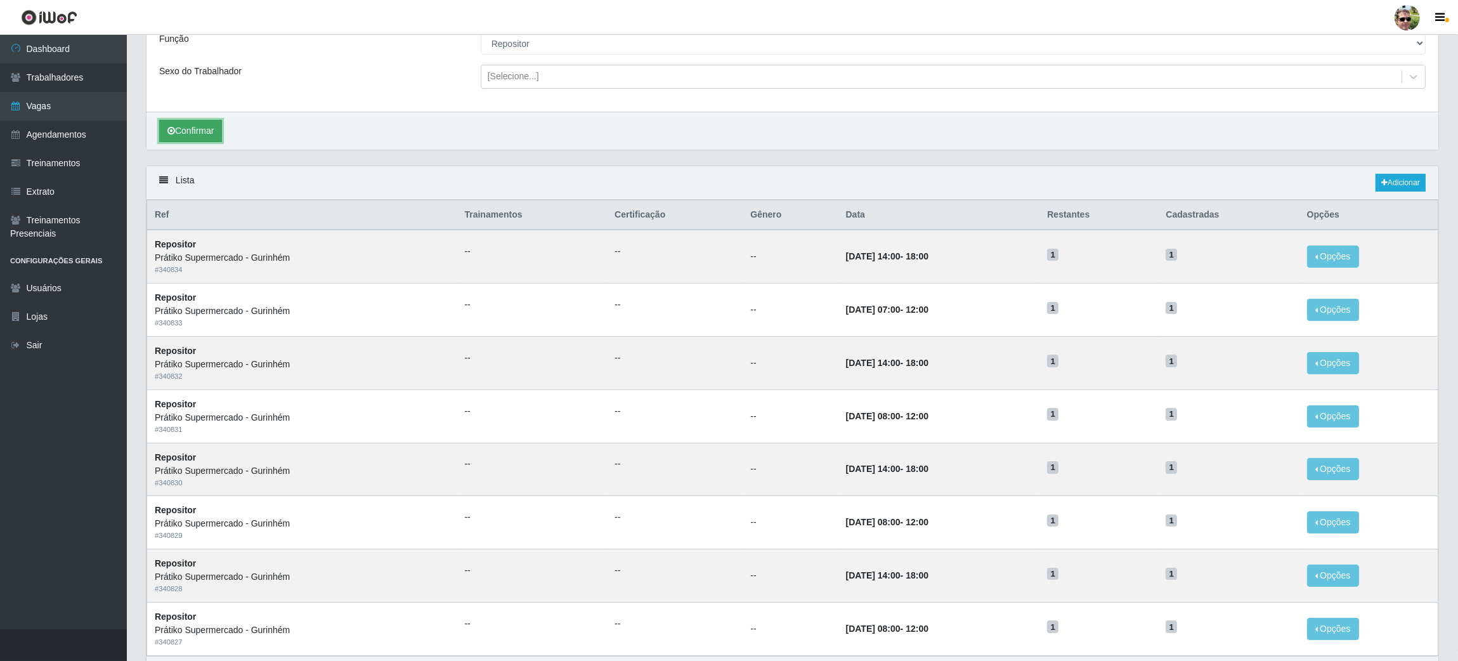
scroll to position [152, 0]
